Goal: Task Accomplishment & Management: Complete application form

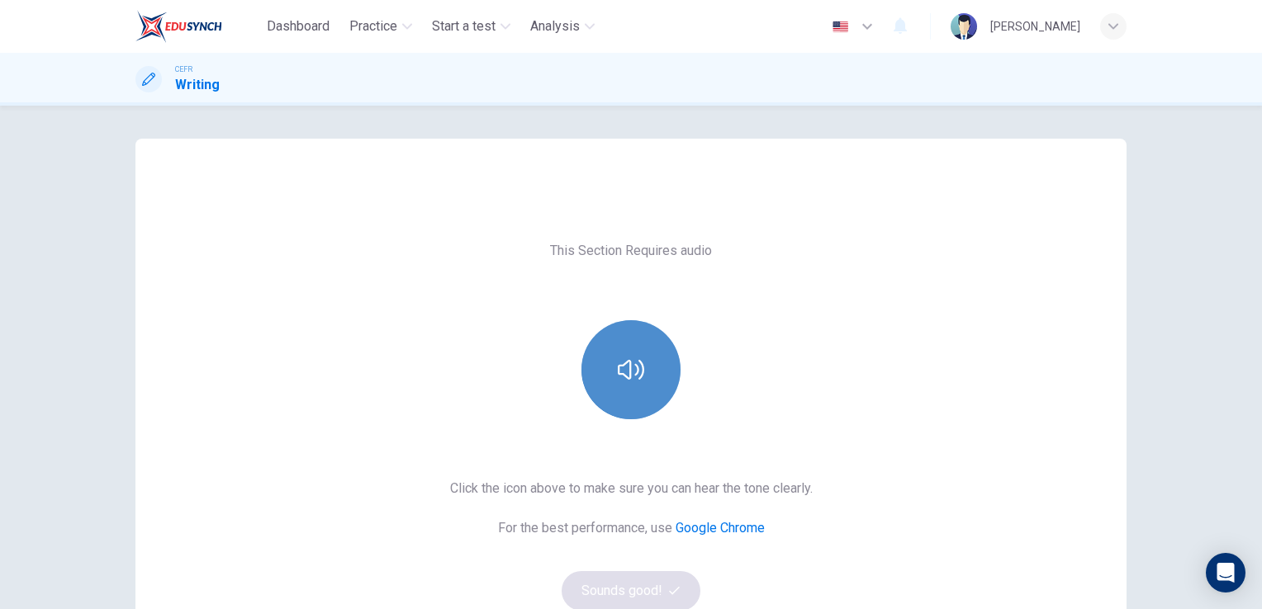
click at [618, 366] on icon "button" at bounding box center [631, 370] width 26 height 26
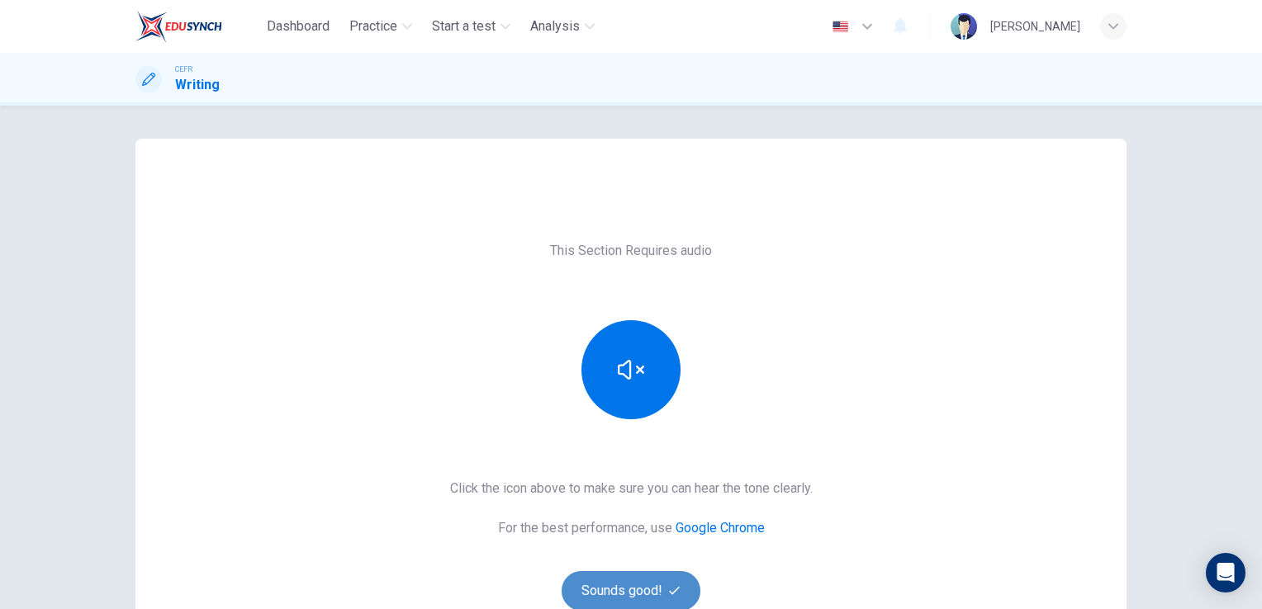
click at [663, 574] on button "Sounds good!" at bounding box center [630, 591] width 139 height 40
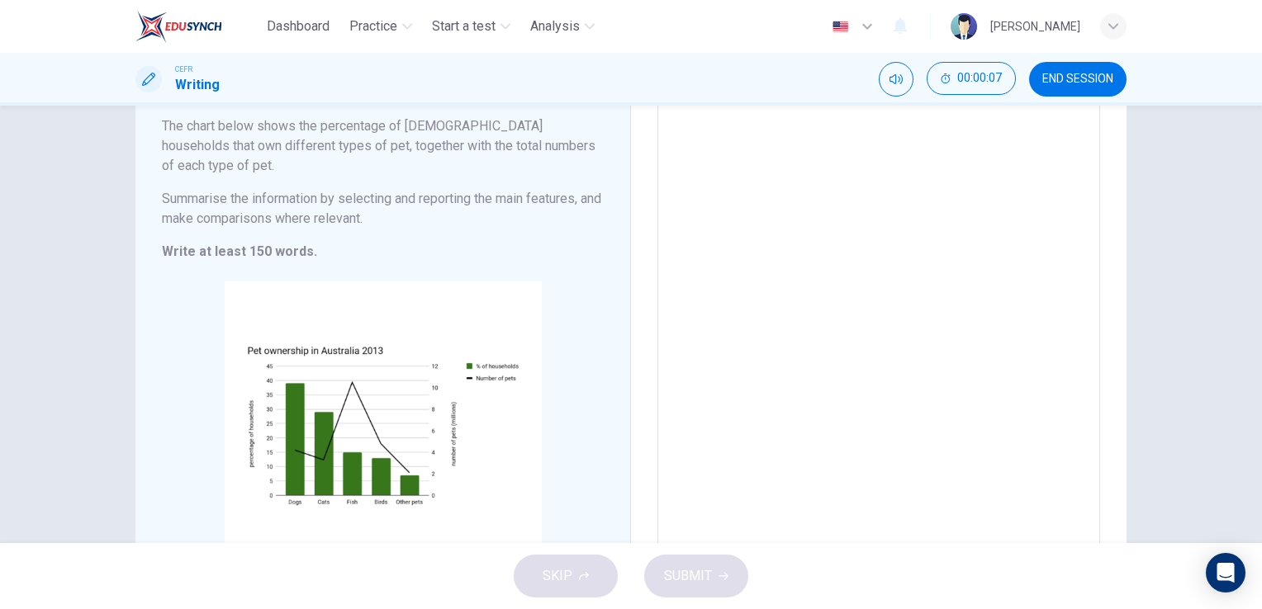
scroll to position [135, 0]
click at [714, 155] on textarea at bounding box center [878, 315] width 419 height 481
type textarea "T"
type textarea "x"
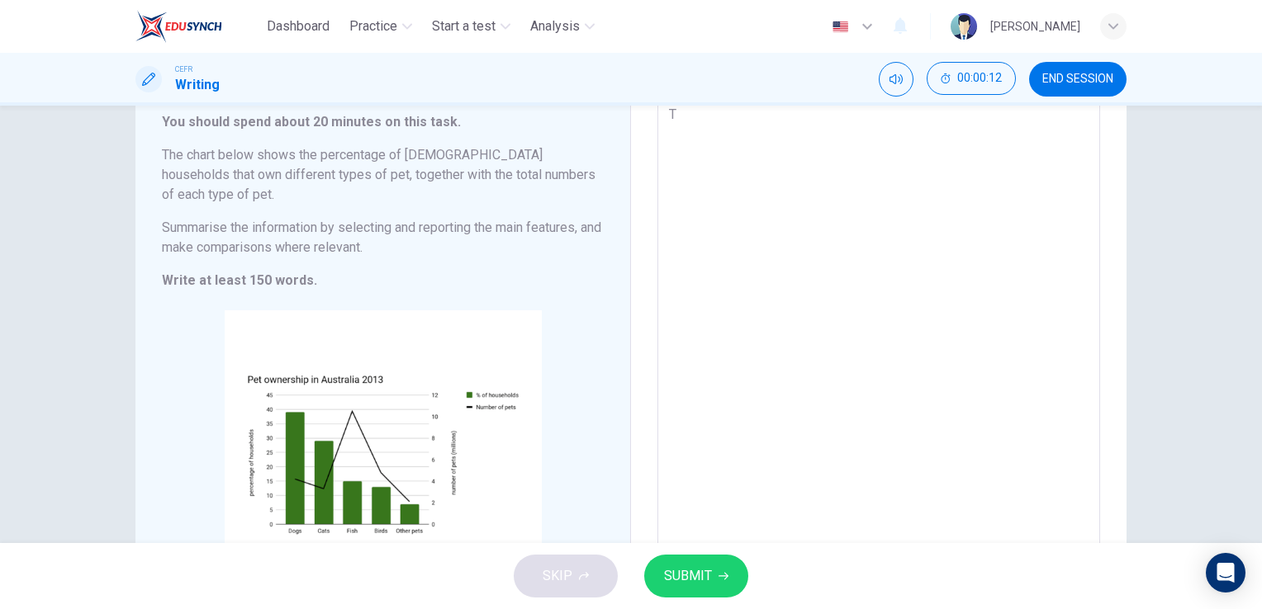
type textarea "Th"
type textarea "x"
type textarea "The"
type textarea "x"
type textarea "The"
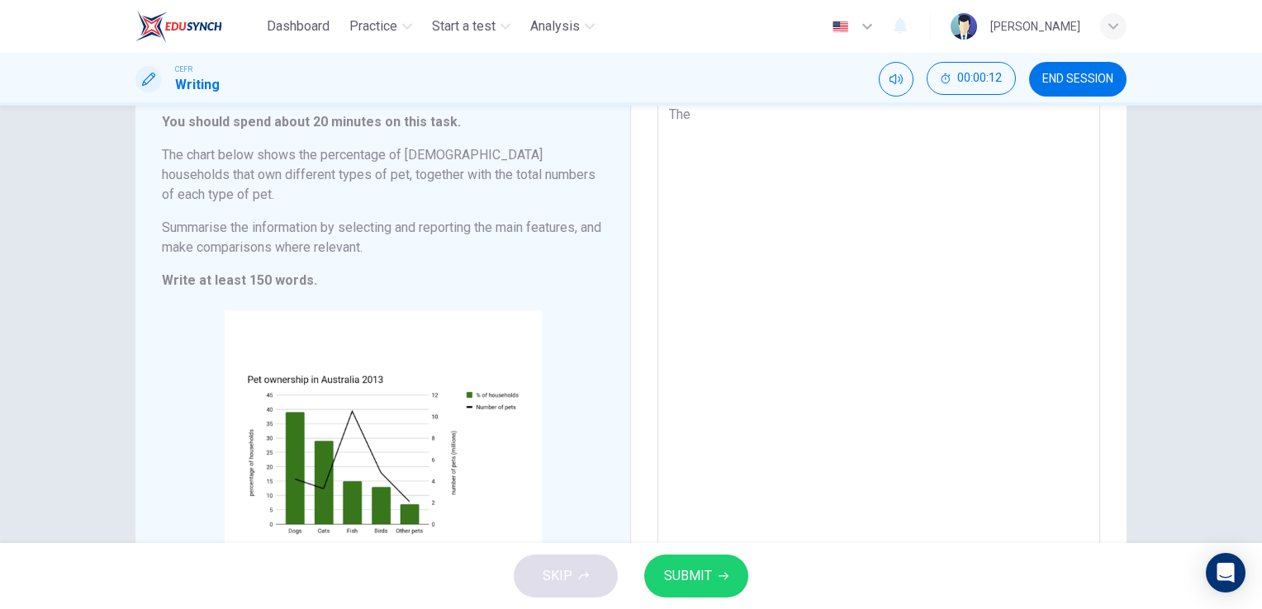
type textarea "x"
type textarea "The c"
type textarea "x"
type textarea "The ch"
type textarea "x"
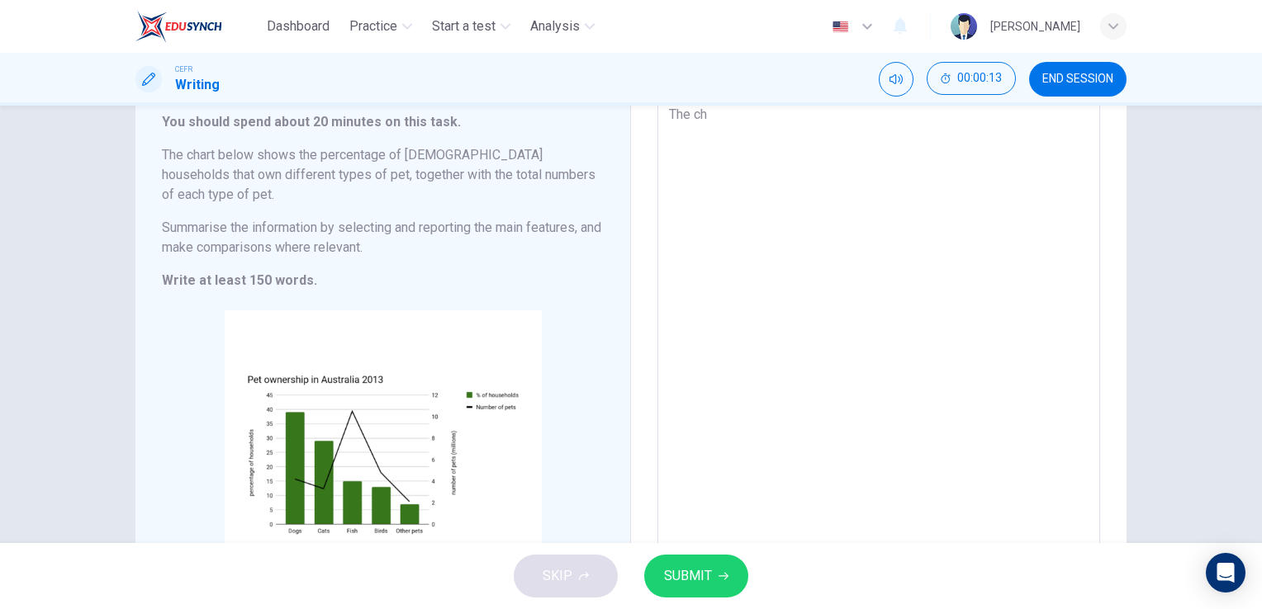
type textarea "The cha"
type textarea "x"
type textarea "The char"
type textarea "x"
type textarea "The chart"
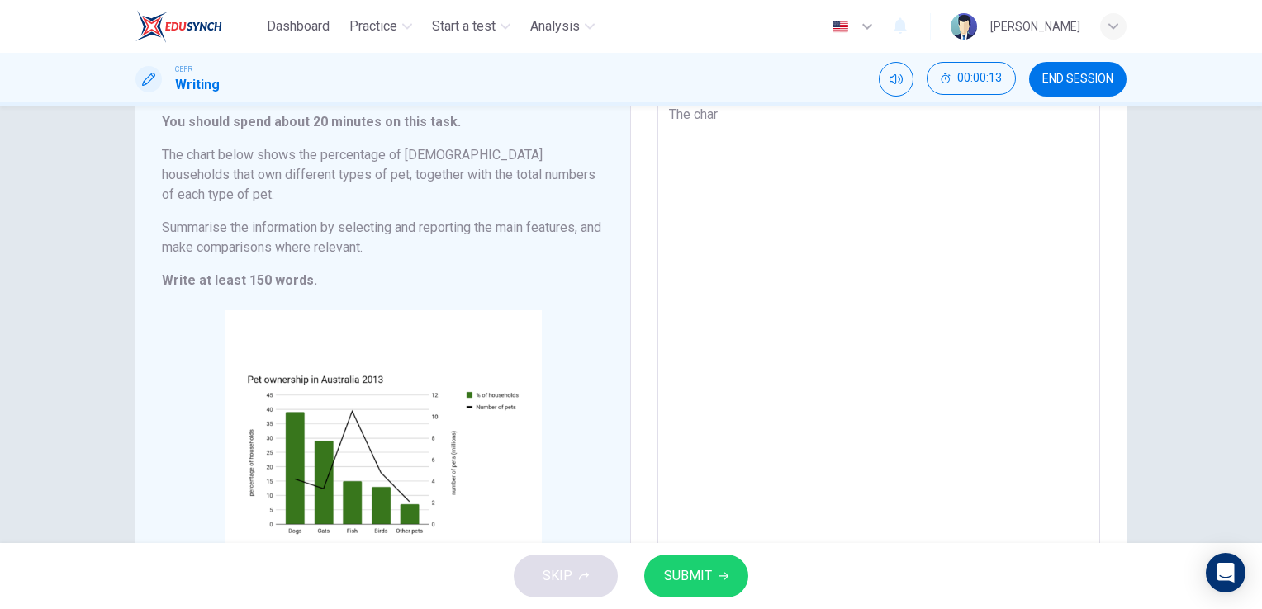
type textarea "x"
type textarea "The chart"
type textarea "x"
type textarea "The chart v"
type textarea "x"
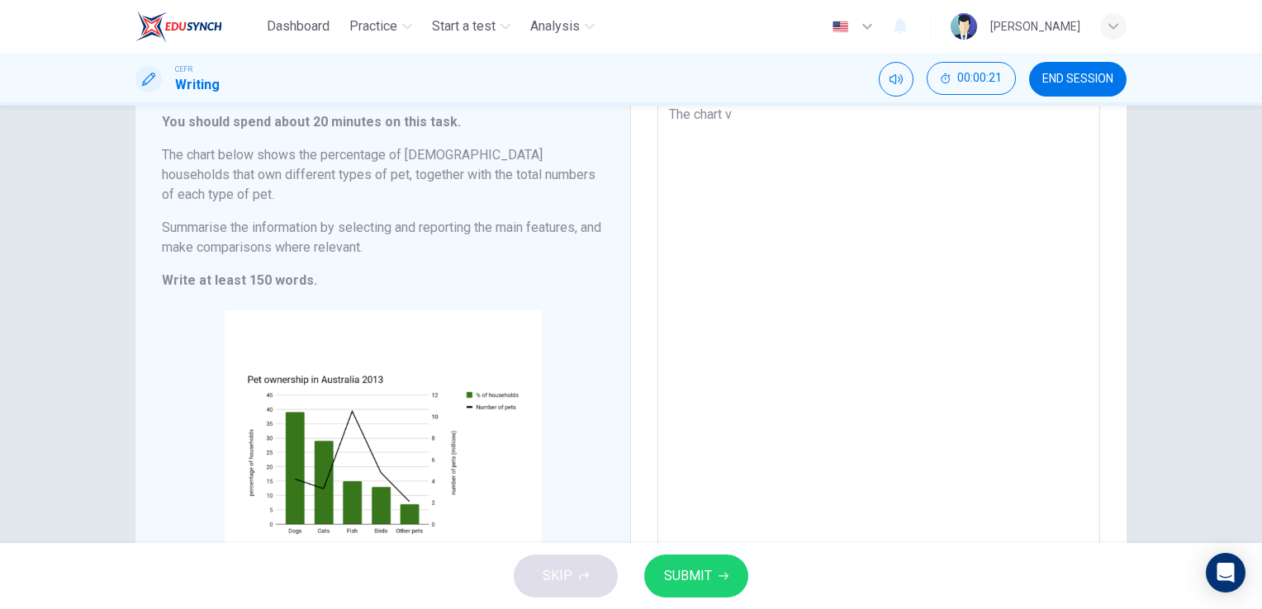
type textarea "The chart vi"
type textarea "x"
type textarea "The chart vis"
type textarea "x"
type textarea "The chart visu"
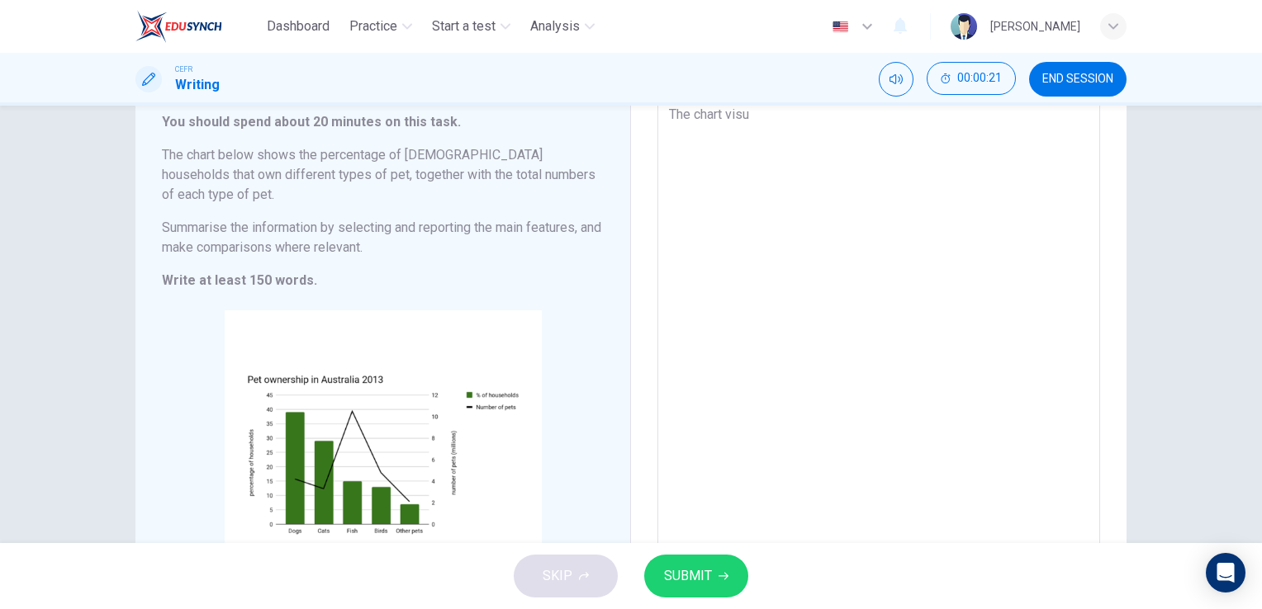
type textarea "x"
type textarea "The chart visua"
type textarea "x"
type textarea "The chart visual"
type textarea "x"
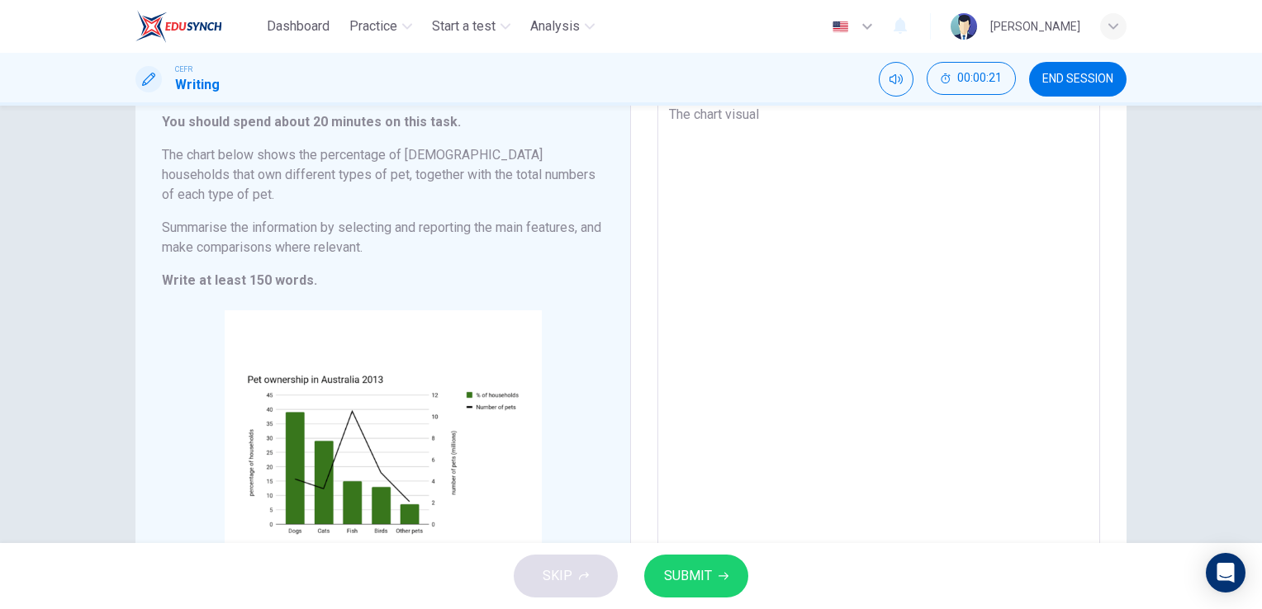
type textarea "The chart visuali"
type textarea "x"
type textarea "The chart visualis"
type textarea "x"
type textarea "The chart visualise"
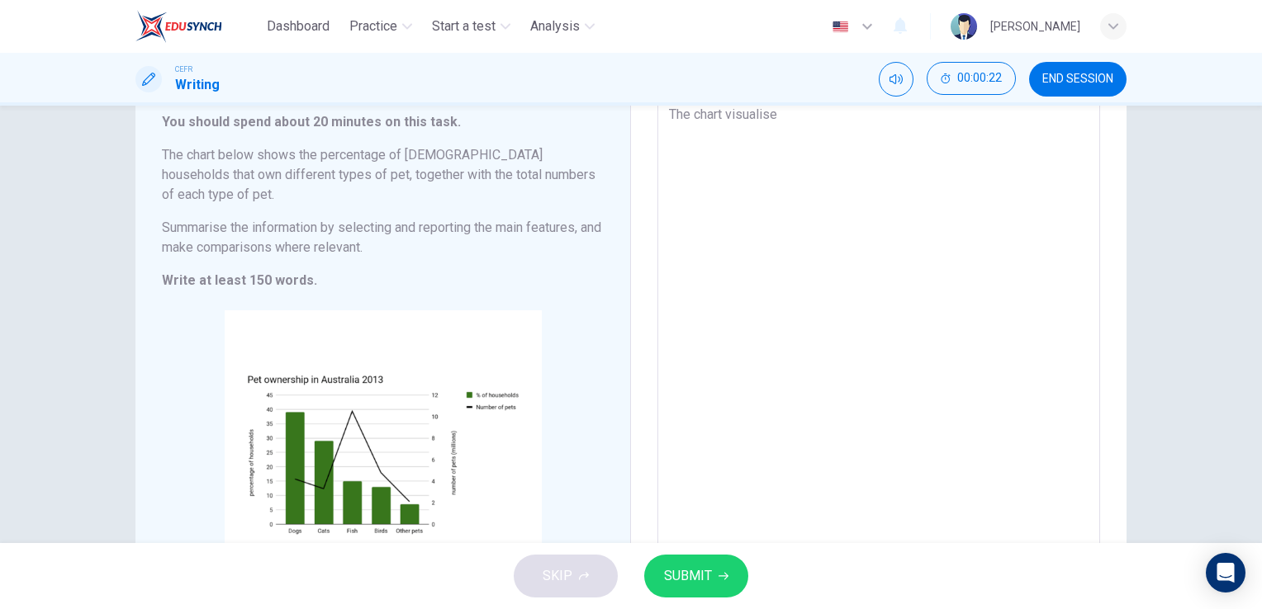
type textarea "x"
type textarea "The chart visualised"
type textarea "x"
type textarea "The chart visualise"
type textarea "x"
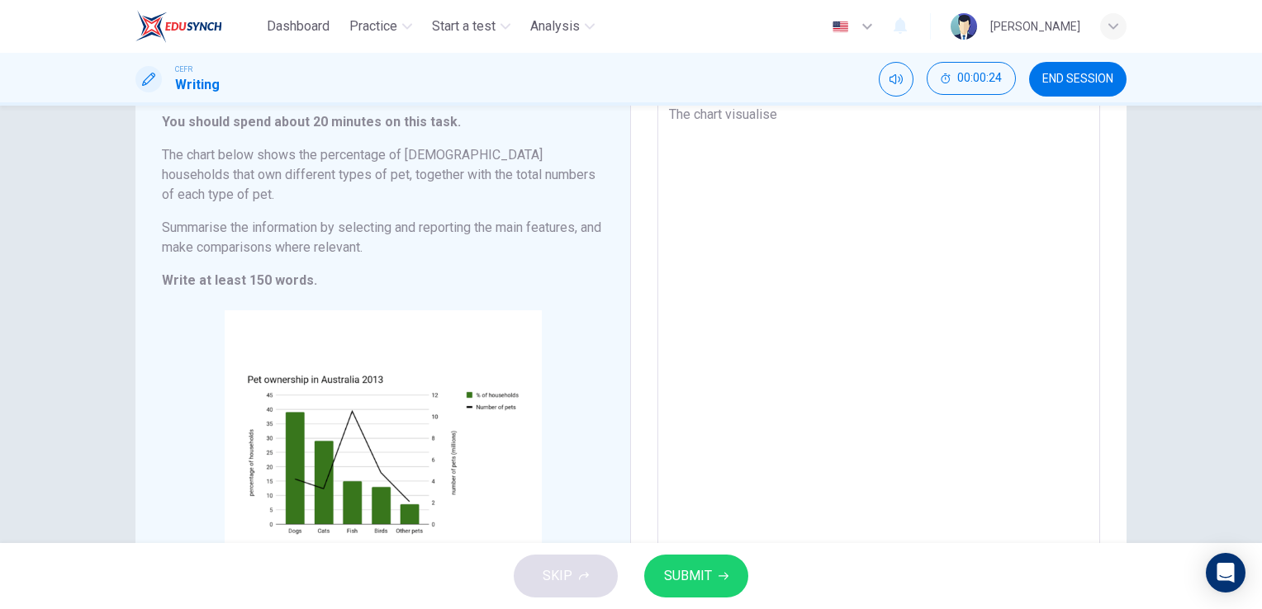
type textarea "The chart visualis"
type textarea "x"
type textarea "The chart visuali"
type textarea "x"
type textarea "The chart visualiz"
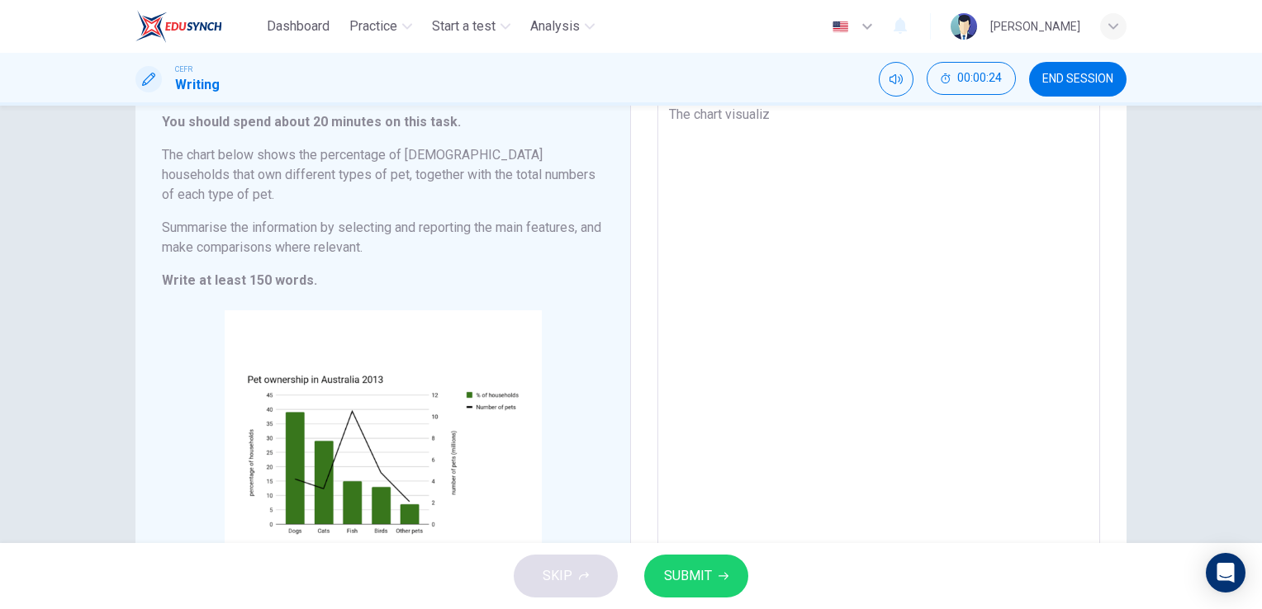
type textarea "x"
type textarea "The chart visualize"
type textarea "x"
type textarea "The chart visualized"
type textarea "x"
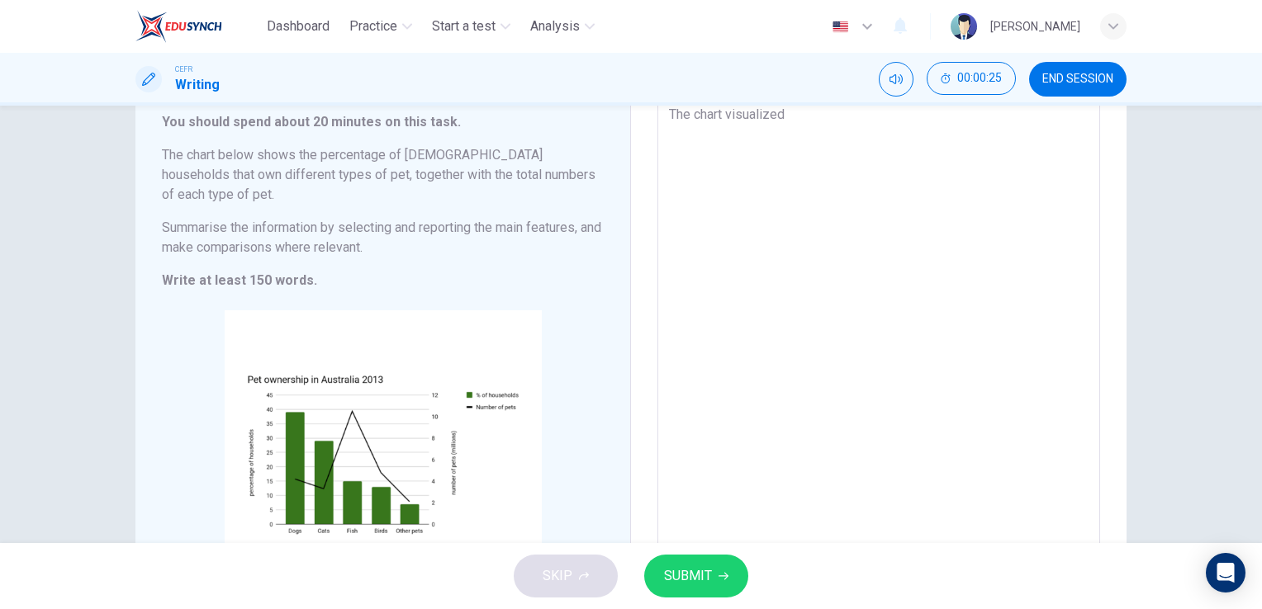
type textarea "The chart visualized"
type textarea "x"
type textarea "The chart visualized t"
type textarea "x"
type textarea "The chart visualized th"
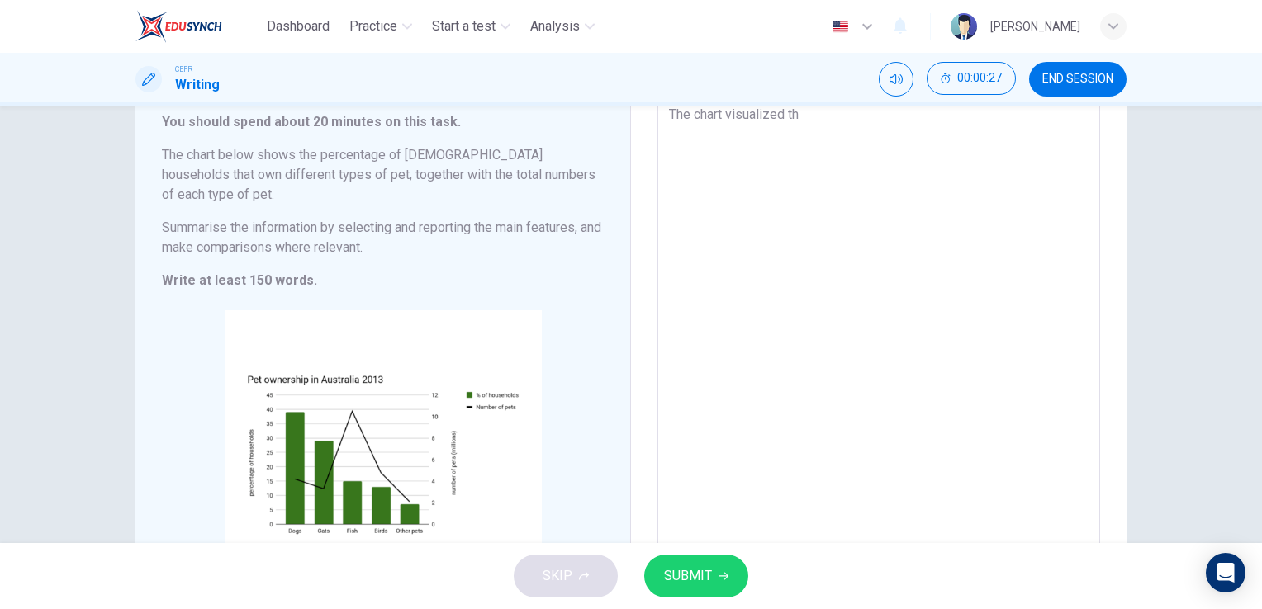
type textarea "x"
type textarea "The chart visualized the"
type textarea "x"
type textarea "The chart visualized the"
type textarea "x"
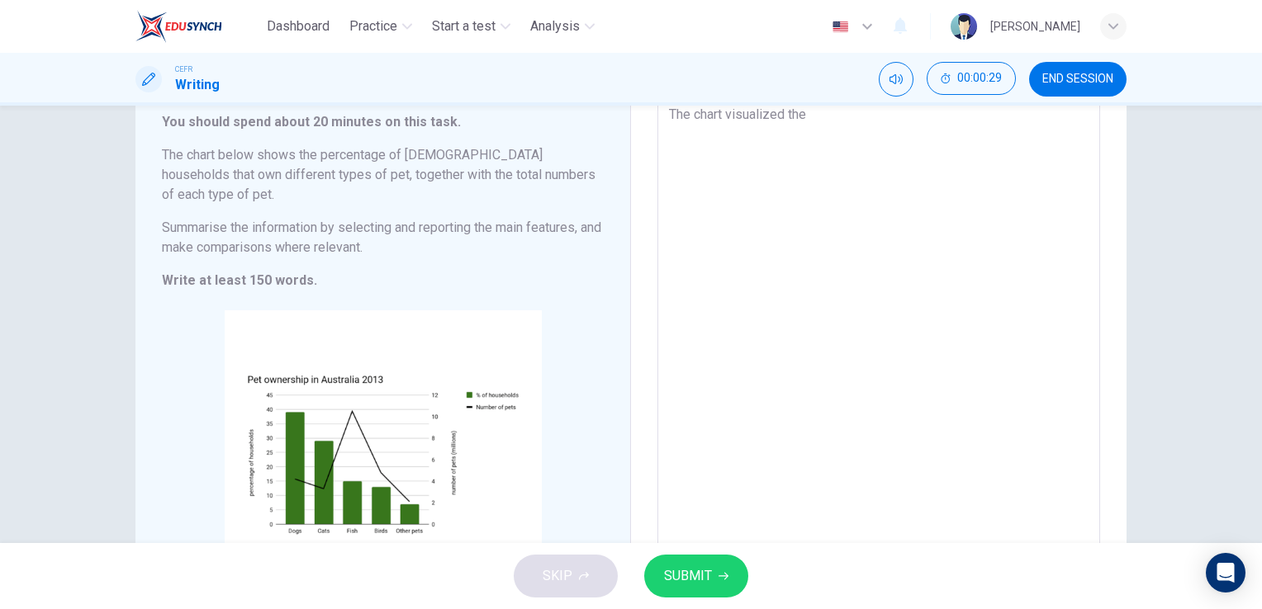
type textarea "The chart visualized the a"
type textarea "x"
type textarea "The chart visualized the an"
type textarea "x"
type textarea "The chart visualized the ana"
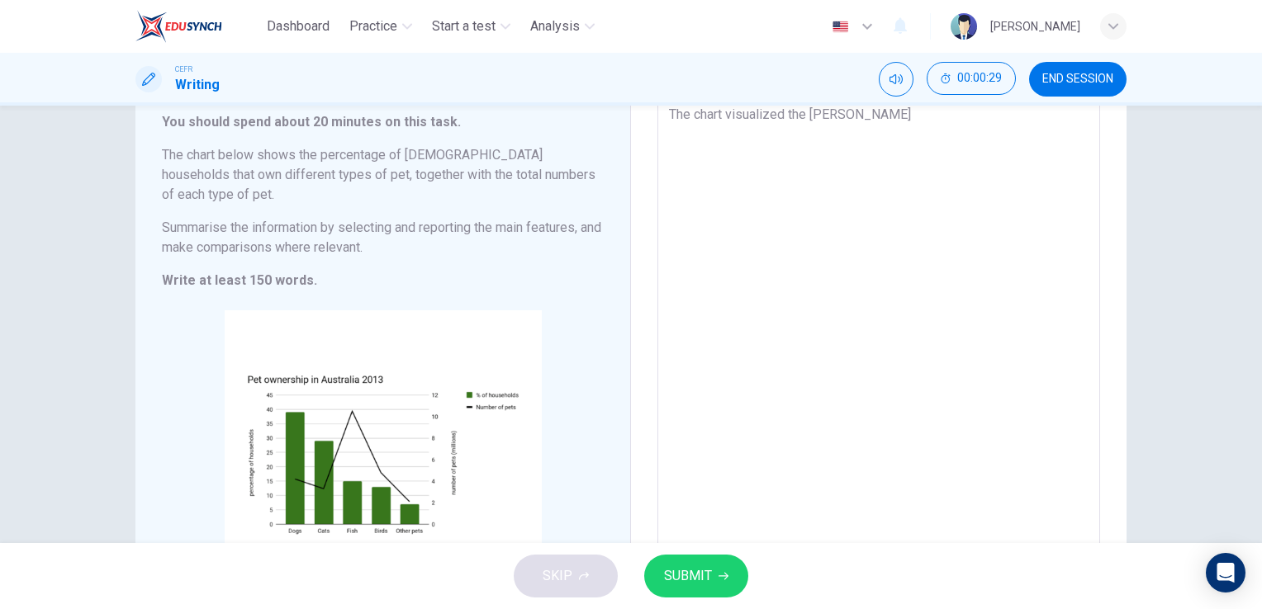
type textarea "x"
type textarea "The chart visualized the anal"
type textarea "x"
type textarea "The chart visualized the analy"
type textarea "x"
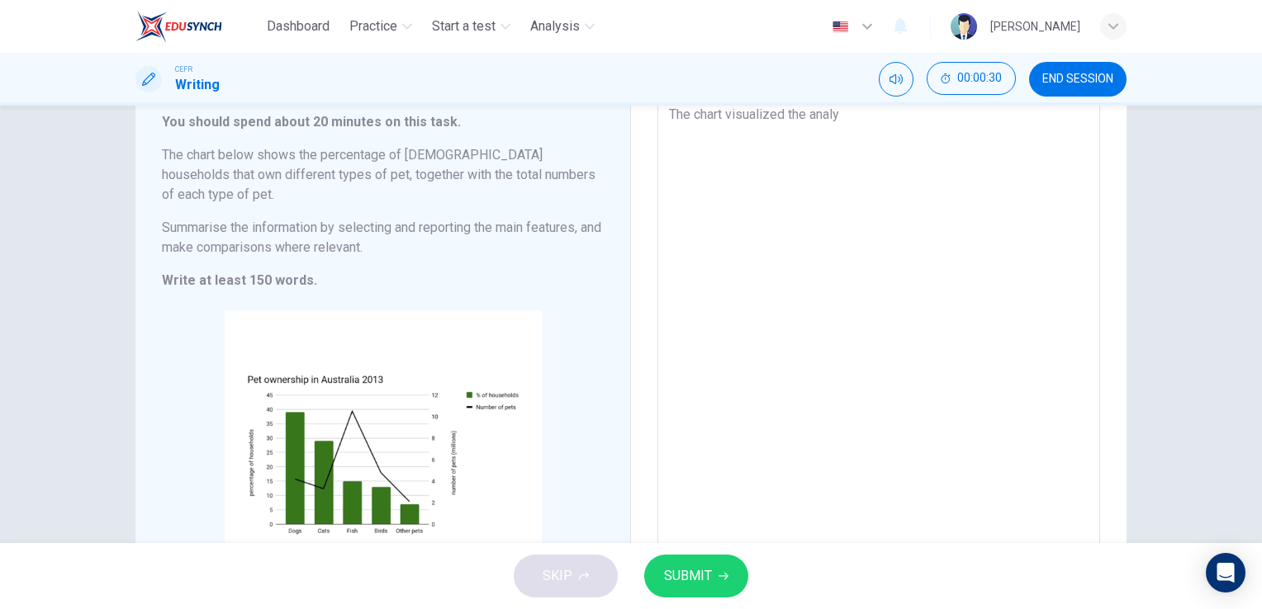
type textarea "The chart visualized the analys"
type textarea "x"
type textarea "The chart visualized the analyso"
type textarea "x"
type textarea "The chart visualized the analysoi"
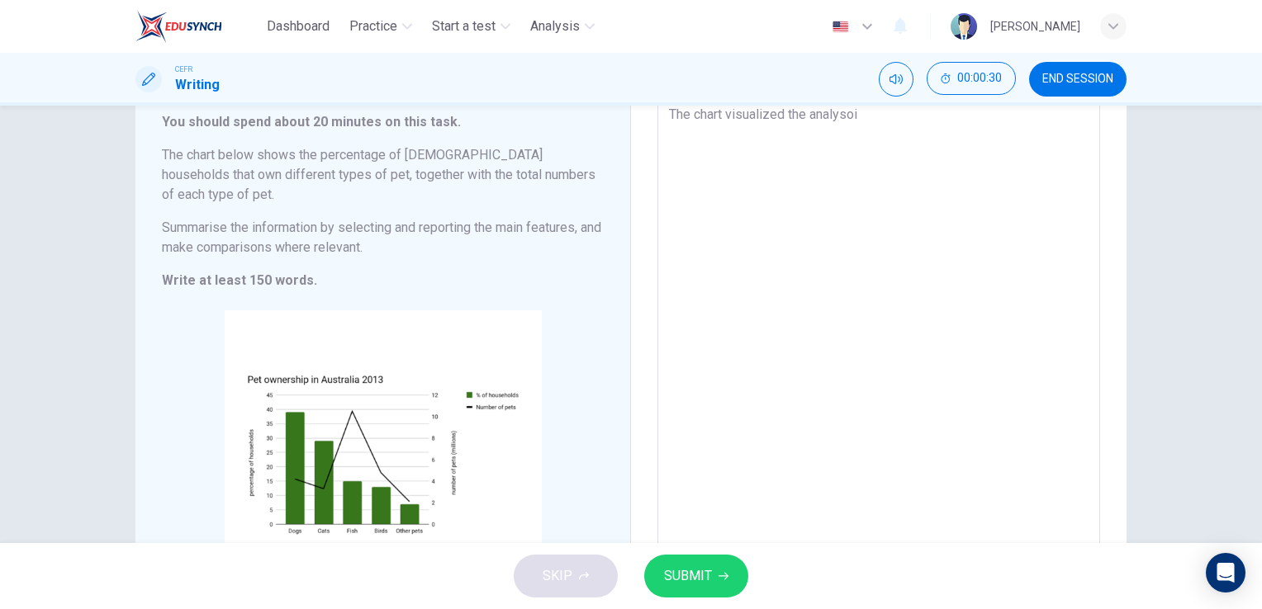
type textarea "x"
type textarea "The chart visualized the analysois"
type textarea "x"
type textarea "The chart visualized the analysois"
type textarea "x"
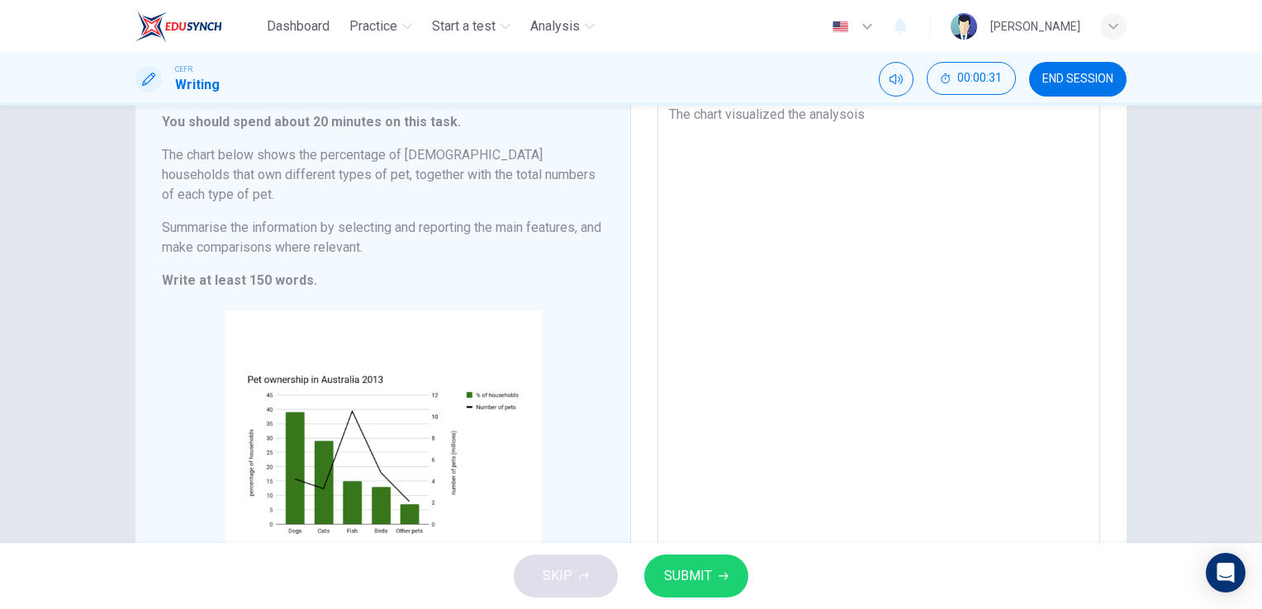
type textarea "The chart visualized the analysois"
type textarea "x"
type textarea "The chart visualized the analysoi"
type textarea "x"
type textarea "The chart visualized the analyso"
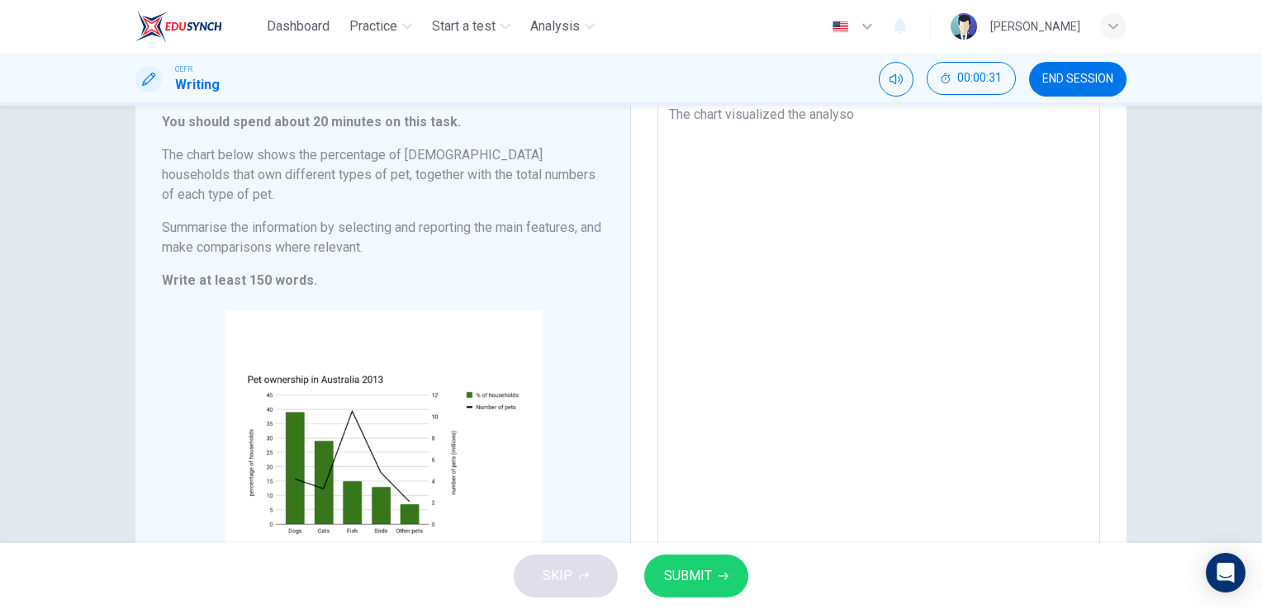
type textarea "x"
type textarea "The chart visualized the analys"
type textarea "x"
type textarea "The chart visualized the analysi"
type textarea "x"
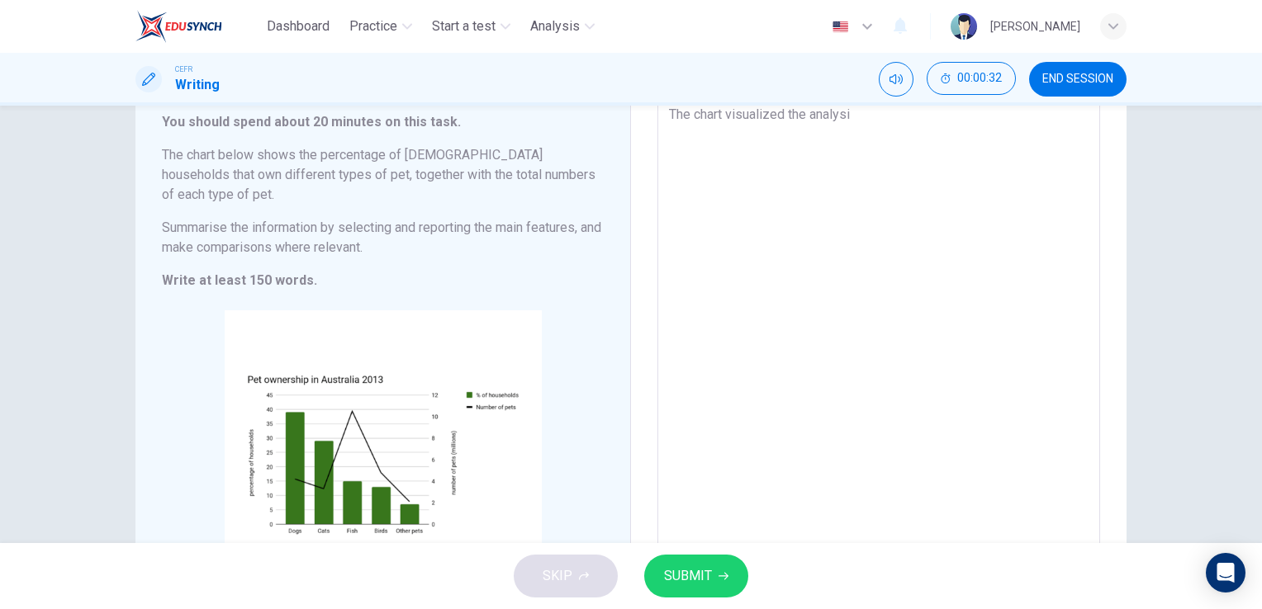
type textarea "The chart visualized the analysis"
type textarea "x"
type textarea "The chart visualized the analysis"
type textarea "x"
type textarea "The chart visualized the analysis d"
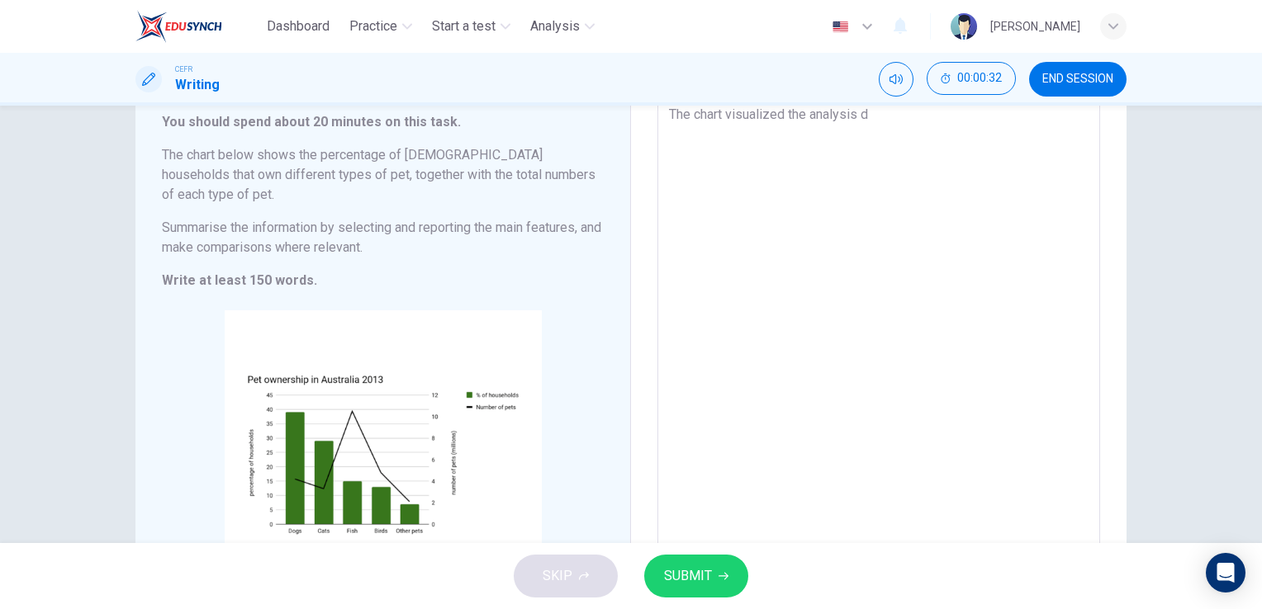
type textarea "x"
type textarea "The chart visualized the analysis da"
type textarea "x"
type textarea "The chart visualized the analysis dat"
type textarea "x"
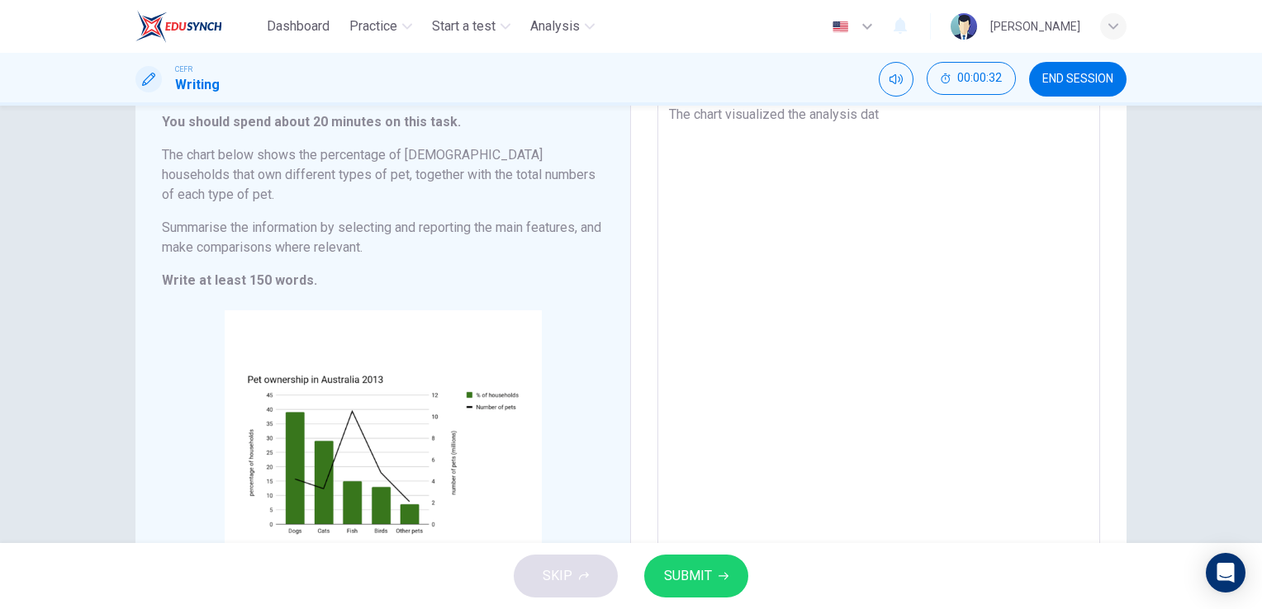
type textarea "The chart visualized the analysis data"
type textarea "x"
type textarea "The chart visualized the analysis data"
type textarea "x"
type textarea "The chart visualized the analysis data o"
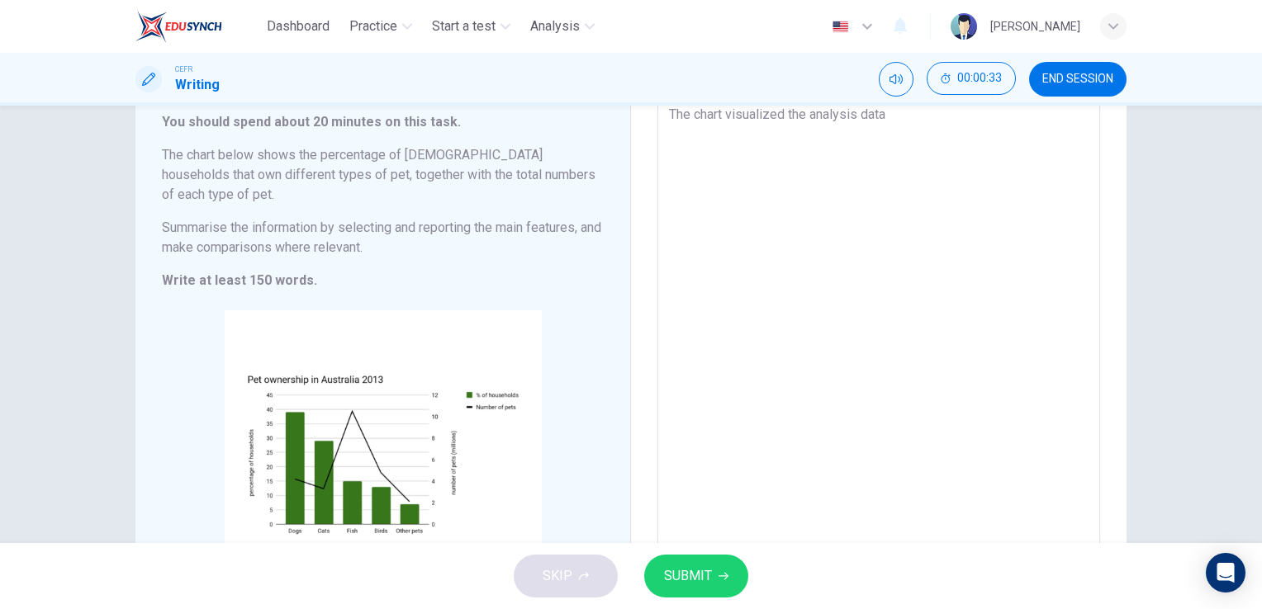
type textarea "x"
type textarea "The chart visualized the analysis data of"
type textarea "x"
type textarea "The chart visualized the analysis data of"
type textarea "x"
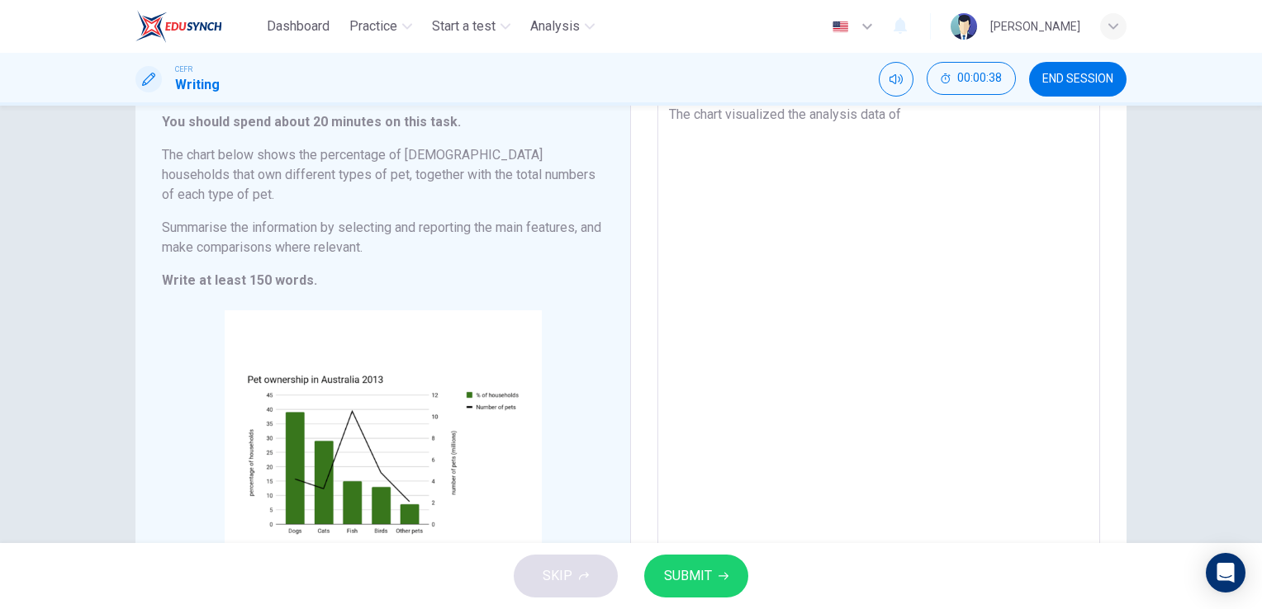
type textarea "The chart visualized the analysis data of t"
type textarea "x"
type textarea "The chart visualized the analysis data of th"
type textarea "x"
type textarea "The chart visualized the analysis data of the"
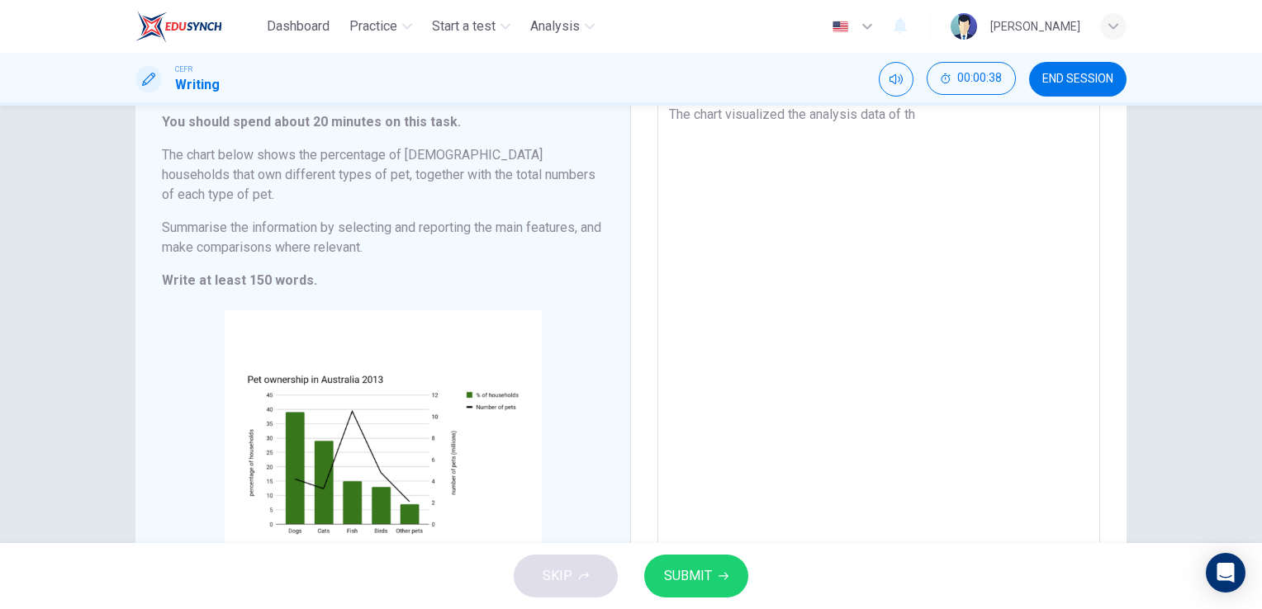
type textarea "x"
type textarea "The chart visualized the analysis data of the"
type textarea "x"
type textarea "The chart visualized the analysis data of the p"
type textarea "x"
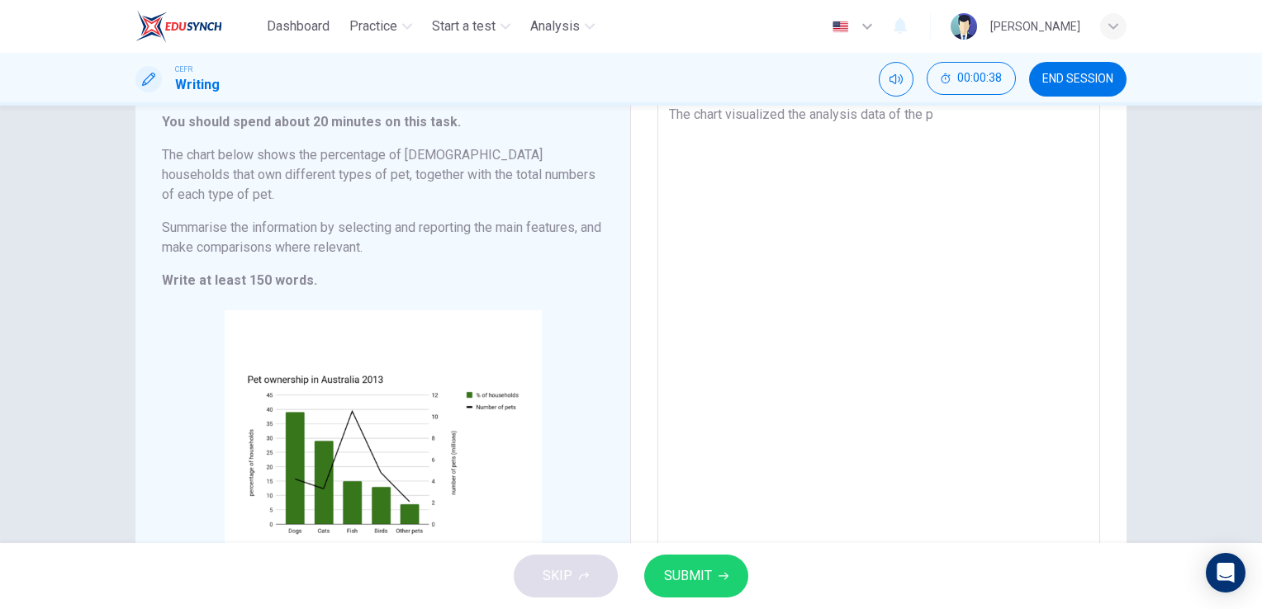
type textarea "The chart visualized the analysis data of the pe"
type textarea "x"
type textarea "The chart visualized the analysis data of the per"
type textarea "x"
type textarea "The chart visualized the analysis data of the perc"
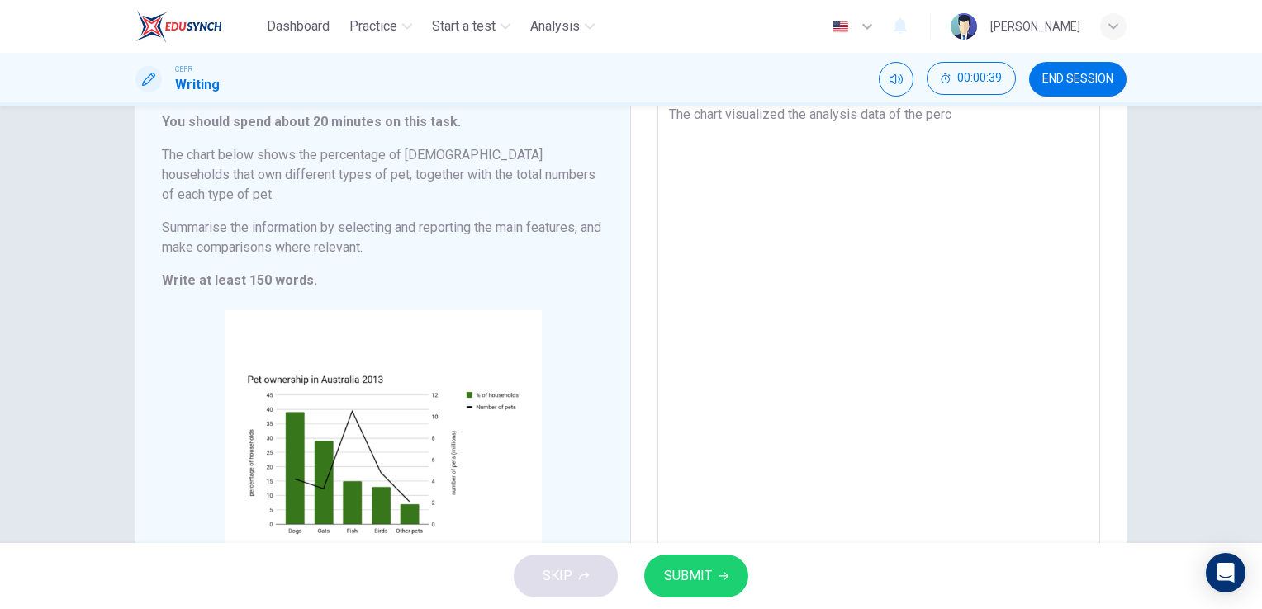
type textarea "x"
type textarea "The chart visualized the analysis data of the perce"
type textarea "x"
type textarea "The chart visualized the analysis data of the percen"
type textarea "x"
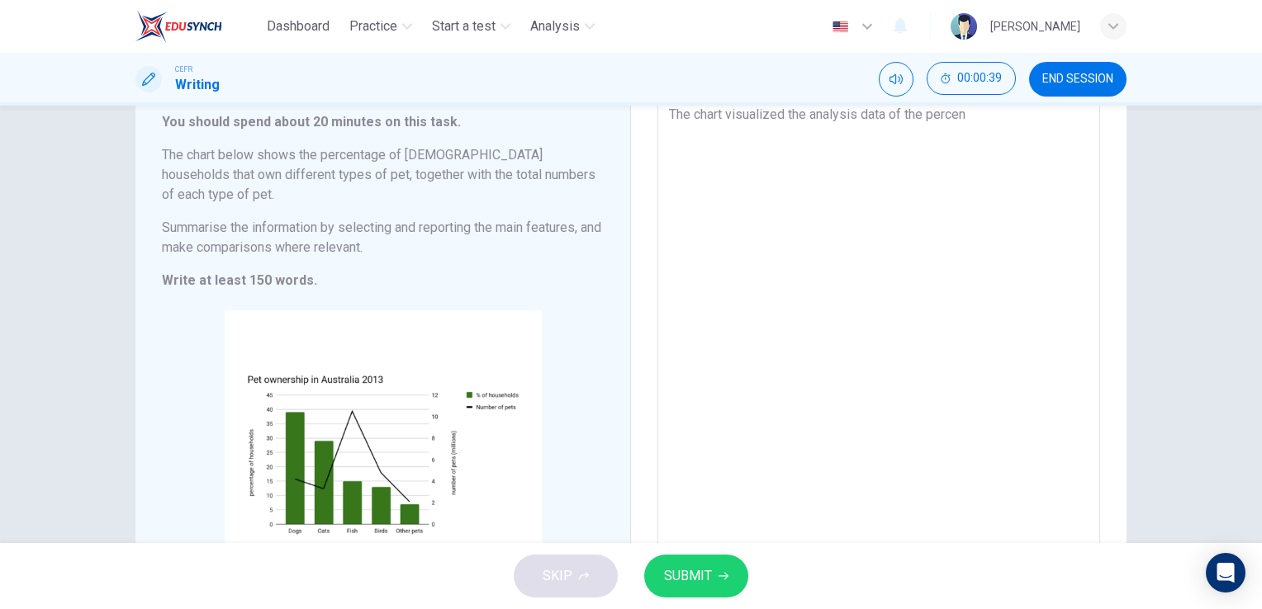
type textarea "The chart visualized the analysis data of the percent"
type textarea "x"
type textarea "The chart visualized the analysis data of the percenta"
type textarea "x"
type textarea "The chart visualized the analysis data of the percentag"
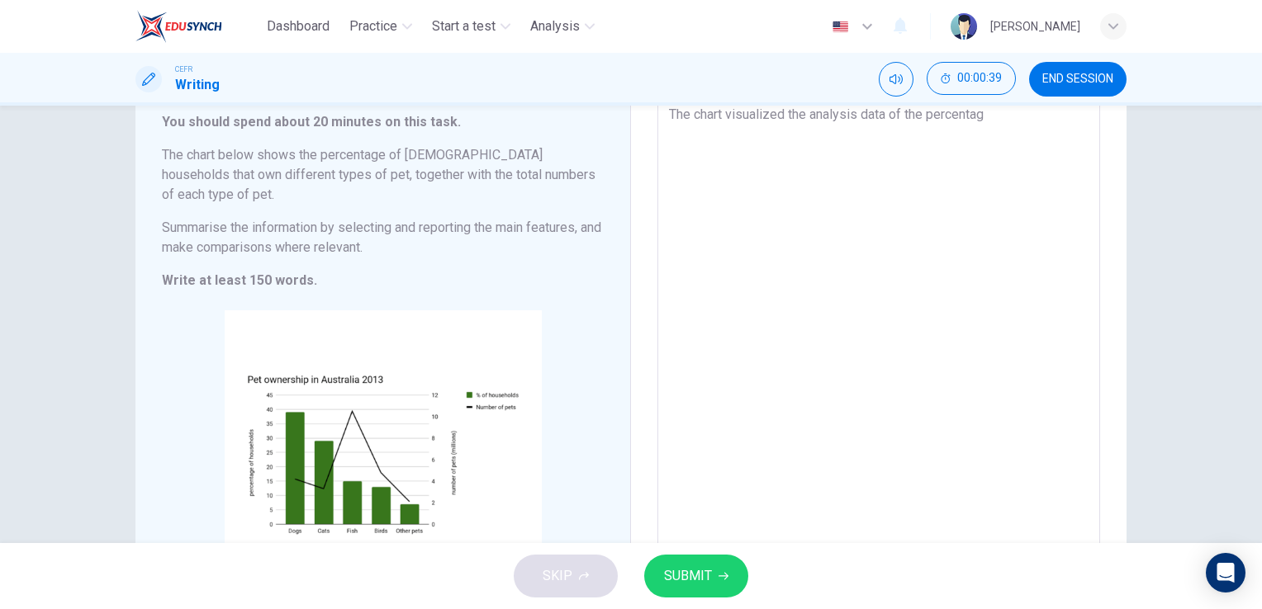
type textarea "x"
type textarea "The chart visualized the analysis data of the percentage"
type textarea "x"
type textarea "The chart visualized the analysis data of the percentag"
type textarea "x"
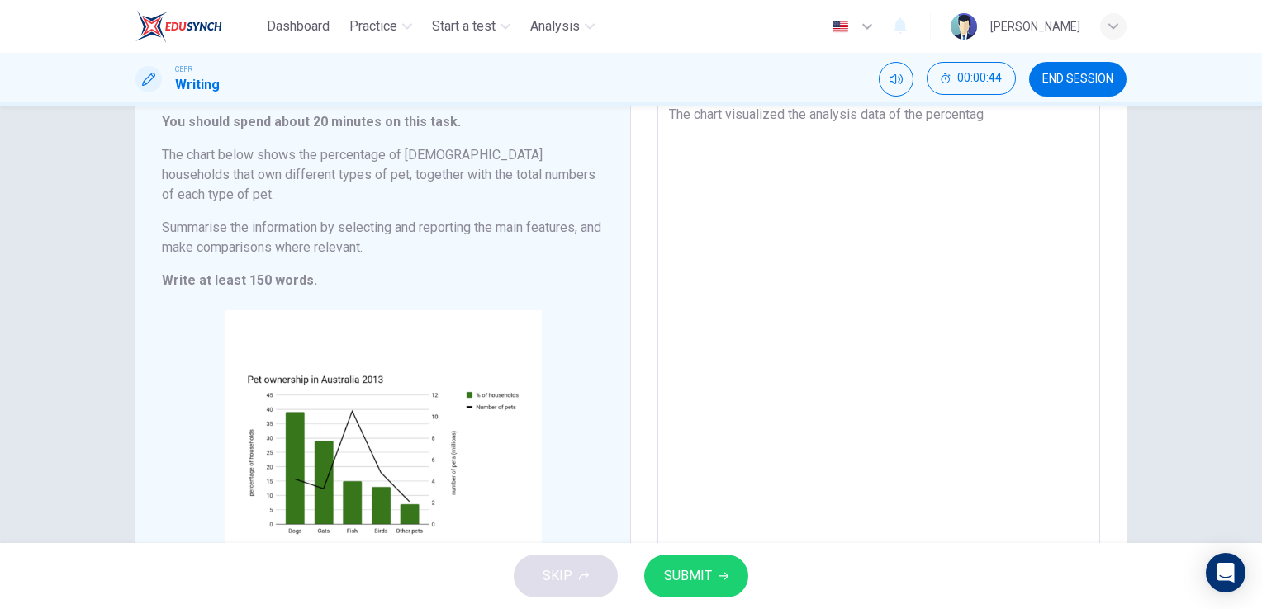
type textarea "The chart visualized the analysis data of the percenta"
type textarea "x"
type textarea "The chart visualized the analysis data of the percent"
type textarea "x"
type textarea "The chart visualized the analysis data of the percen"
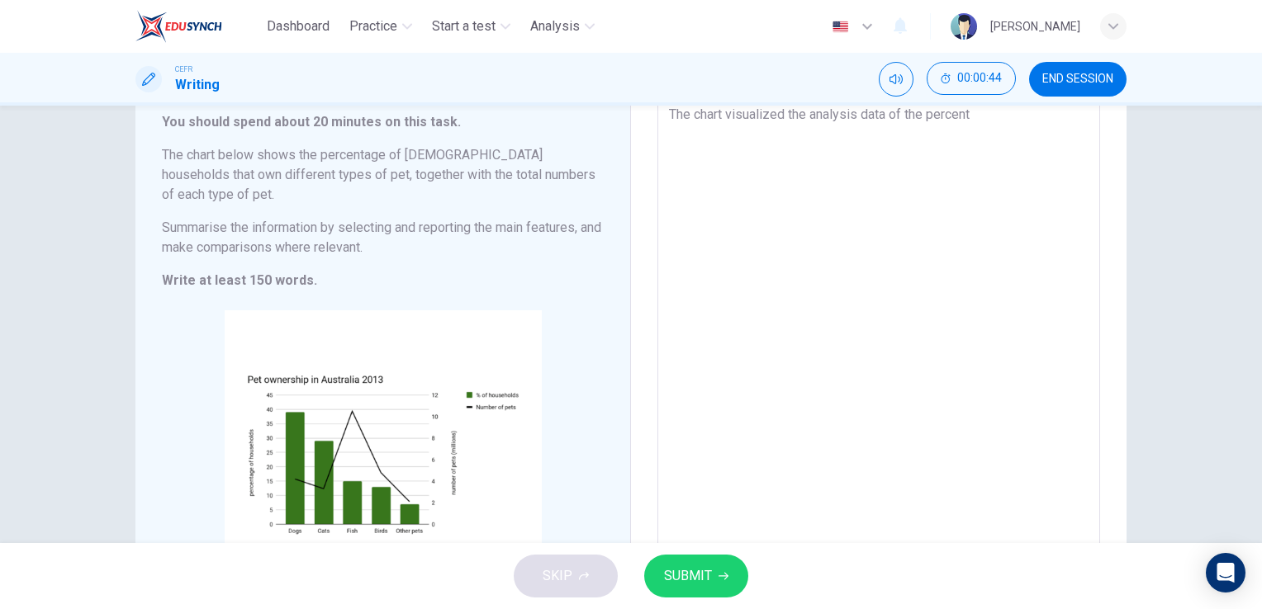
type textarea "x"
type textarea "The chart visualized the analysis data of the perce"
type textarea "x"
type textarea "The chart visualized the analysis data of the perc"
type textarea "x"
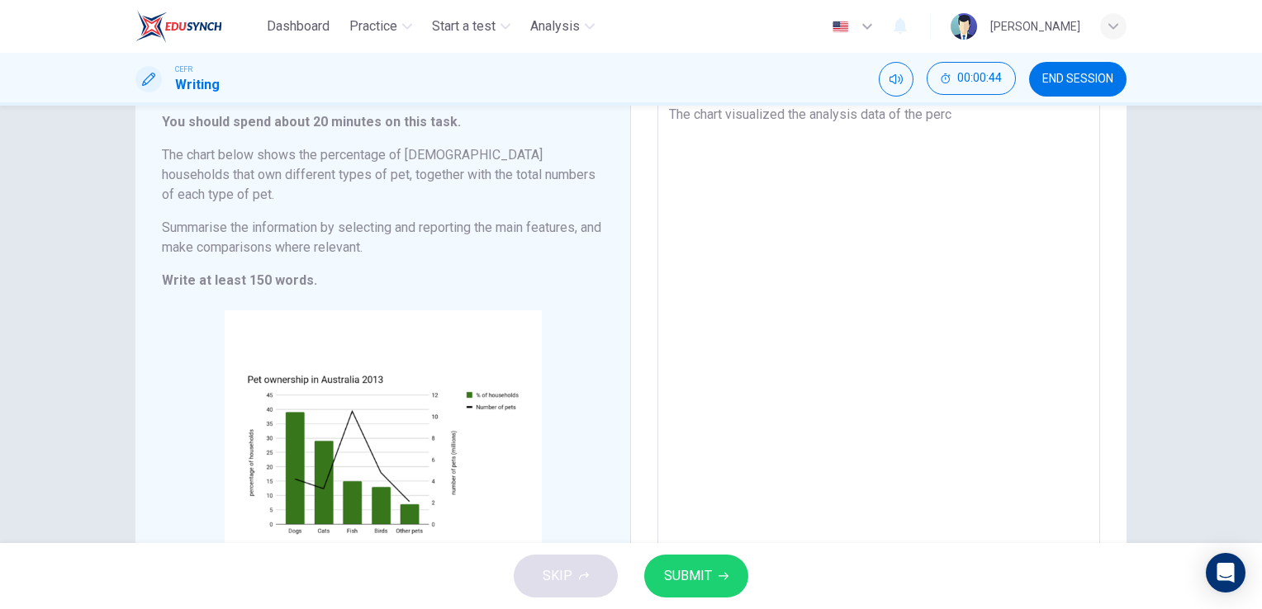
type textarea "The chart visualized the analysis data of the per"
type textarea "x"
type textarea "The chart visualized the analysis data of the pe"
type textarea "x"
type textarea "The chart visualized the analysis data of the p"
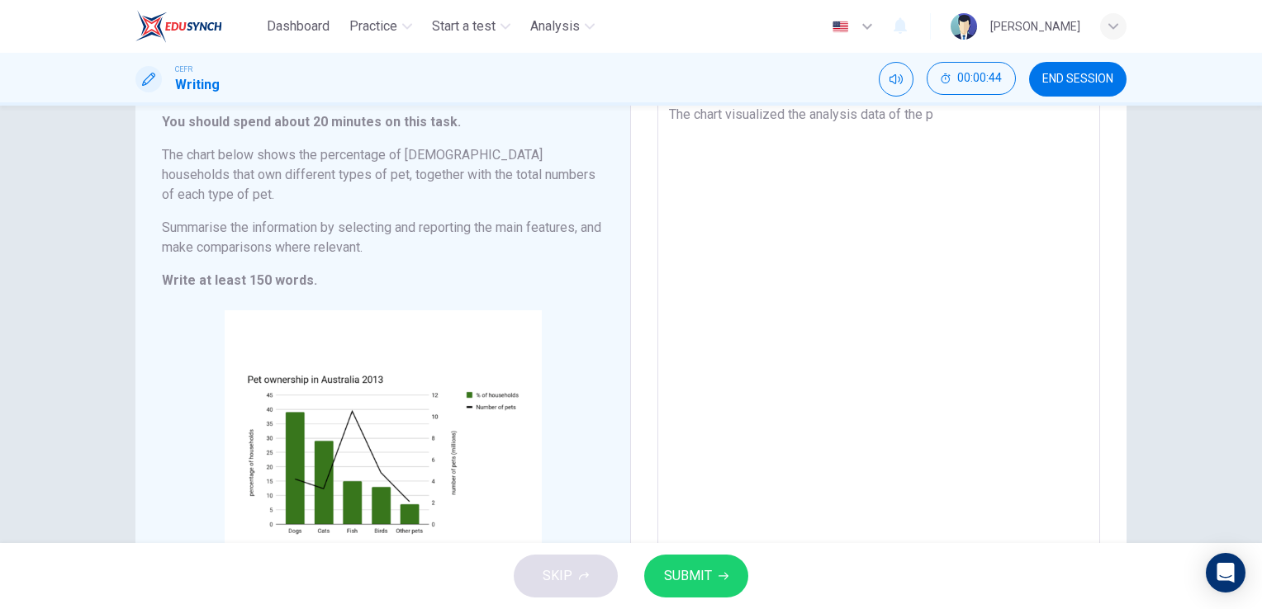
type textarea "x"
type textarea "The chart visualized the analysis data of the"
type textarea "x"
type textarea "The chart visualized the analysis data of the A"
type textarea "x"
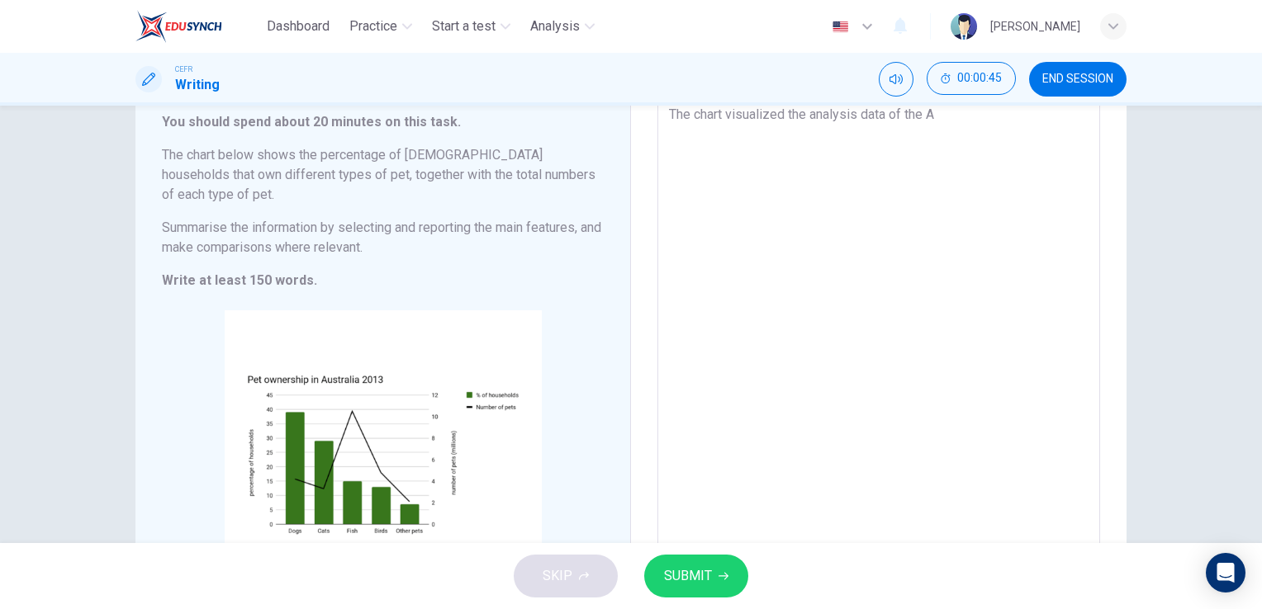
type textarea "The chart visualized the analysis data of the Au"
type textarea "x"
type textarea "The chart visualized the analysis data of the Aus"
type textarea "x"
type textarea "The chart visualized the analysis data of the Aust"
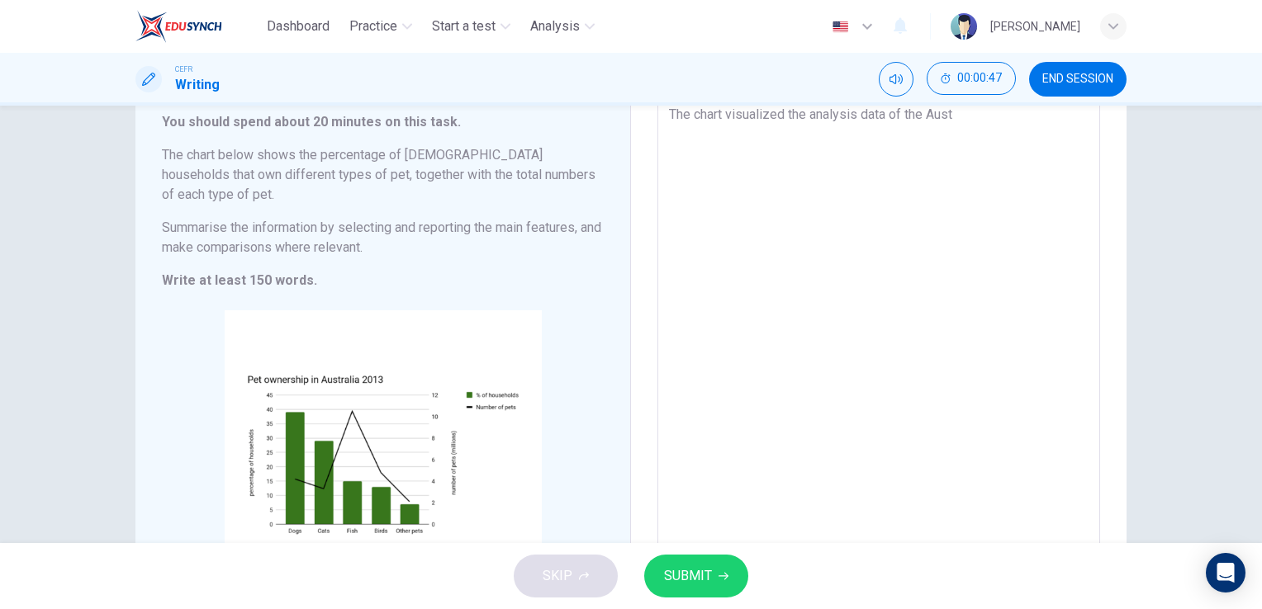
type textarea "x"
type textarea "The chart visualized the analysis data of the Austr"
type textarea "x"
type textarea "The chart visualized the analysis data of the Austra"
type textarea "x"
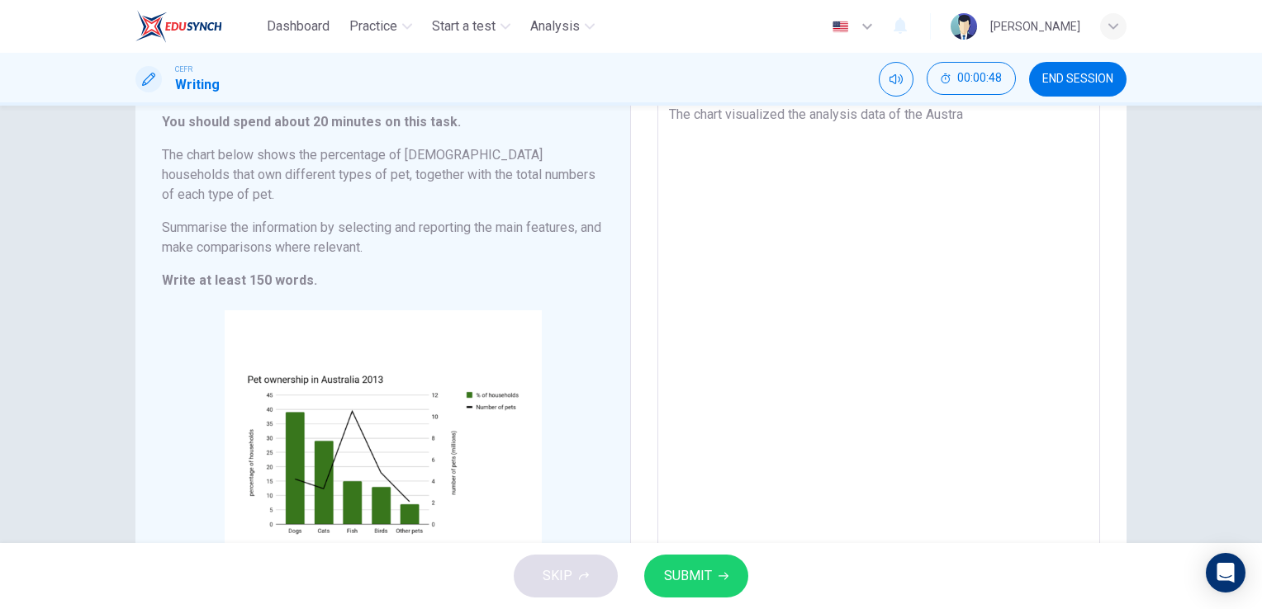
type textarea "The chart visualized the analysis data of the Austral"
type textarea "x"
type textarea "The chart visualized the analysis data of the Australi"
type textarea "x"
type textarea "The chart visualized the analysis data of the Australia"
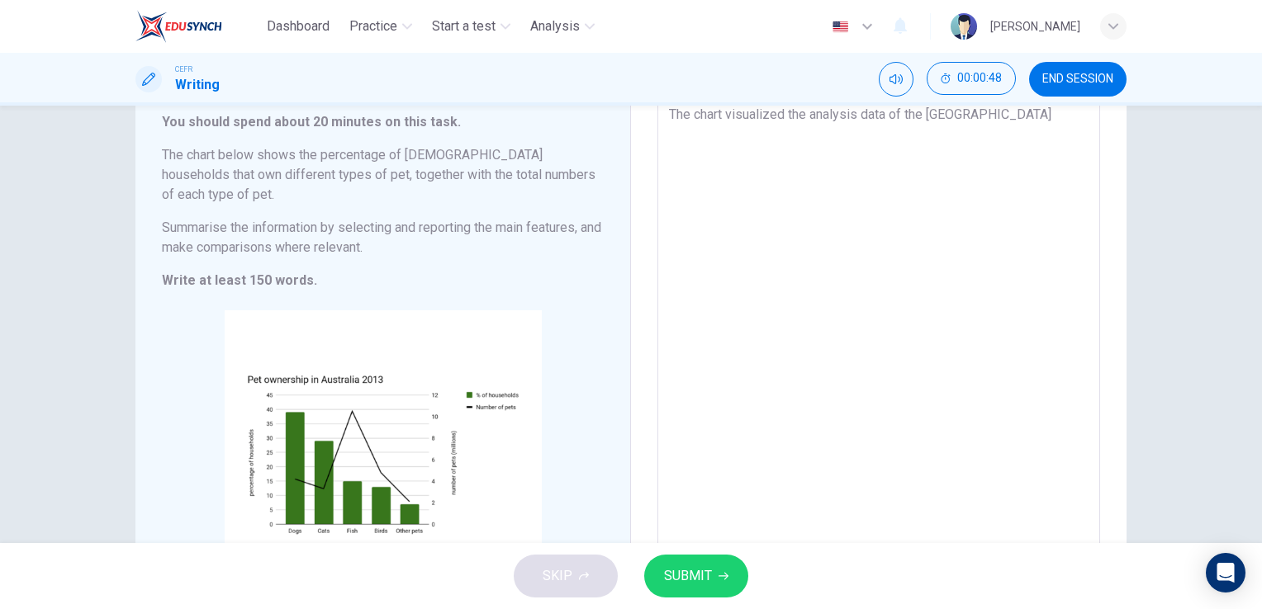
type textarea "x"
type textarea "The chart visualized the analysis data of the Australian"
type textarea "x"
type textarea "The chart visualized the analysis data of the Australian"
type textarea "x"
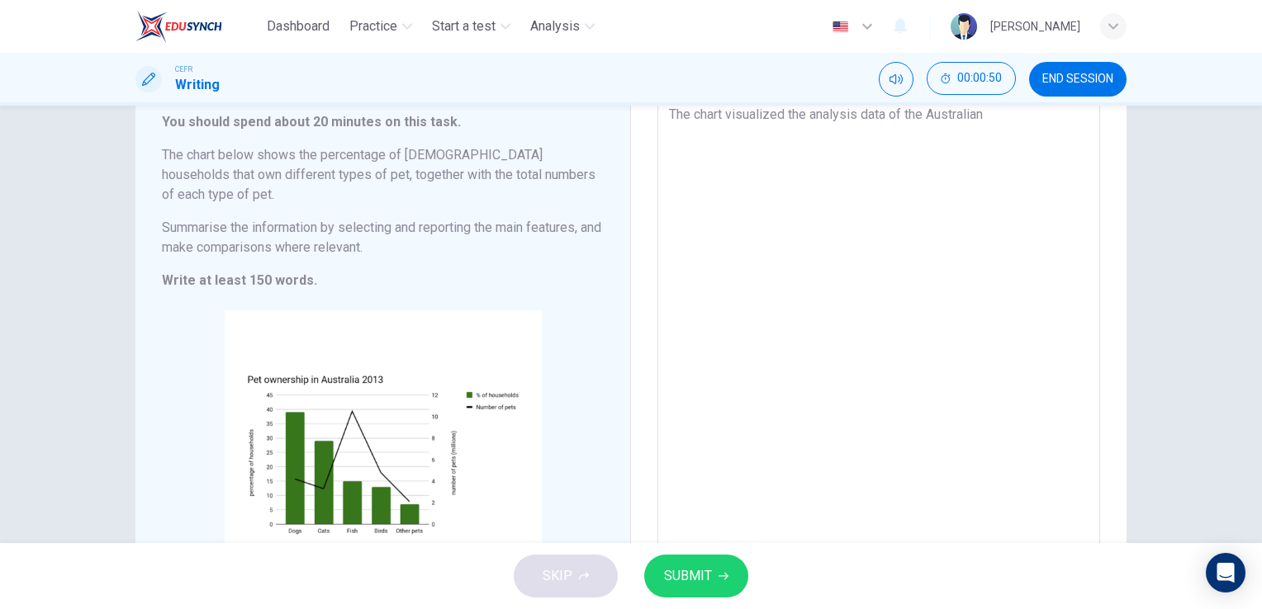
type textarea "The chart visualized the analysis data of the Australian p"
type textarea "x"
type textarea "The chart visualized the analysis data of the Australian pe"
type textarea "x"
type textarea "The chart visualized the analysis data of the Australian per"
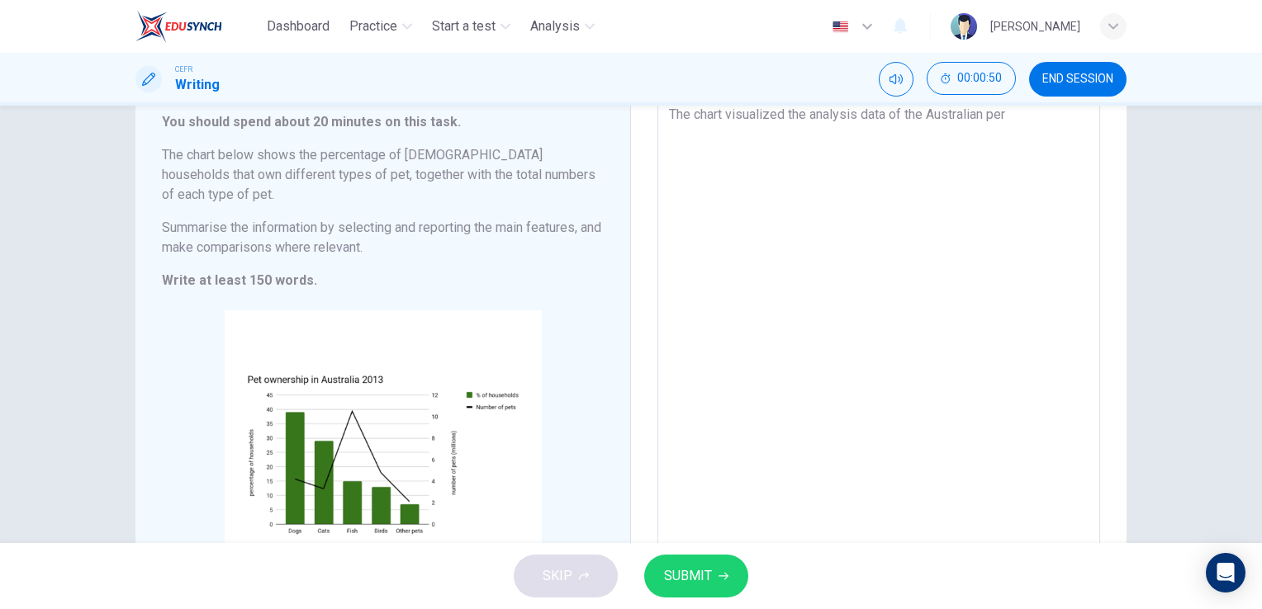
type textarea "x"
type textarea "The chart visualized the analysis data of the Australian pers"
type textarea "x"
type textarea "The chart visualized the analysis data of the Australian perse"
type textarea "x"
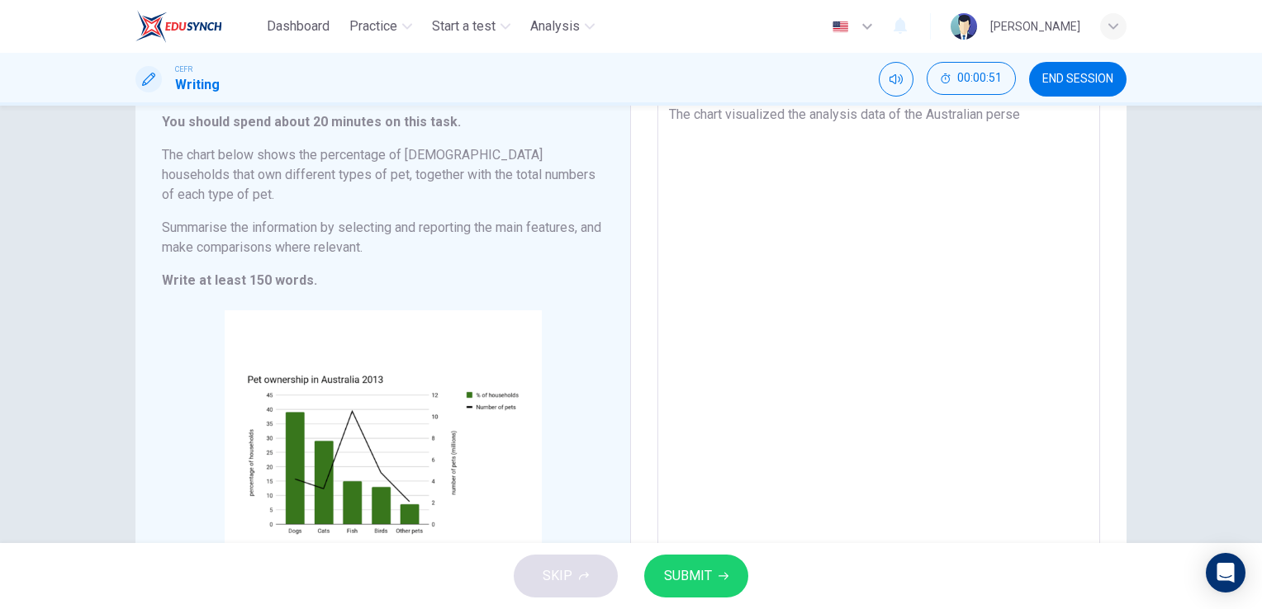
type textarea "The chart visualized the analysis data of the Australian persen"
type textarea "x"
type textarea "The chart visualized the analysis data of the Australian persent"
type textarea "x"
type textarea "The chart visualized the analysis data of the Australian persenta"
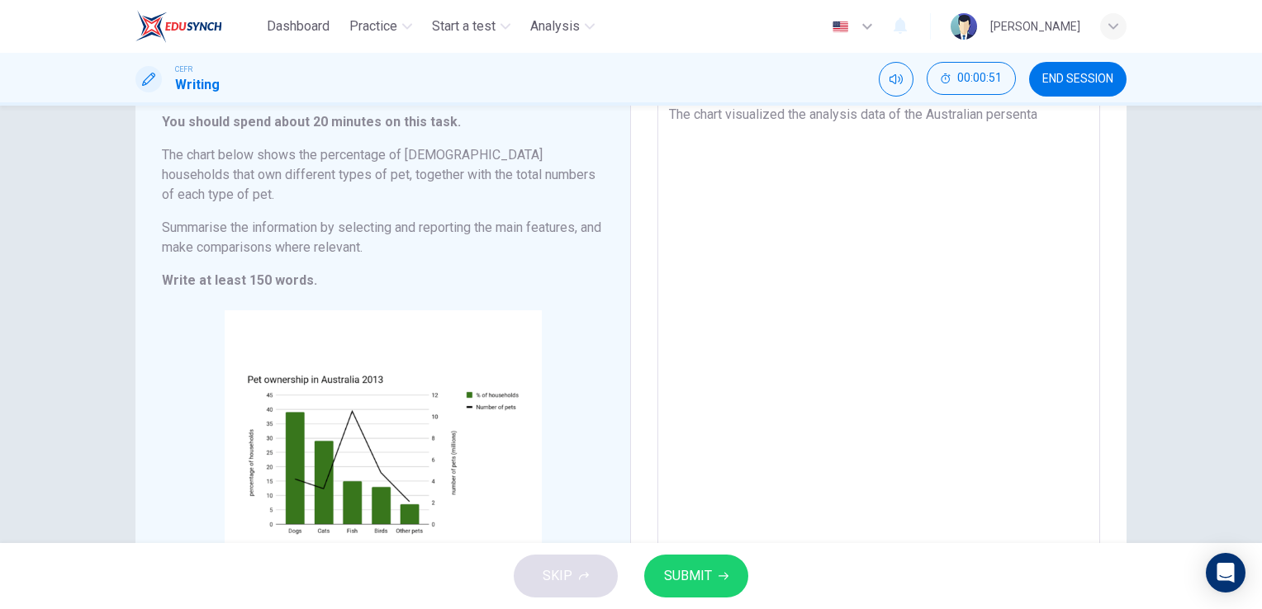
type textarea "x"
type textarea "The chart visualized the analysis data of the Australian persentag"
type textarea "x"
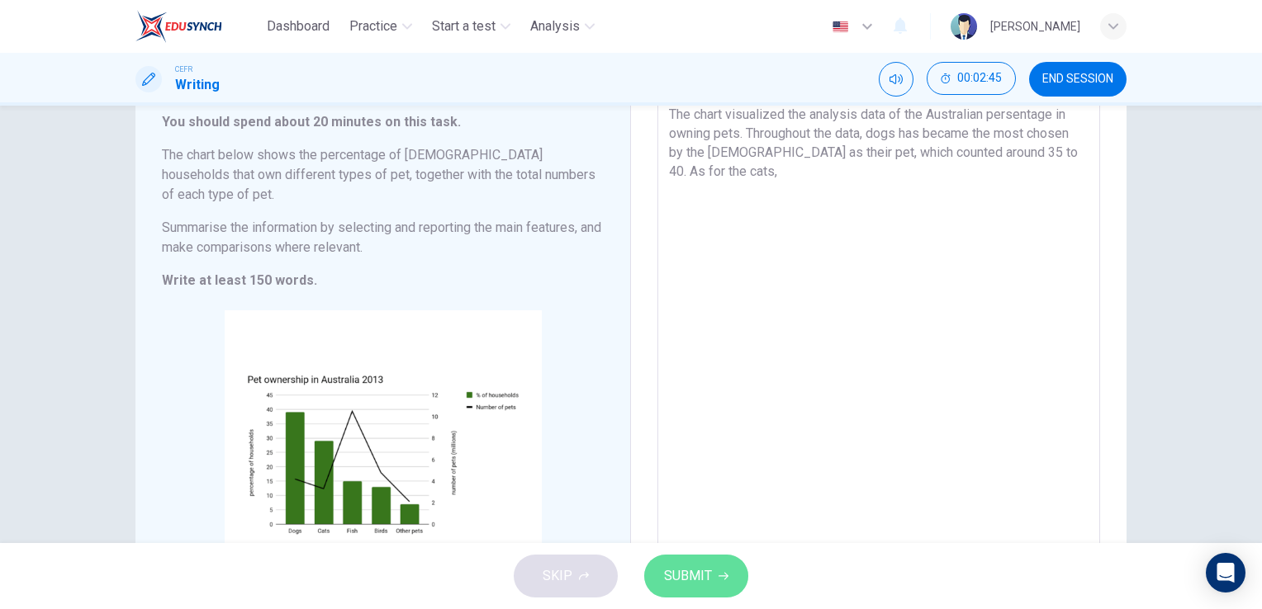
click at [698, 578] on span "SUBMIT" at bounding box center [688, 576] width 48 height 23
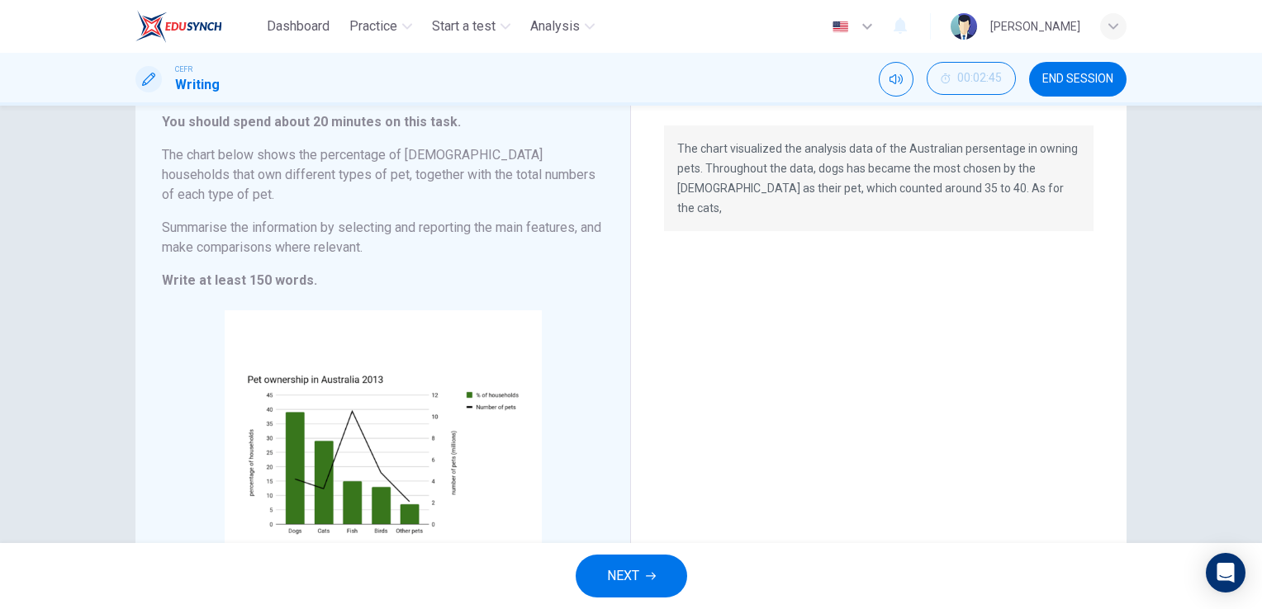
scroll to position [233, 0]
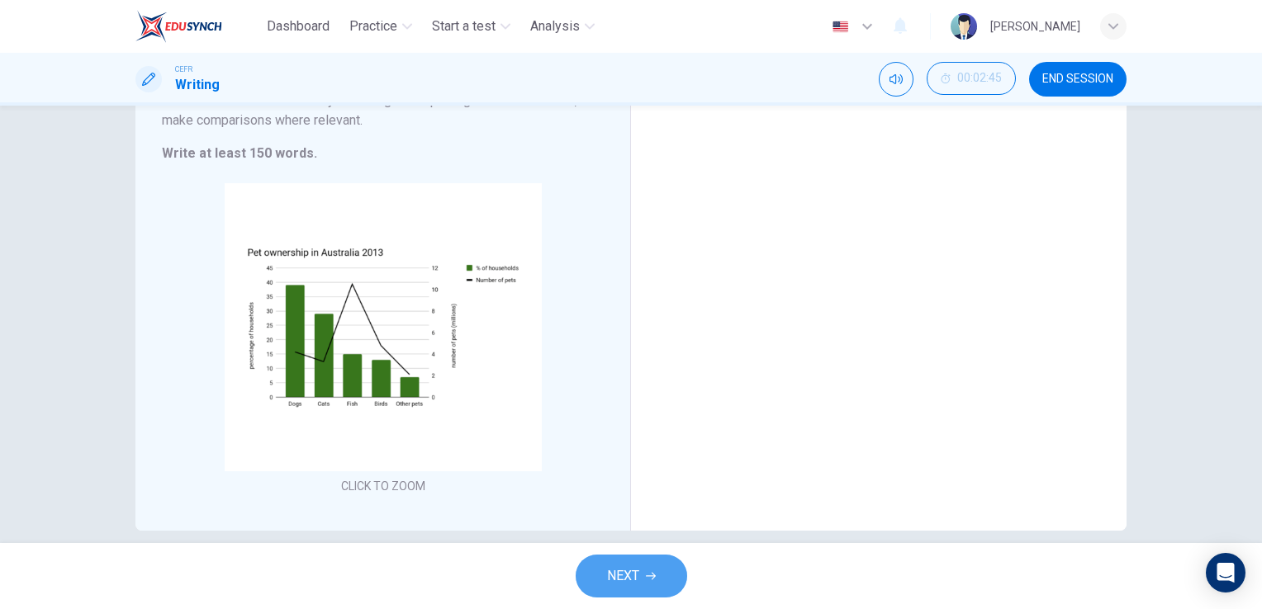
click at [654, 574] on icon "button" at bounding box center [651, 576] width 10 height 10
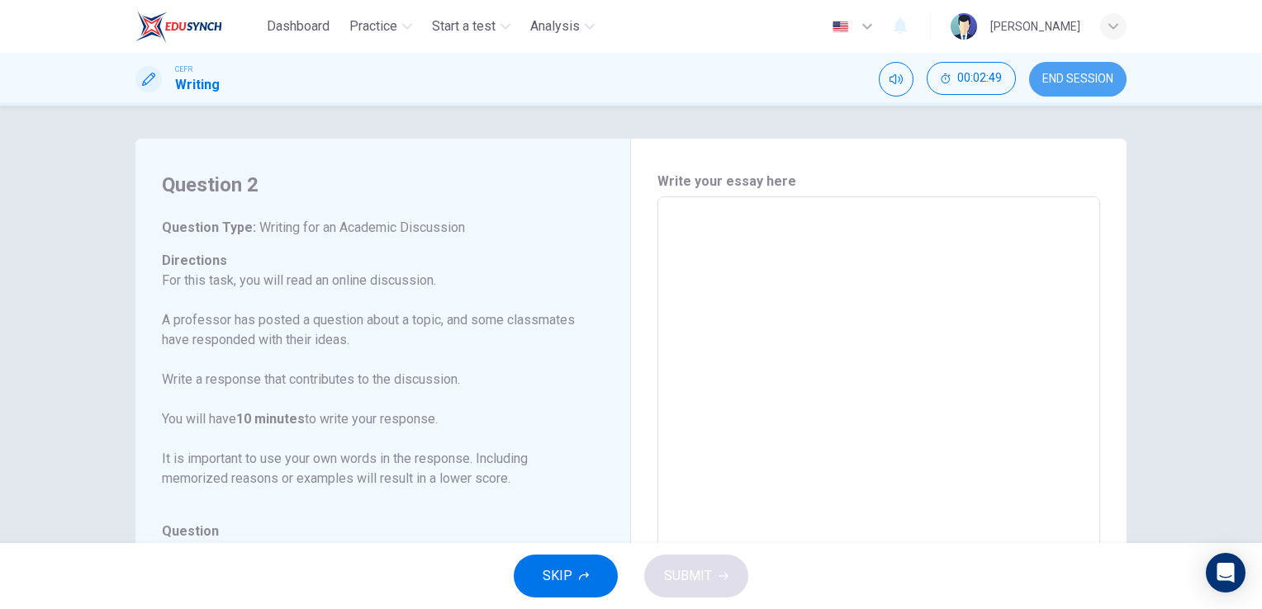
click at [1044, 84] on span "END SESSION" at bounding box center [1077, 79] width 71 height 13
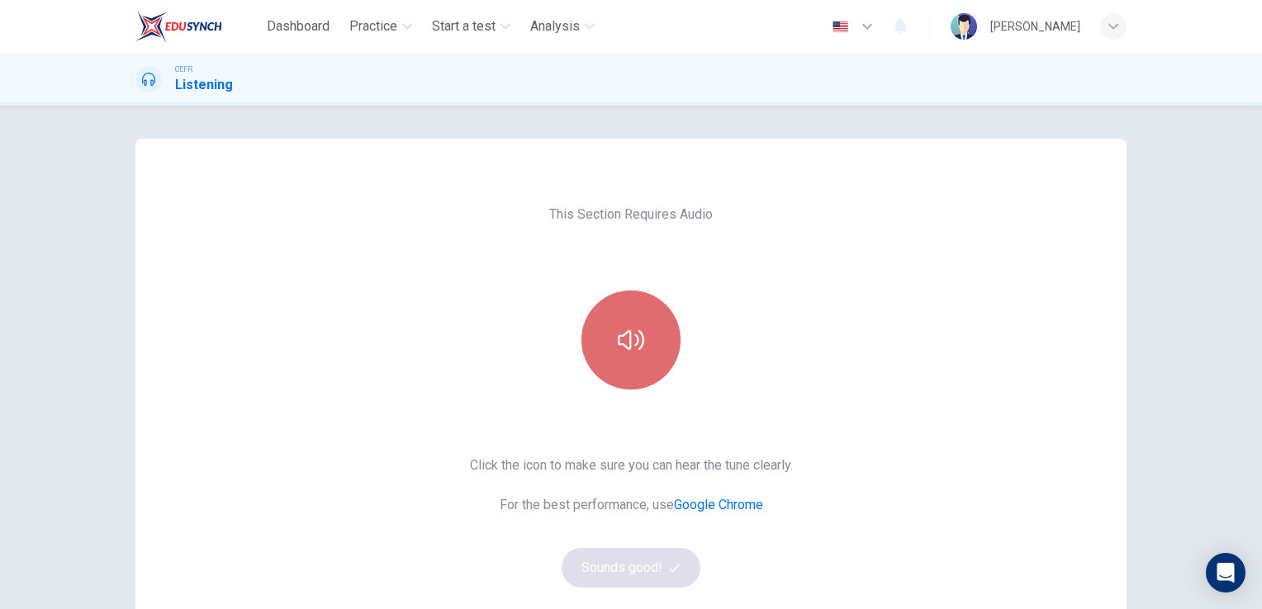
click at [621, 323] on button "button" at bounding box center [630, 340] width 99 height 99
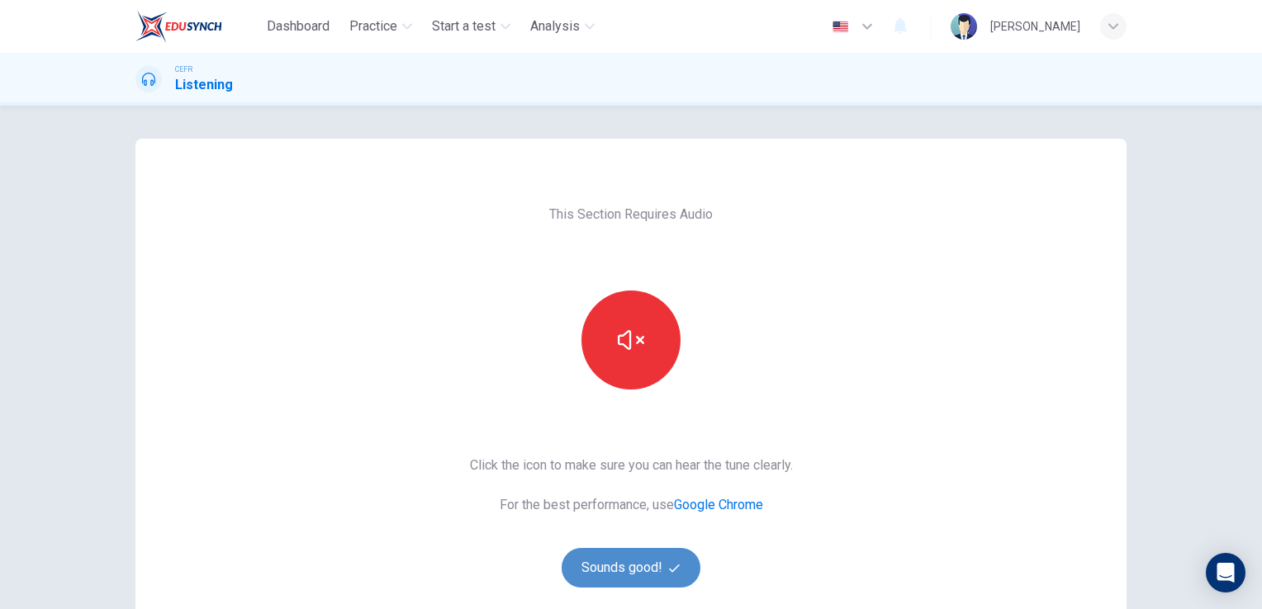
click at [661, 568] on button "Sounds good!" at bounding box center [630, 568] width 139 height 40
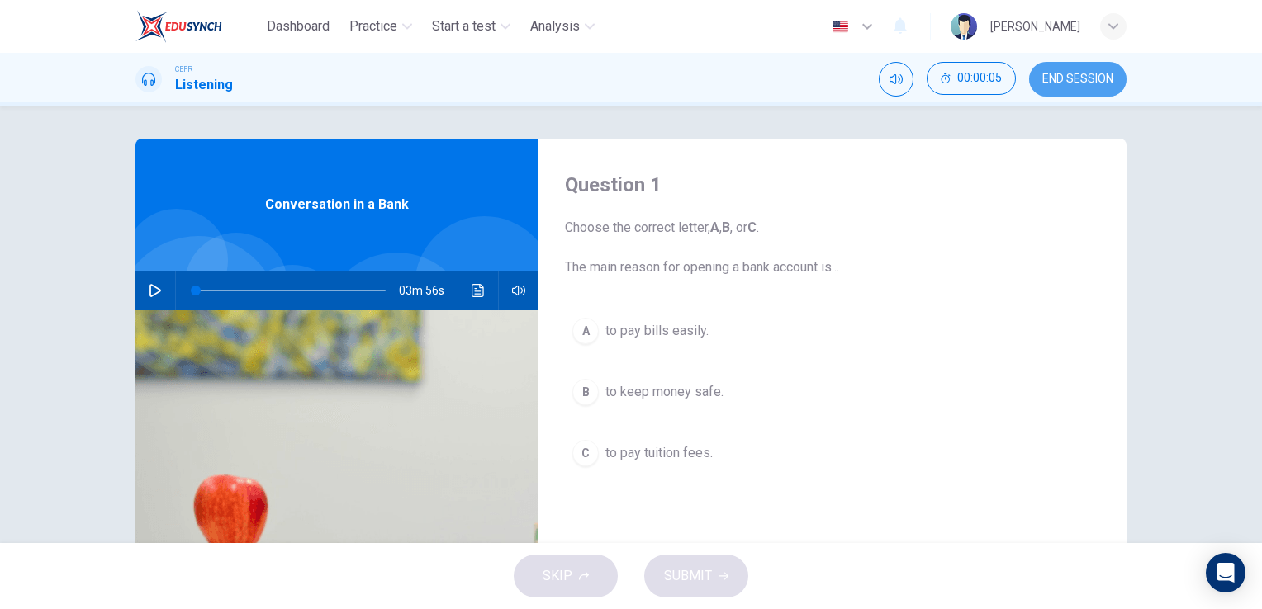
click at [1080, 83] on span "END SESSION" at bounding box center [1077, 79] width 71 height 13
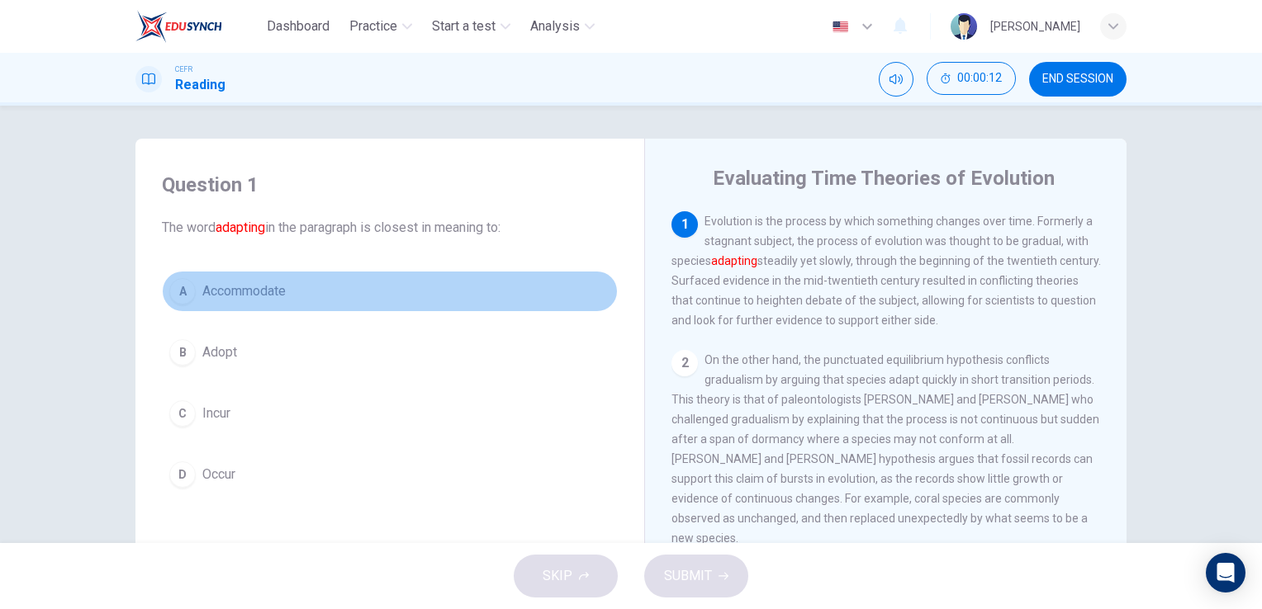
click at [194, 292] on button "A Accommodate" at bounding box center [390, 291] width 456 height 41
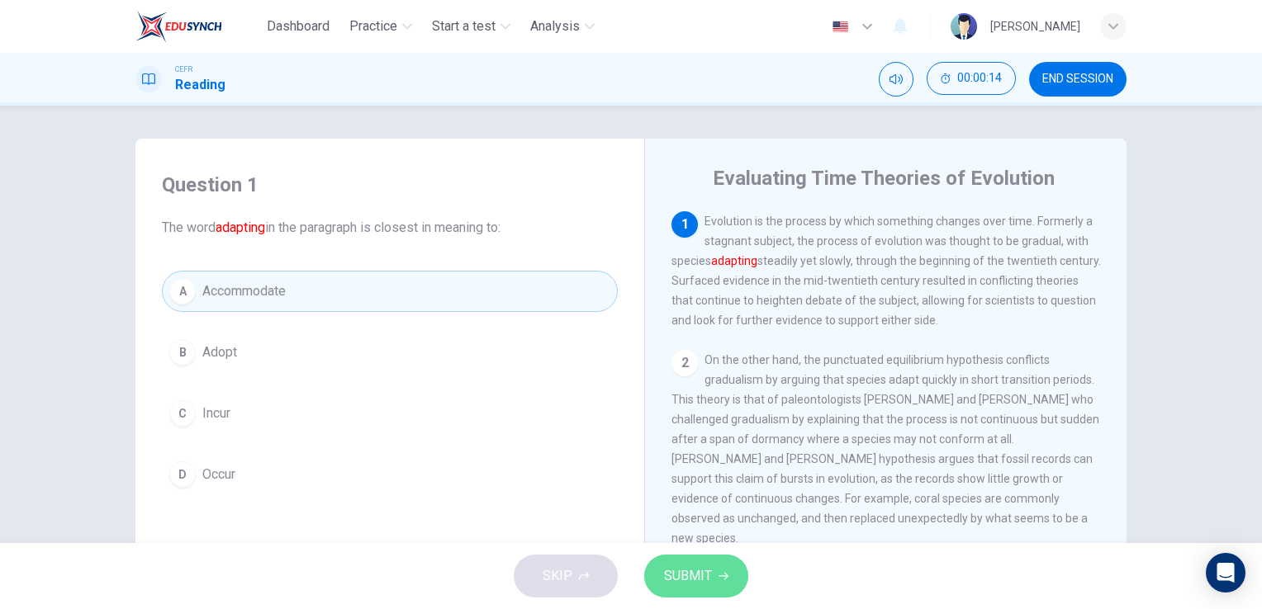
click at [671, 589] on button "SUBMIT" at bounding box center [696, 576] width 104 height 43
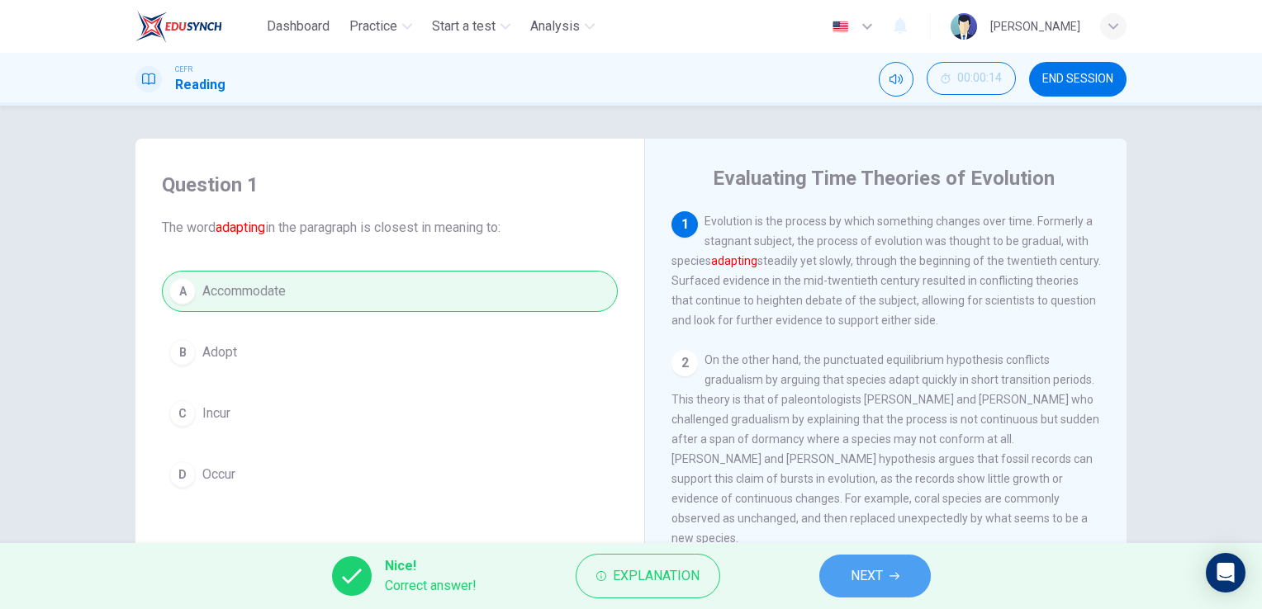
click at [875, 578] on span "NEXT" at bounding box center [866, 576] width 32 height 23
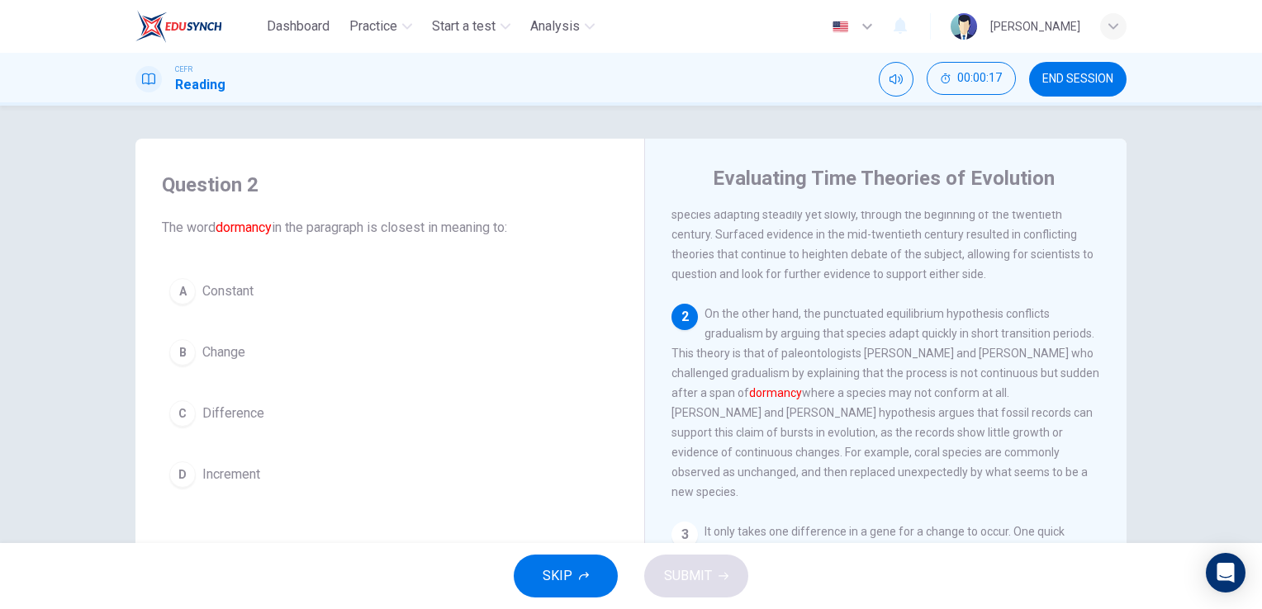
scroll to position [46, 0]
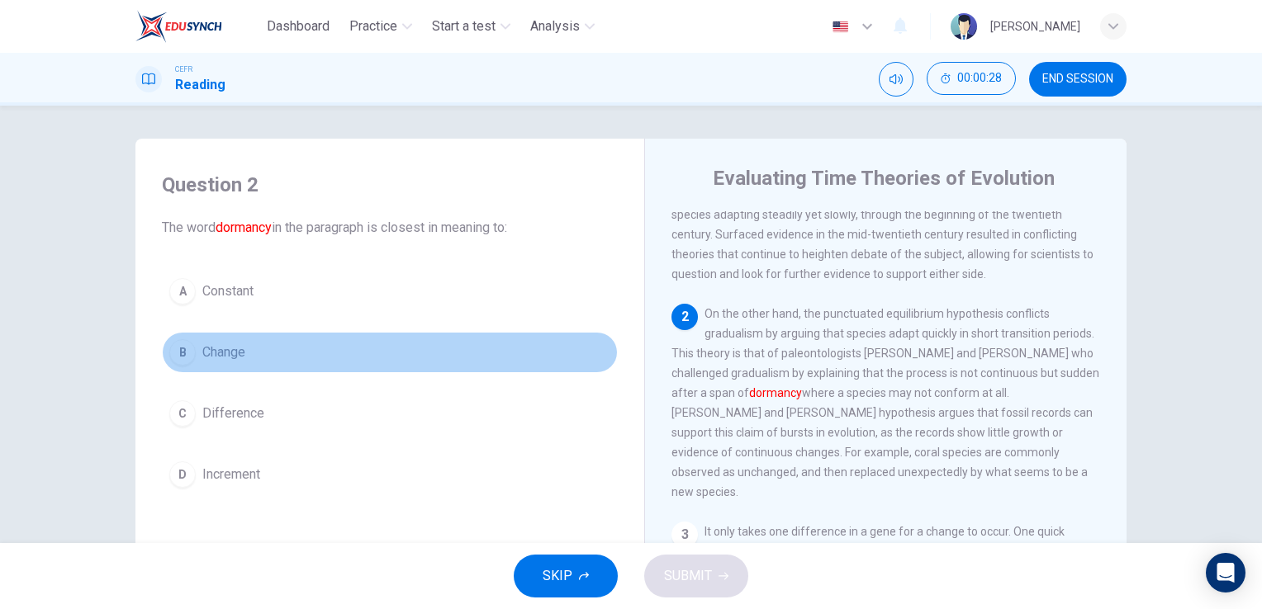
click at [225, 356] on span "Change" at bounding box center [223, 353] width 43 height 20
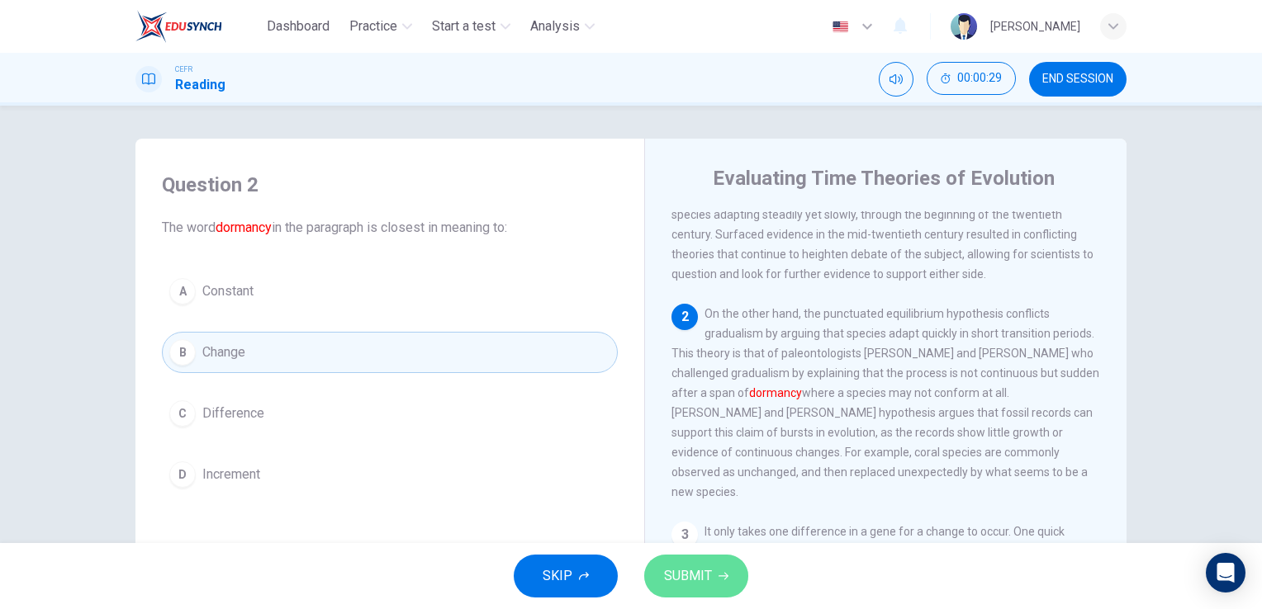
click at [675, 571] on span "SUBMIT" at bounding box center [688, 576] width 48 height 23
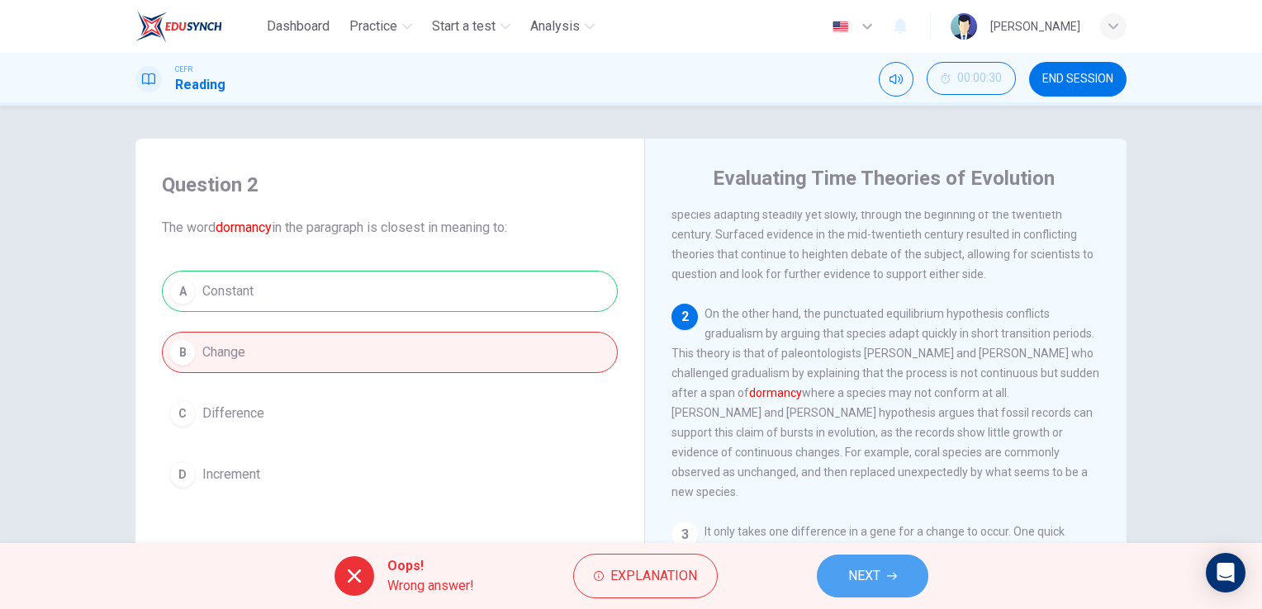
click at [850, 594] on button "NEXT" at bounding box center [872, 576] width 111 height 43
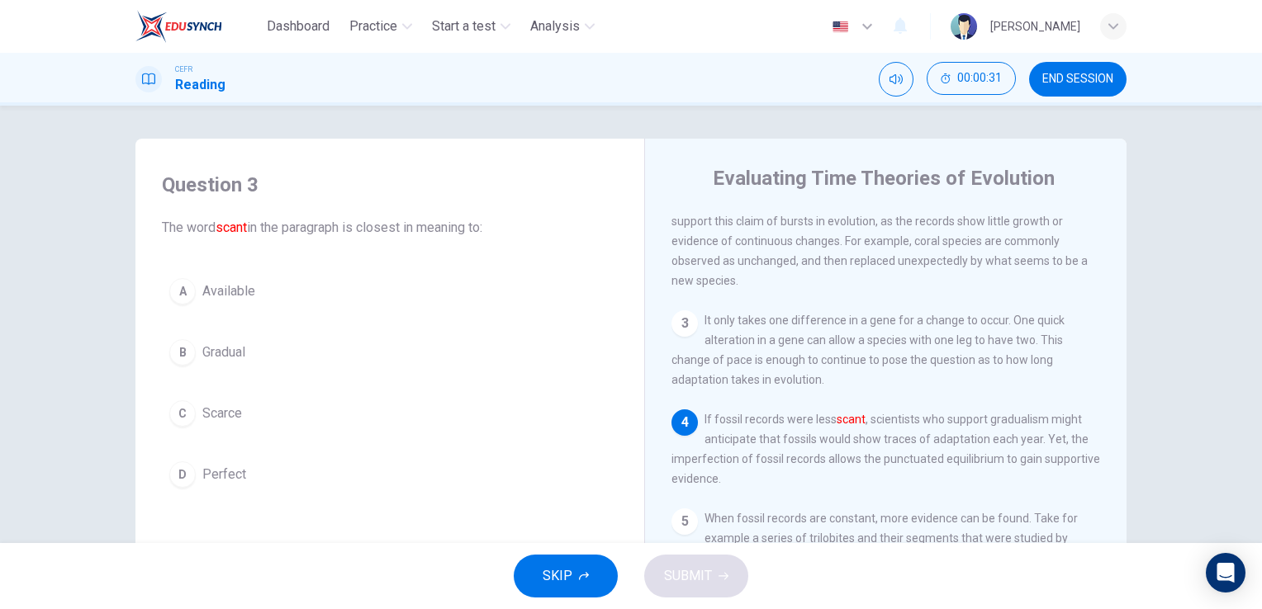
scroll to position [261, 0]
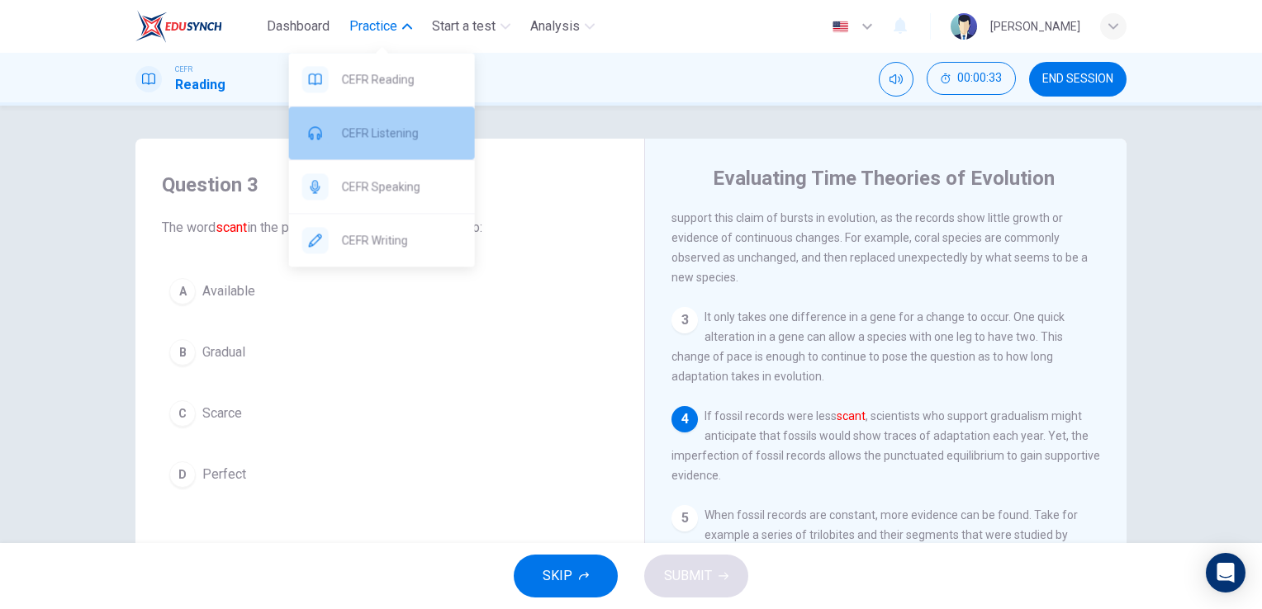
click at [393, 121] on div "CEFR Listening" at bounding box center [382, 133] width 186 height 53
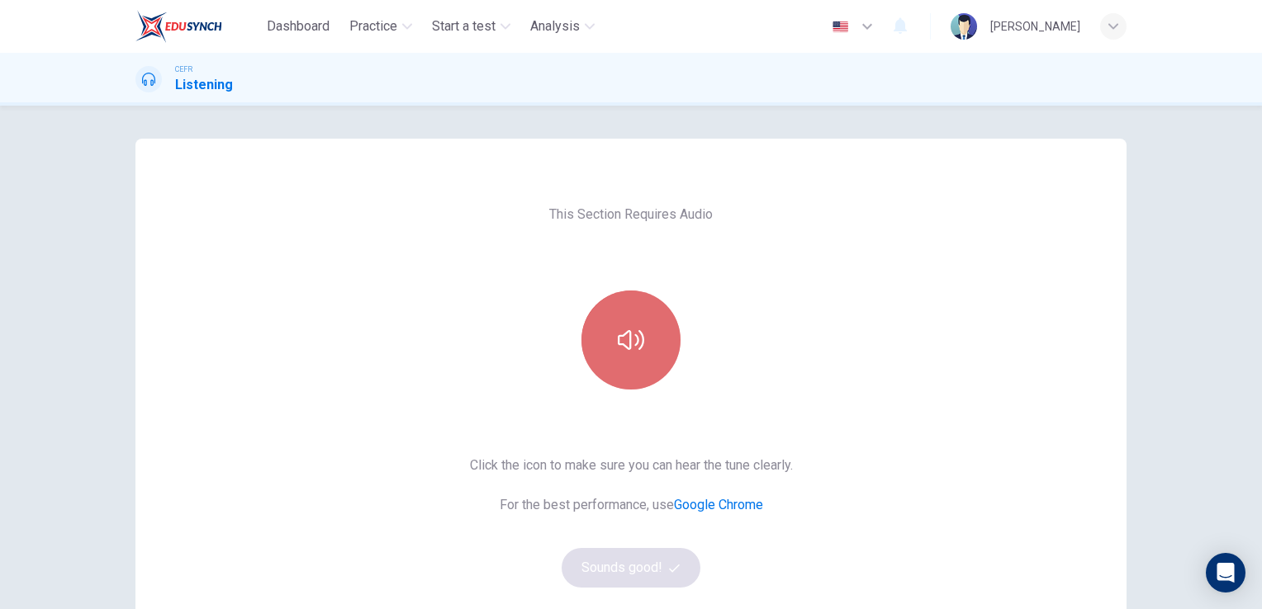
click at [608, 320] on button "button" at bounding box center [630, 340] width 99 height 99
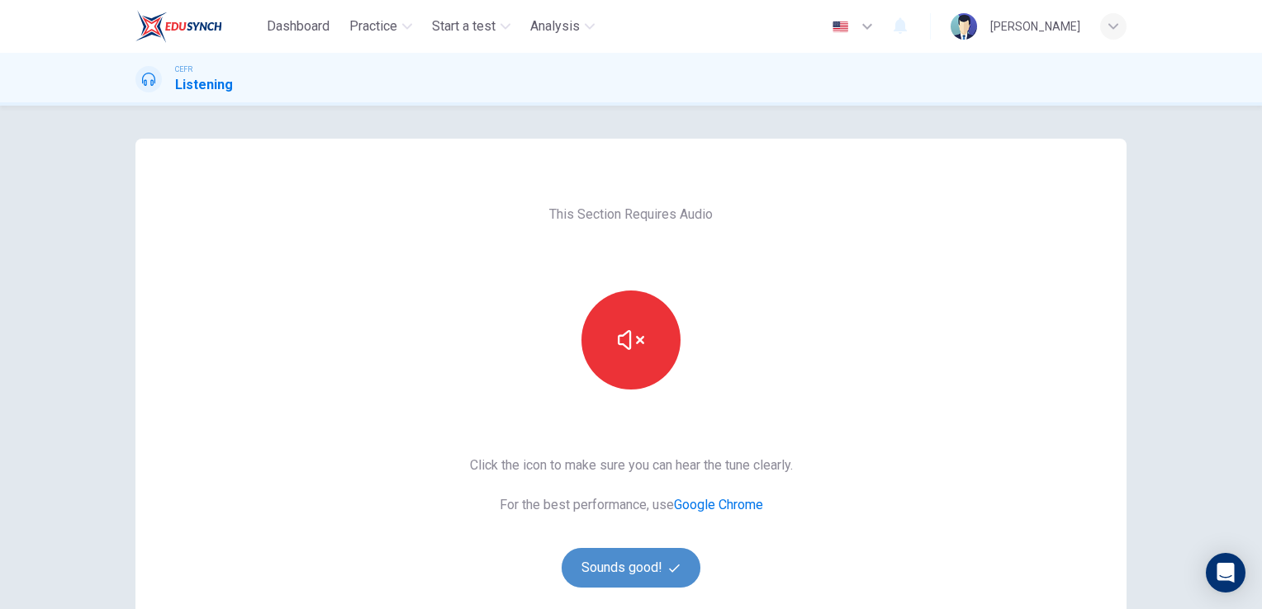
click at [647, 566] on button "Sounds good!" at bounding box center [630, 568] width 139 height 40
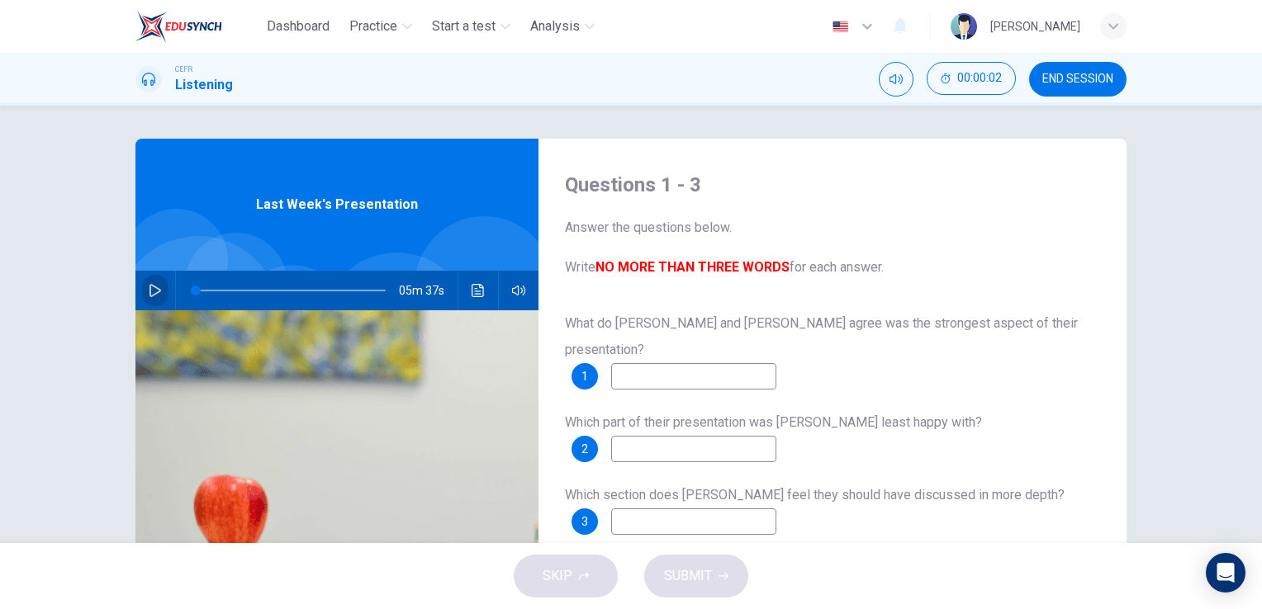
click at [142, 287] on button "button" at bounding box center [155, 291] width 26 height 40
click at [717, 363] on input at bounding box center [693, 376] width 165 height 26
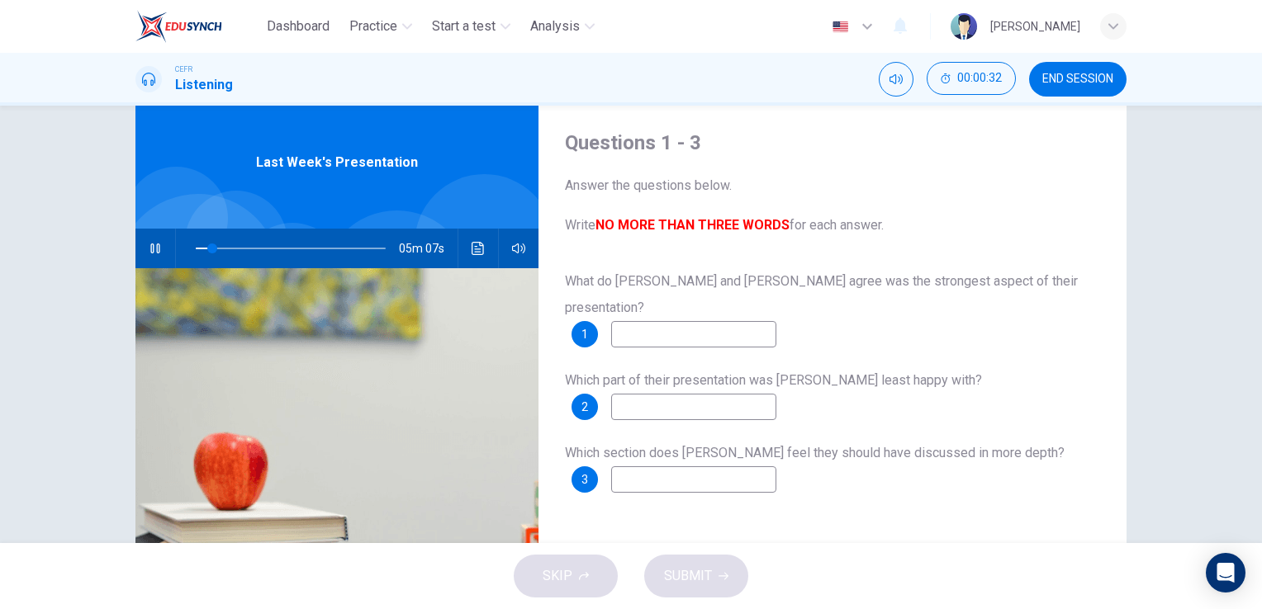
scroll to position [43, 0]
type input "25"
type input "tec"
type input "25"
type input "techniq"
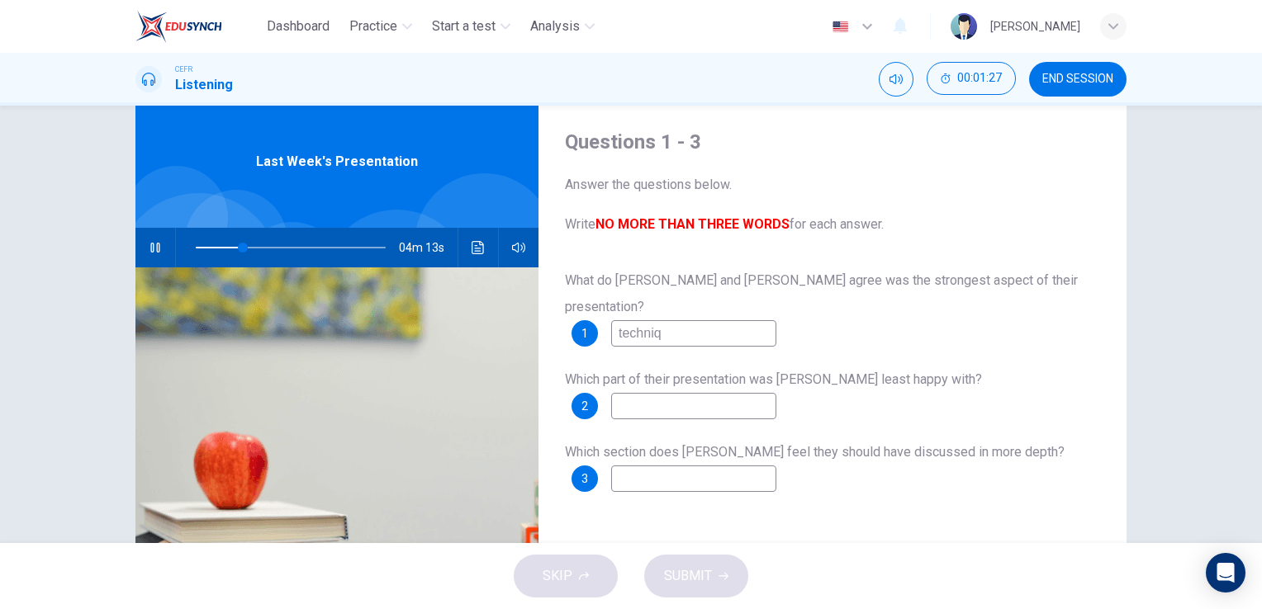
type input "25"
type input "technique"
type input "27"
type input "technique"
click at [667, 393] on input at bounding box center [693, 406] width 165 height 26
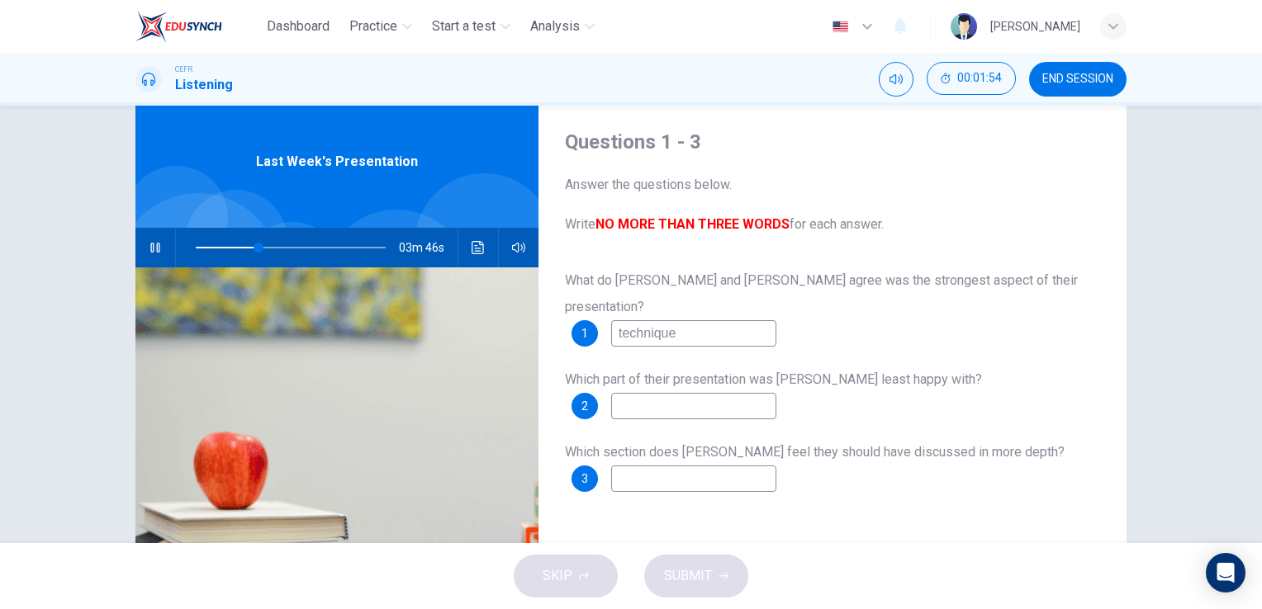
type input "33"
type input "concl"
type input "33"
type input "conclusiom"
type input "34"
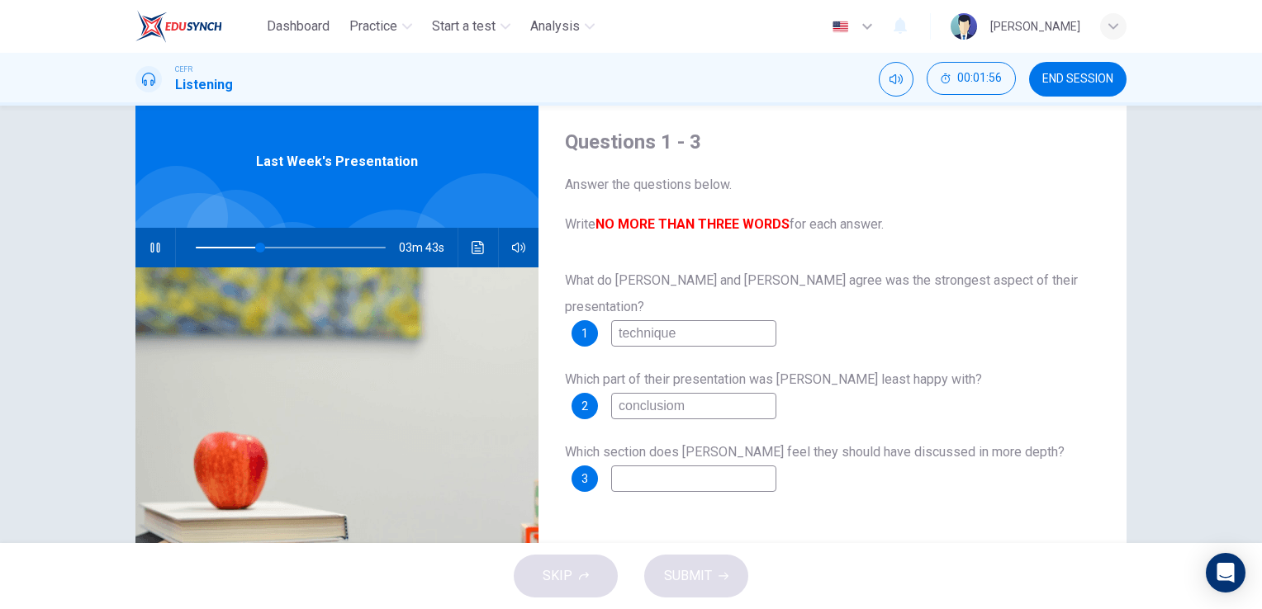
type input "conclusio"
type input "34"
type input "conclusion"
type input "35"
type input "conclusion"
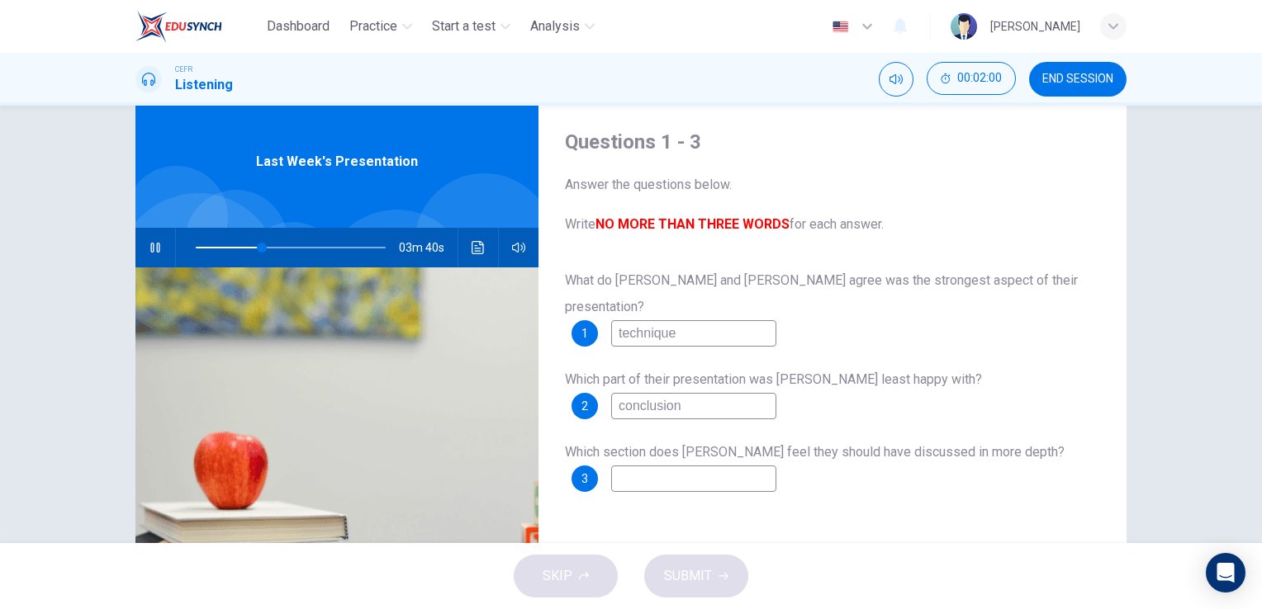
click at [695, 466] on input at bounding box center [693, 479] width 165 height 26
type input "39"
type input "s"
type input "40"
type input "so"
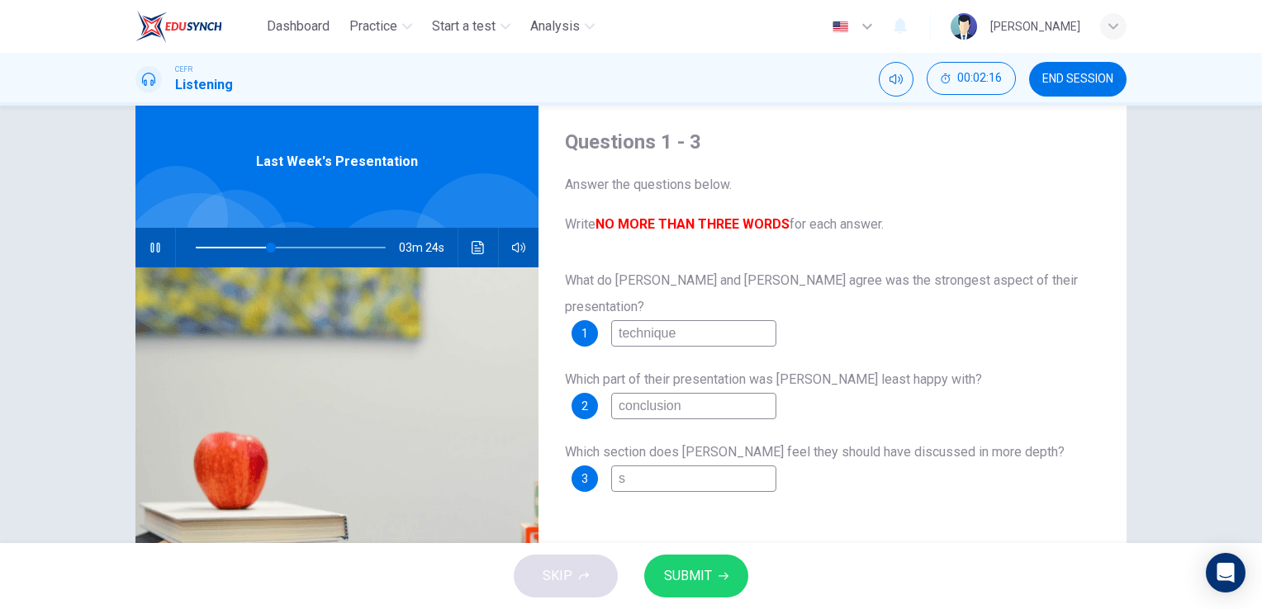
type input "40"
type input "sol"
type input "40"
type input "solu"
type input "40"
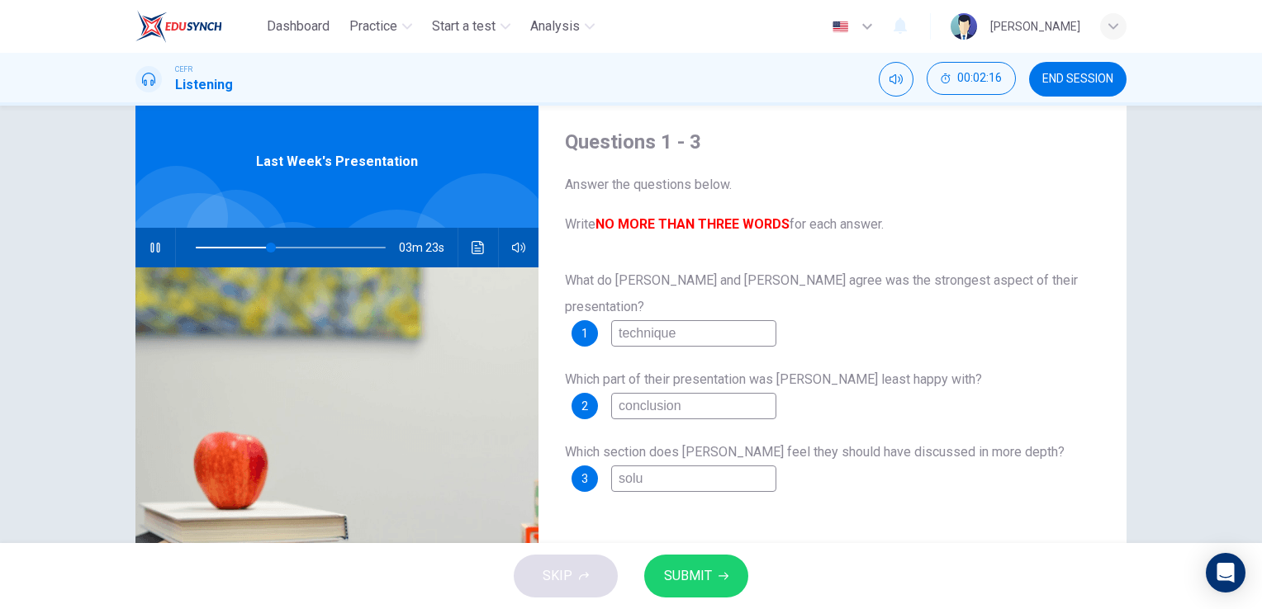
type input "solut"
type input "40"
type input "soluti"
type input "40"
type input "solutio"
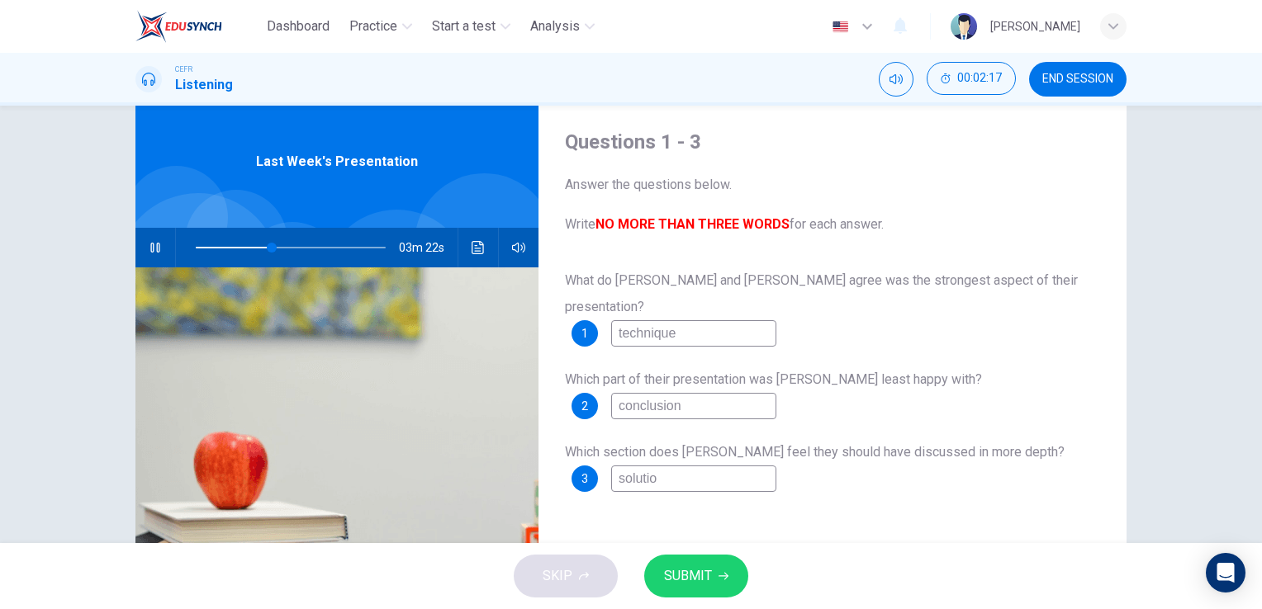
type input "40"
type input "solution"
type input "40"
type input "solutions"
type input "44"
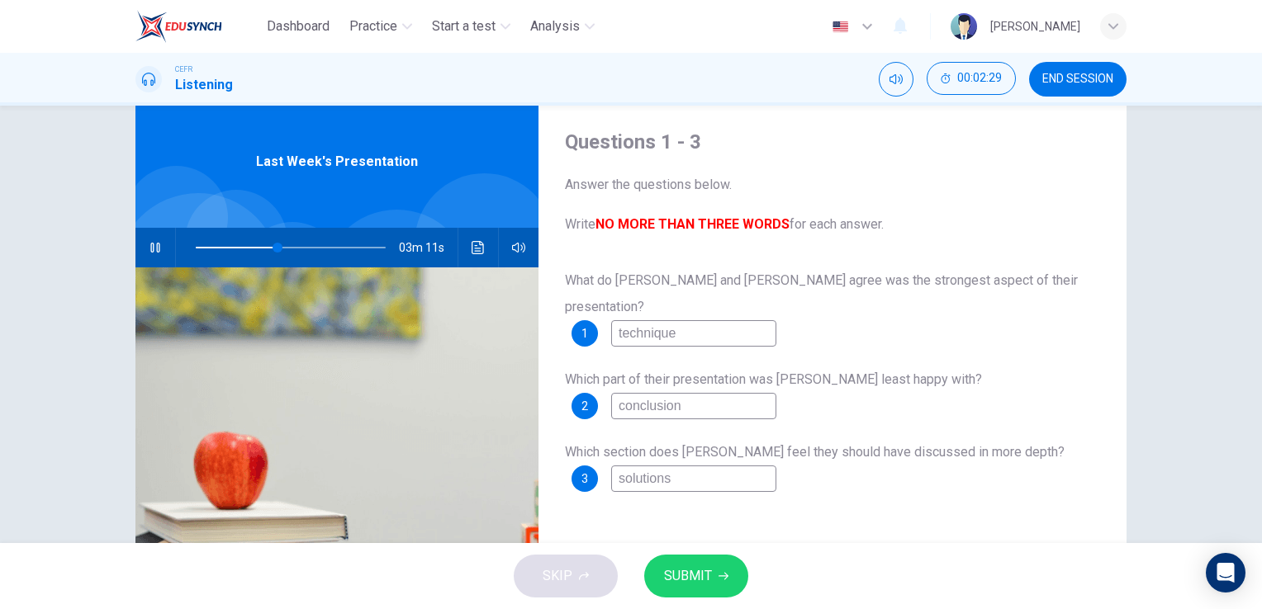
type input "solutions"
click at [697, 580] on span "SUBMIT" at bounding box center [688, 576] width 48 height 23
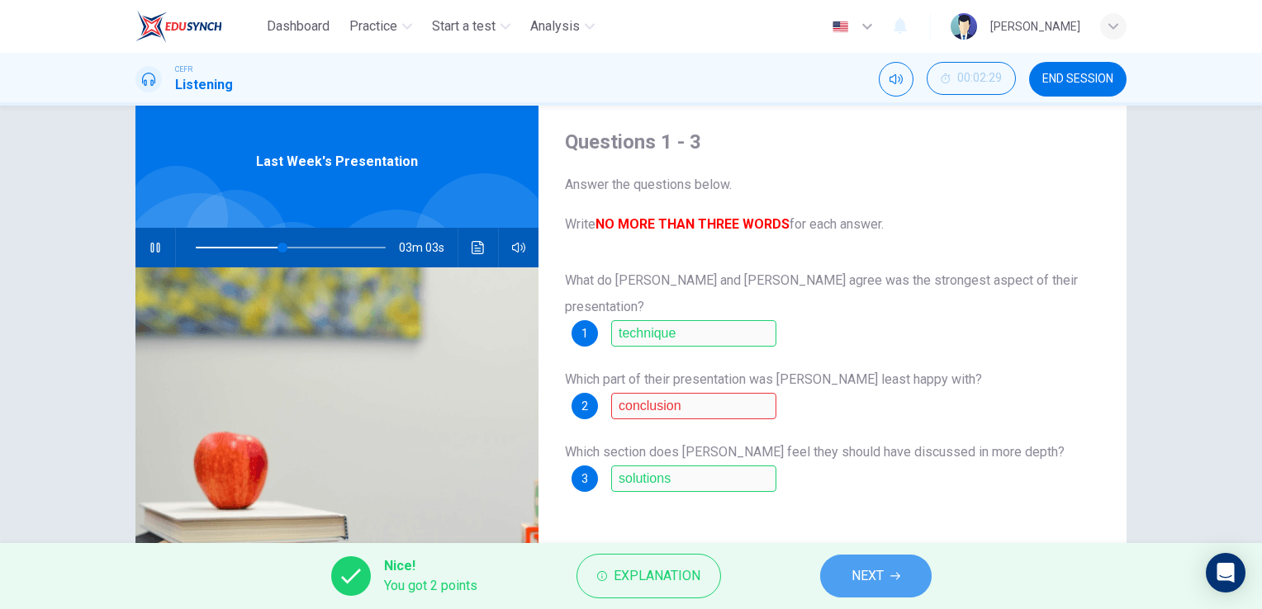
click at [864, 572] on span "NEXT" at bounding box center [867, 576] width 32 height 23
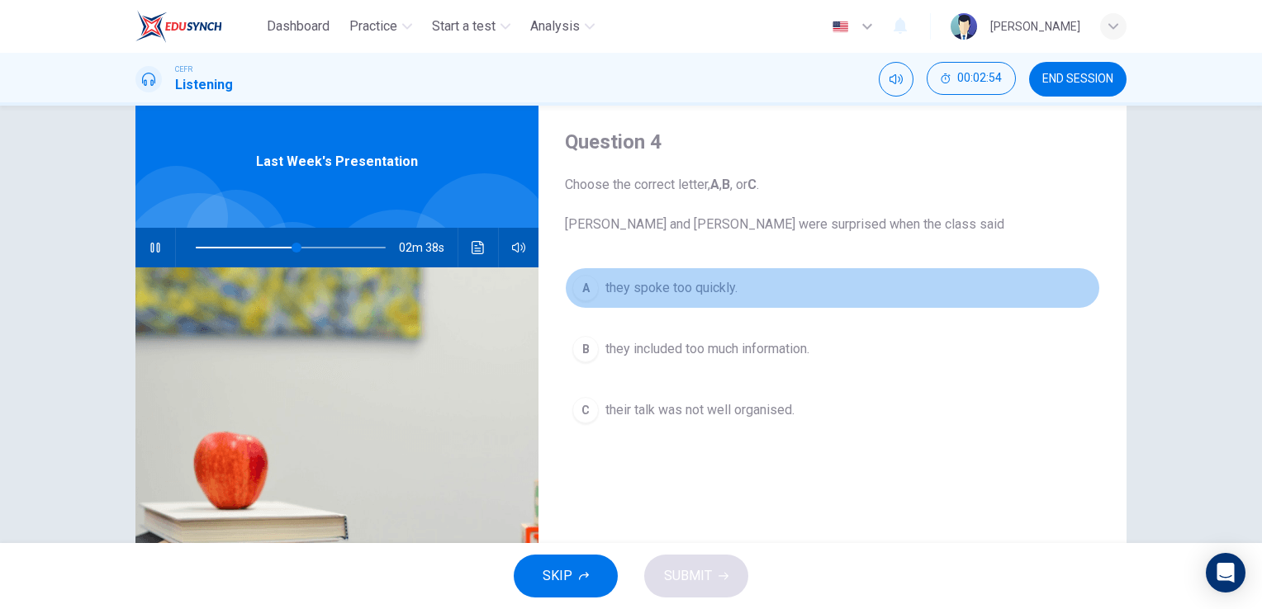
click at [709, 292] on span "they spoke too quickly." at bounding box center [671, 288] width 132 height 20
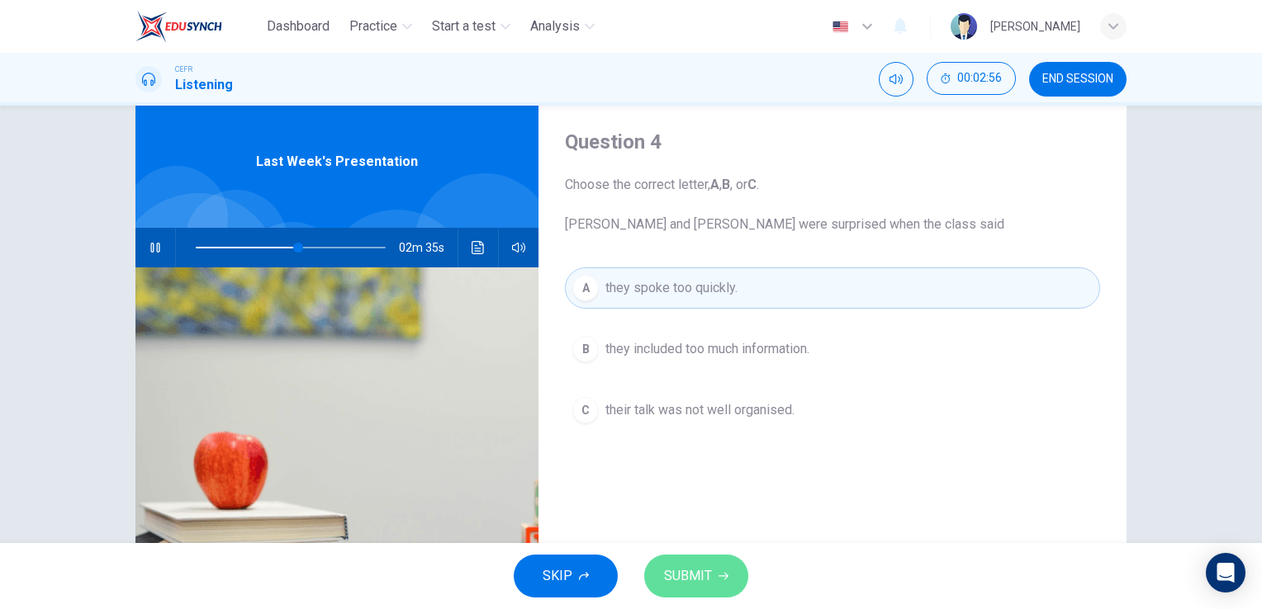
click at [696, 573] on span "SUBMIT" at bounding box center [688, 576] width 48 height 23
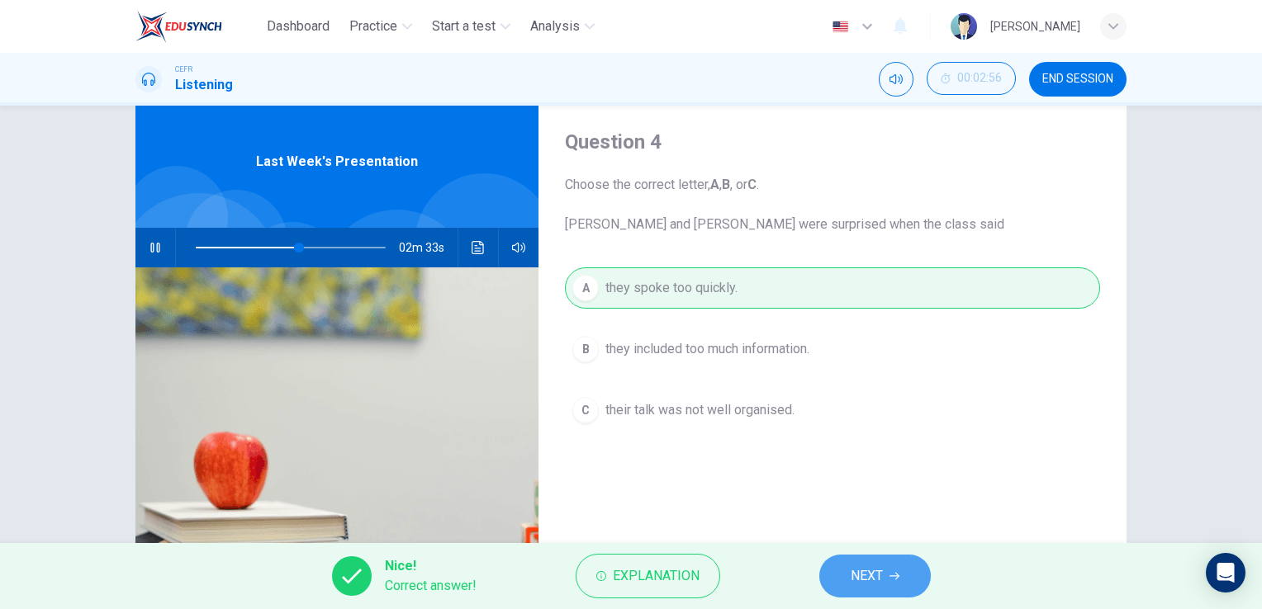
click at [861, 583] on span "NEXT" at bounding box center [866, 576] width 32 height 23
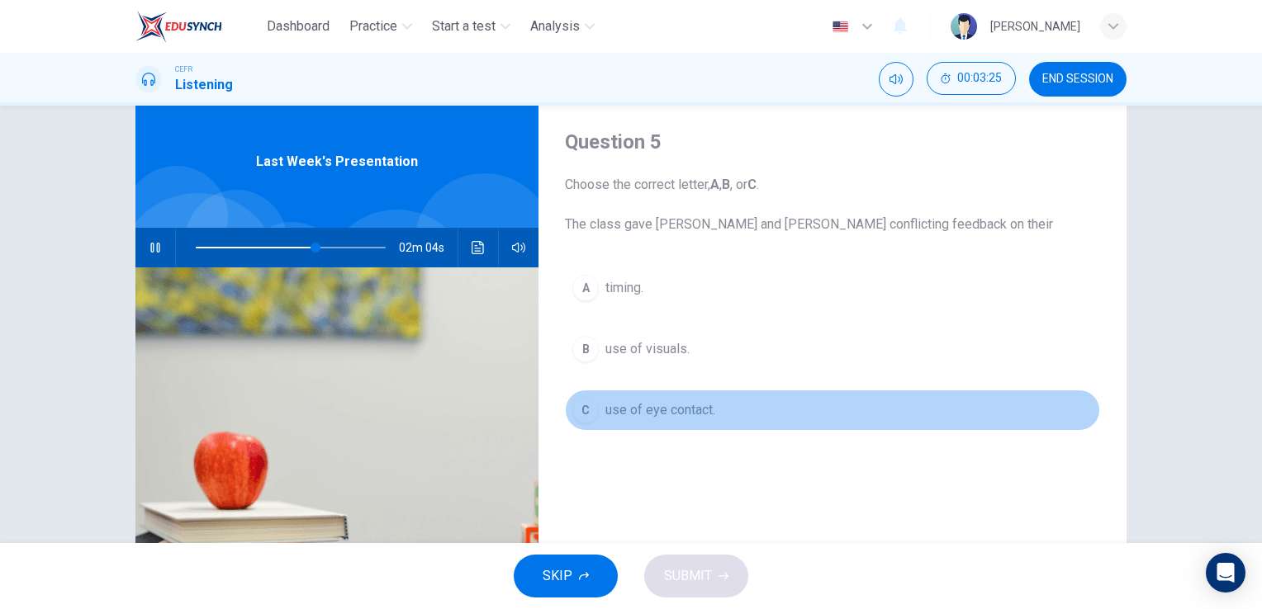
click at [667, 411] on span "use of eye contact." at bounding box center [660, 410] width 110 height 20
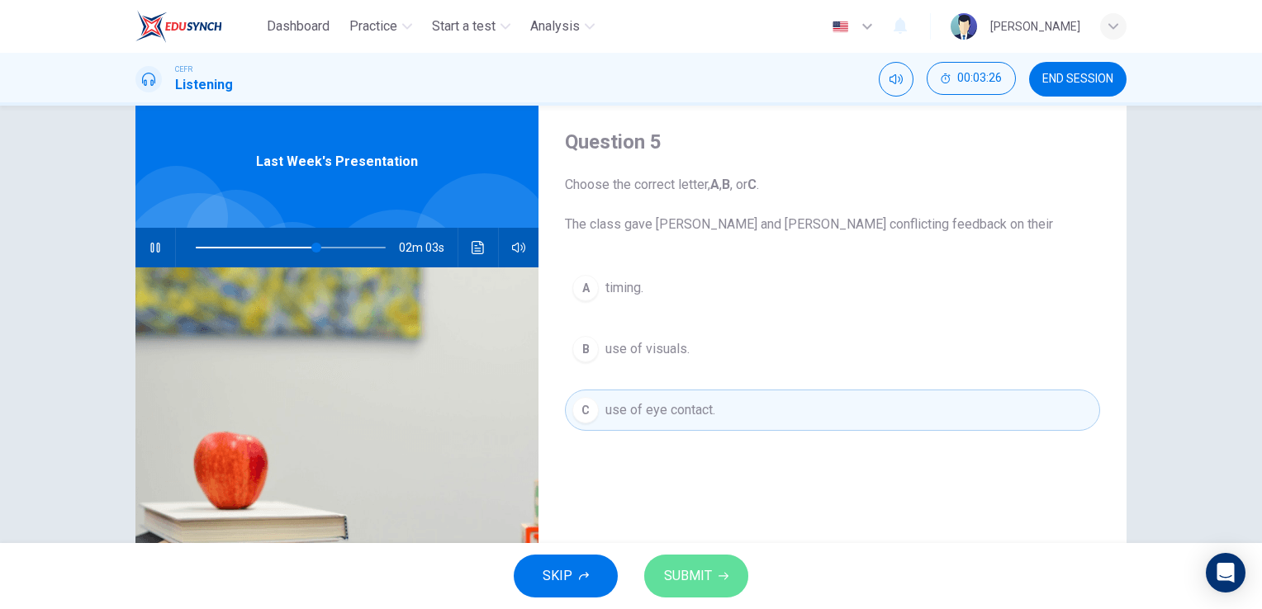
click at [695, 585] on span "SUBMIT" at bounding box center [688, 576] width 48 height 23
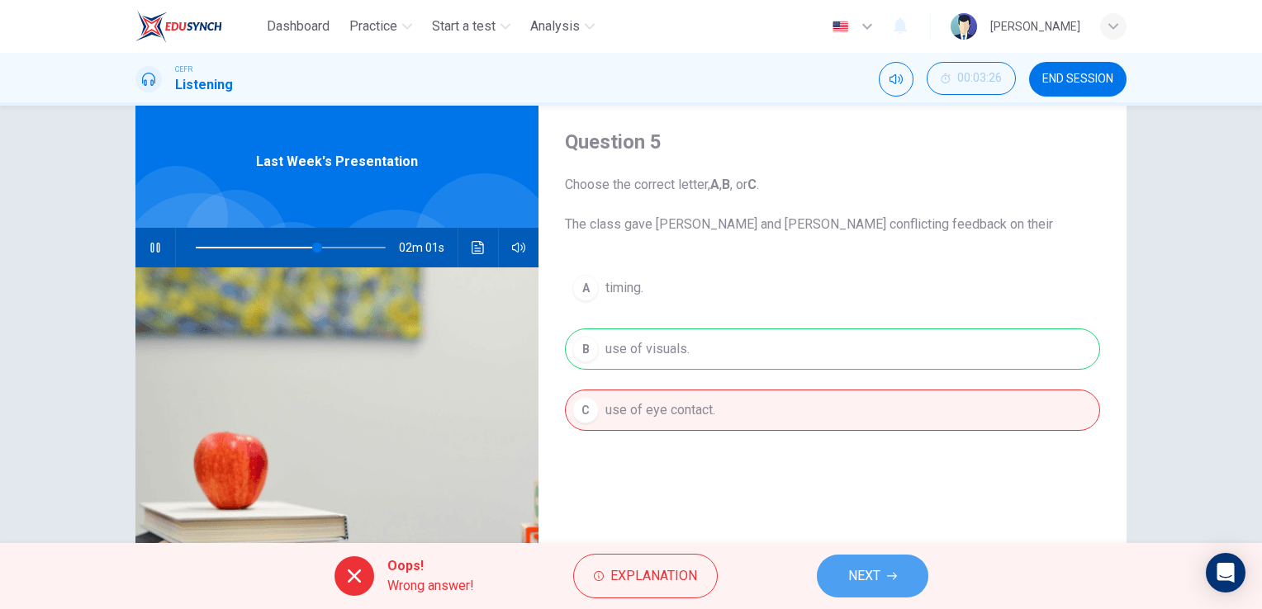
click at [868, 573] on span "NEXT" at bounding box center [864, 576] width 32 height 23
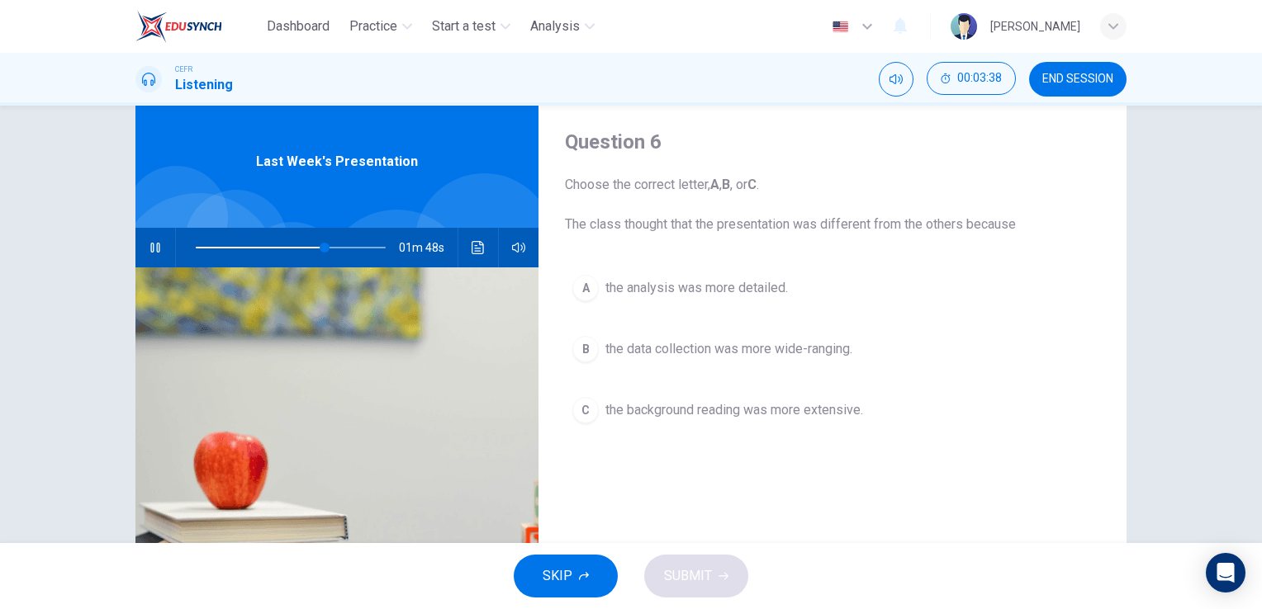
click at [808, 405] on span "the background reading was more extensive." at bounding box center [734, 410] width 258 height 20
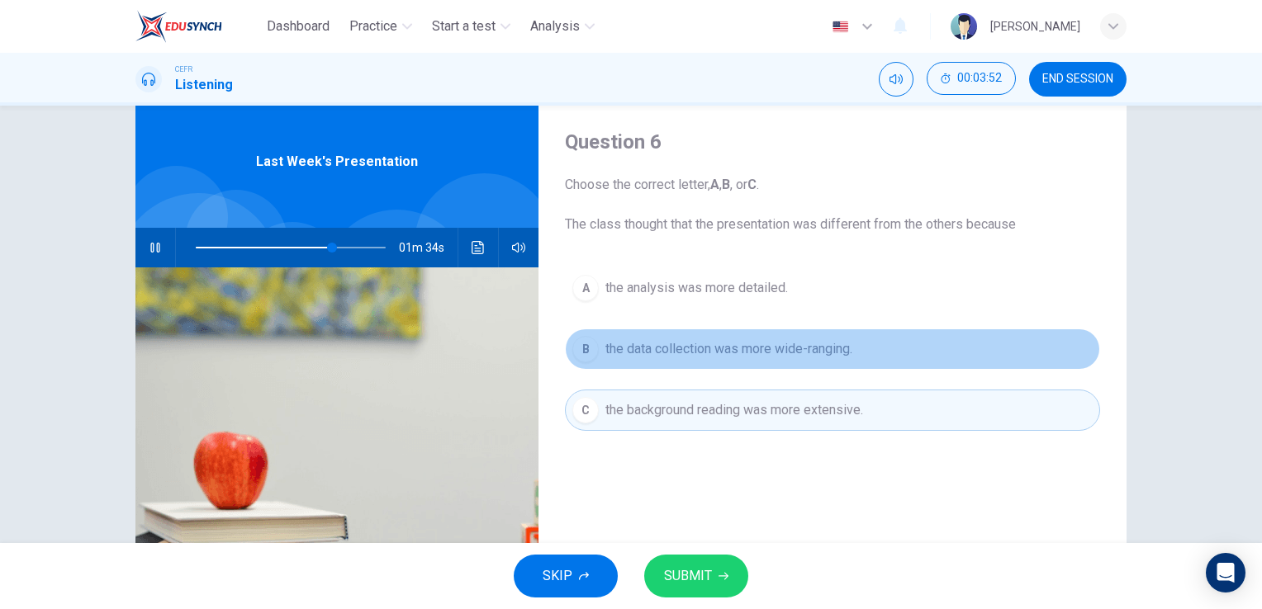
click at [752, 342] on span "the data collection was more wide-ranging." at bounding box center [728, 349] width 247 height 20
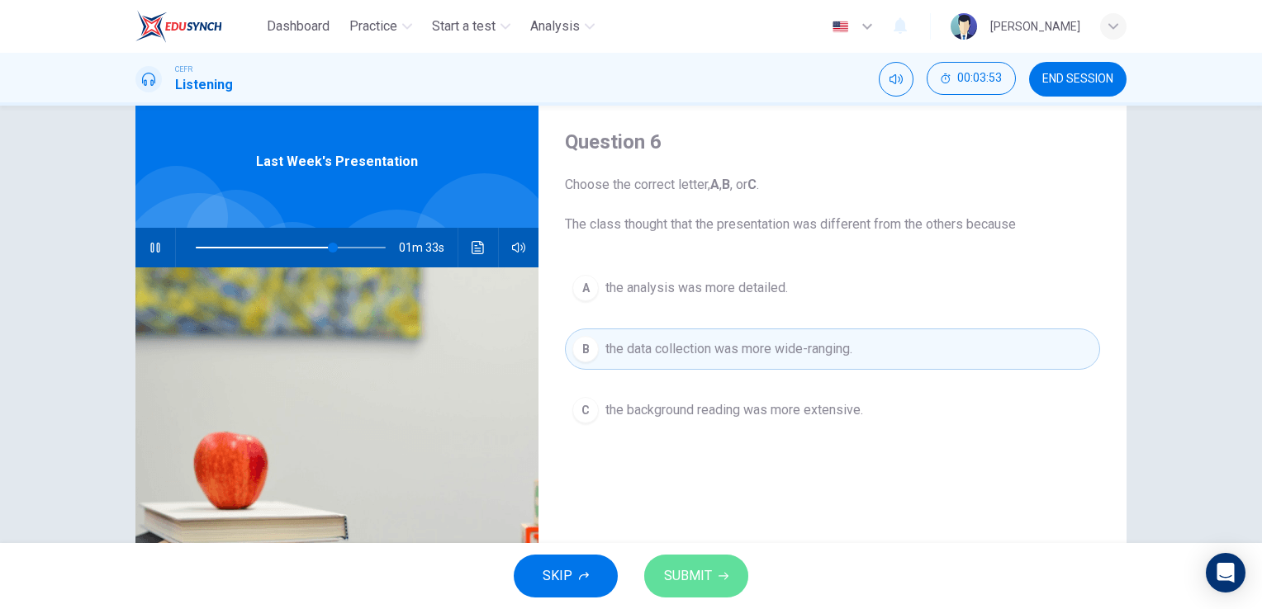
click at [684, 572] on span "SUBMIT" at bounding box center [688, 576] width 48 height 23
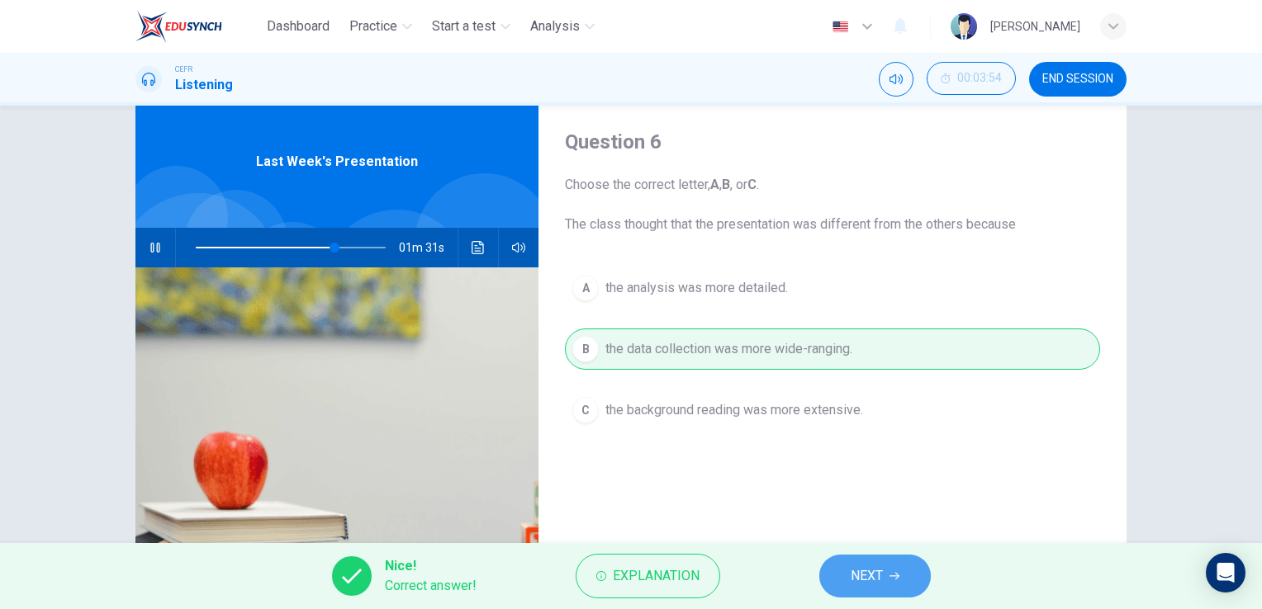
click at [864, 577] on span "NEXT" at bounding box center [866, 576] width 32 height 23
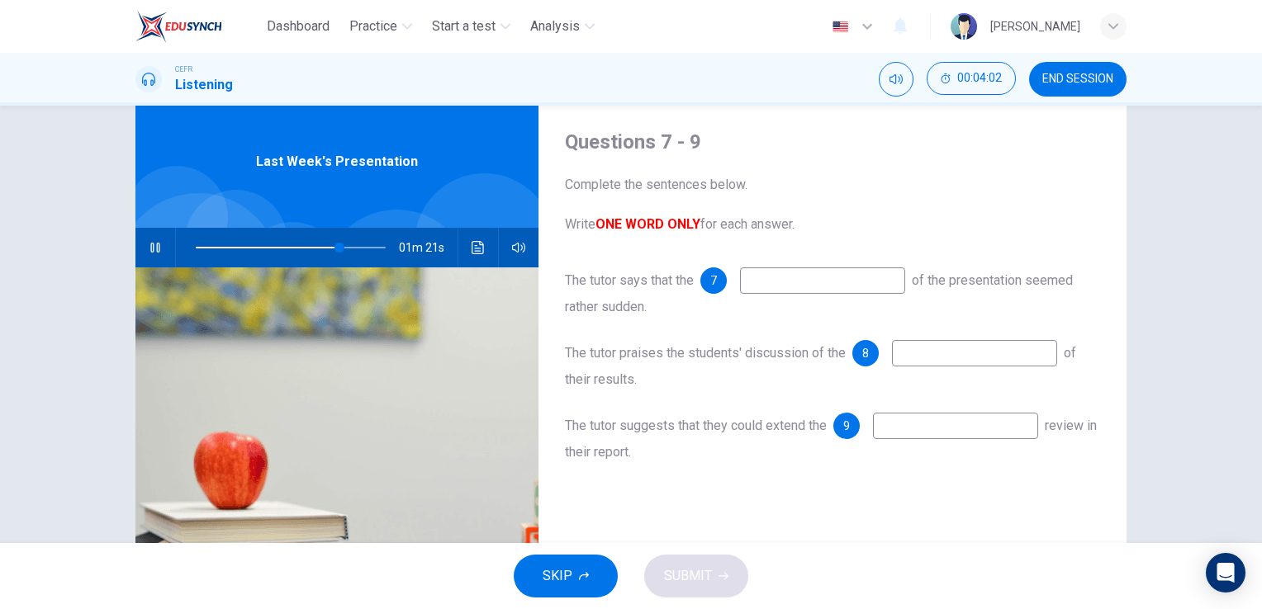
click at [779, 277] on input at bounding box center [822, 281] width 165 height 26
type input "87"
type input "endi"
type input "87"
type input "ending"
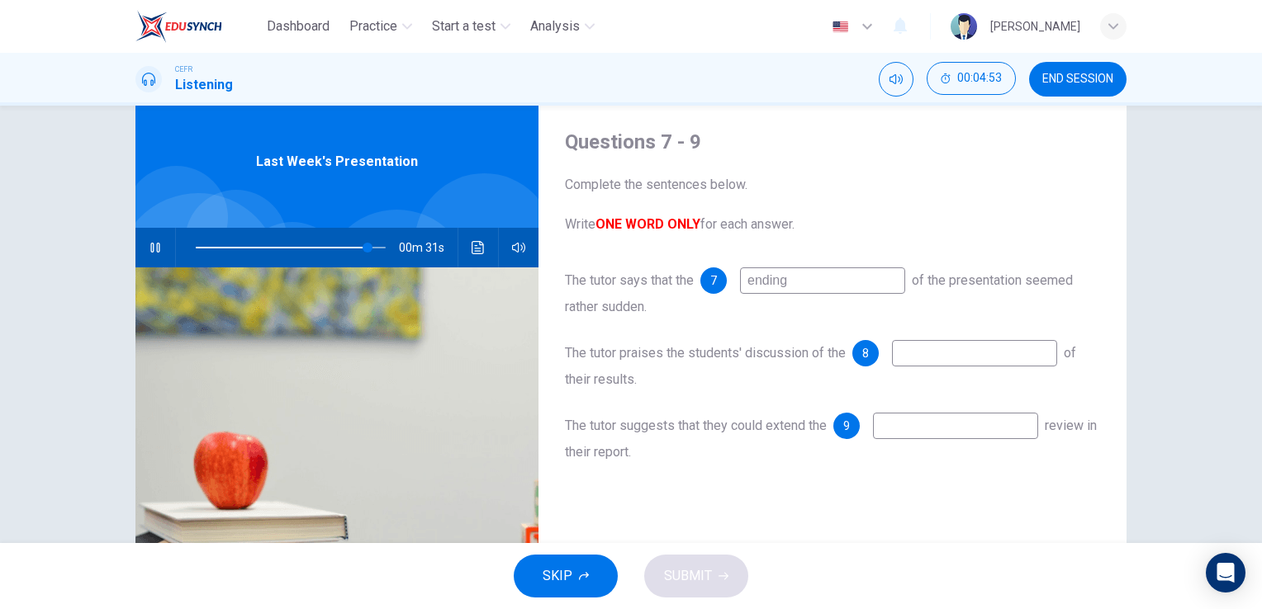
type input "91"
type input "ending"
click at [914, 352] on input at bounding box center [974, 353] width 165 height 26
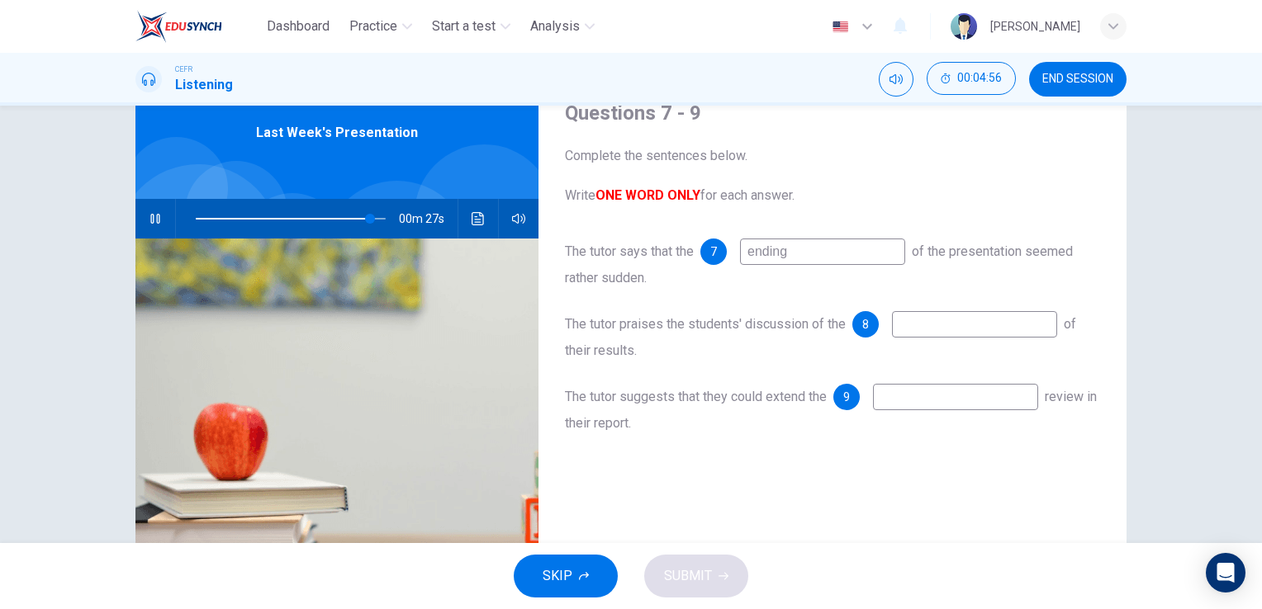
scroll to position [73, 0]
click at [912, 402] on input at bounding box center [955, 396] width 165 height 26
type input "97"
type input "l"
type input "97"
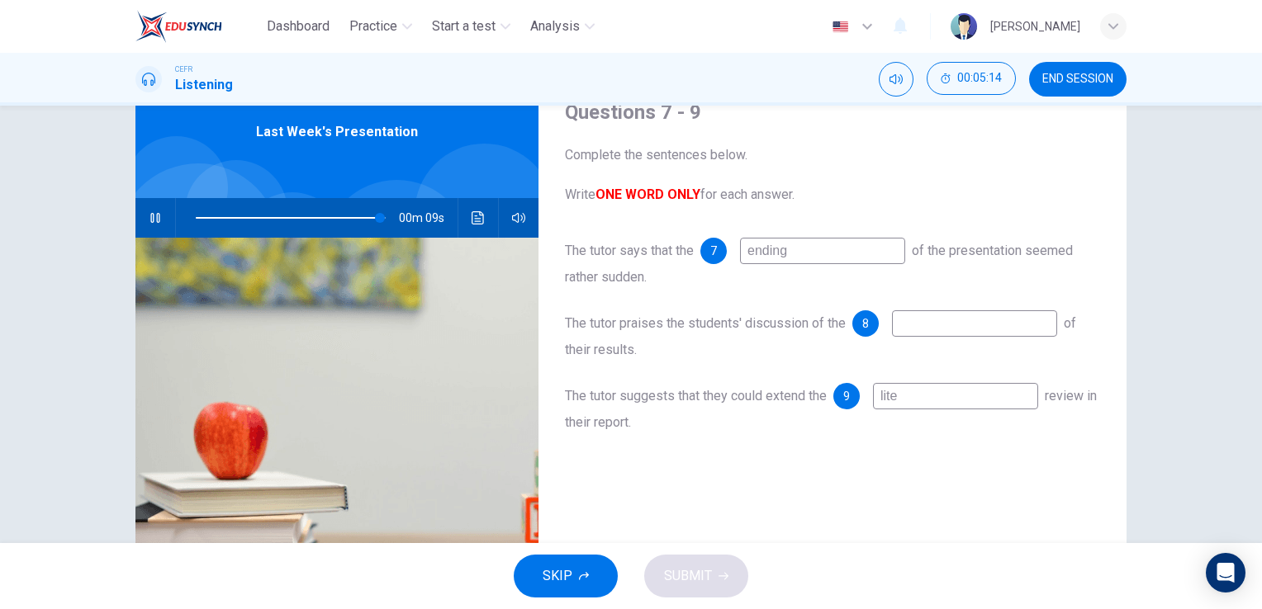
type input "liter"
type input "97"
type input "literature"
type input "99"
type input "literature"
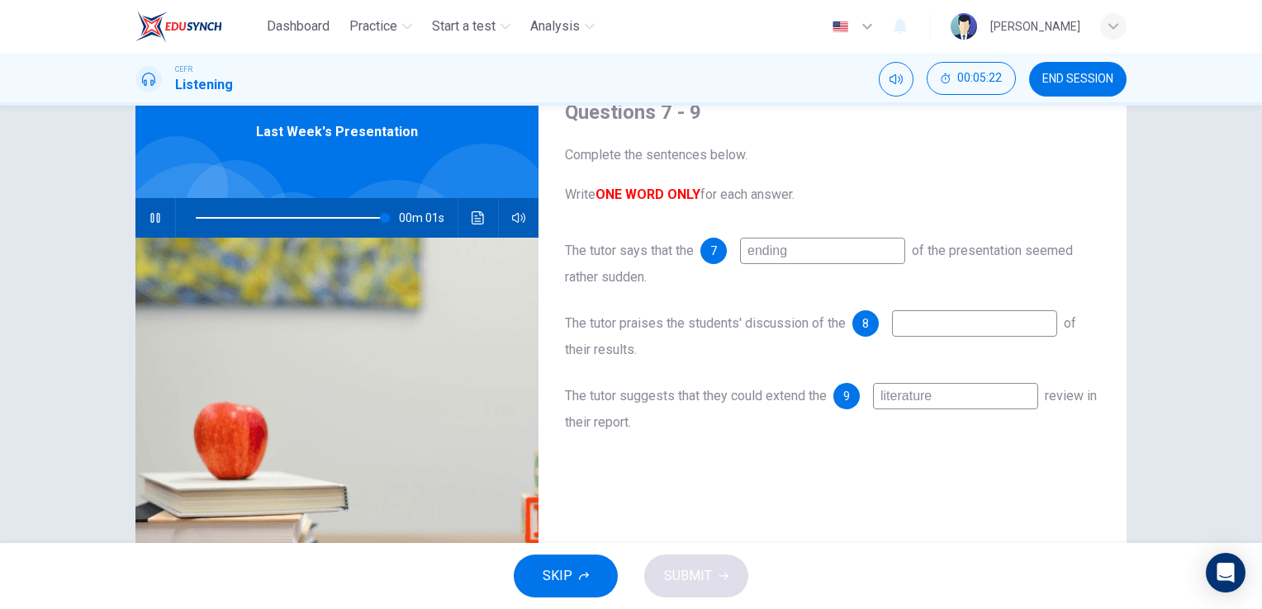
click at [923, 322] on input at bounding box center [974, 323] width 165 height 26
type input "0"
type input "presentation"
click at [692, 596] on button "SUBMIT" at bounding box center [696, 576] width 104 height 43
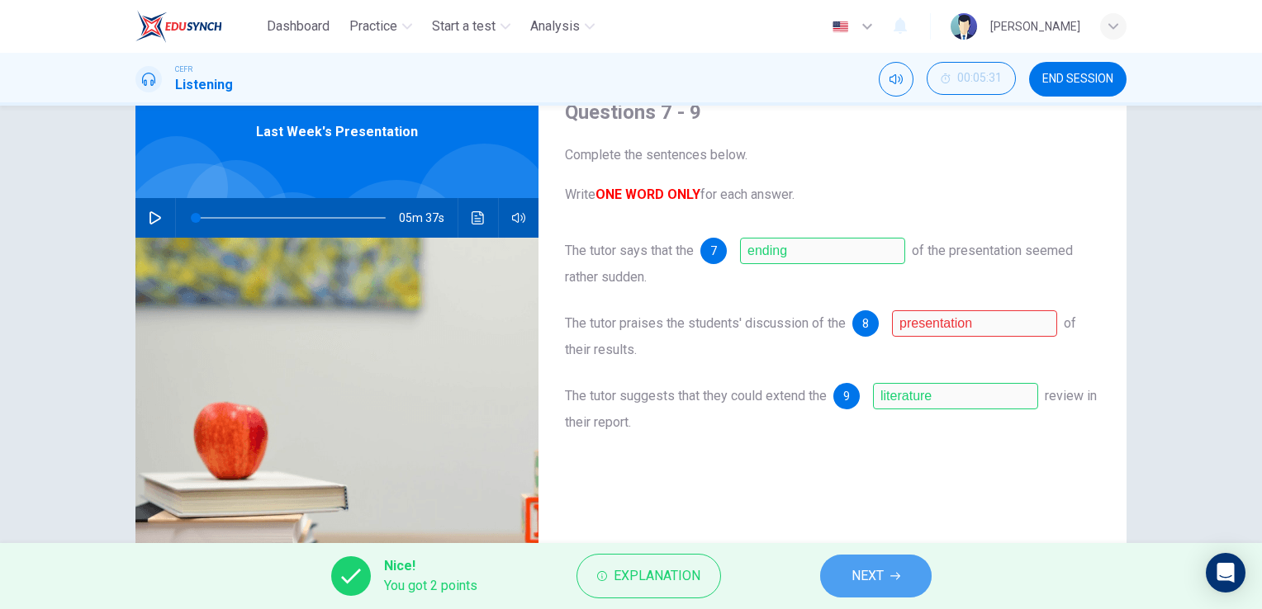
click at [858, 570] on span "NEXT" at bounding box center [867, 576] width 32 height 23
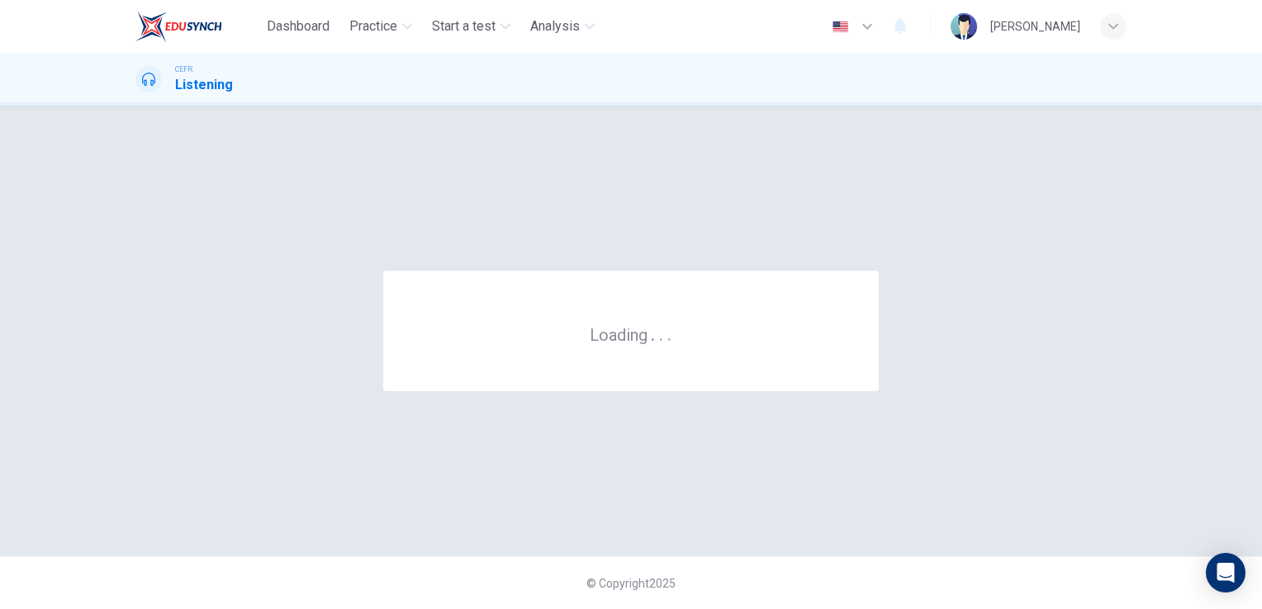
scroll to position [0, 0]
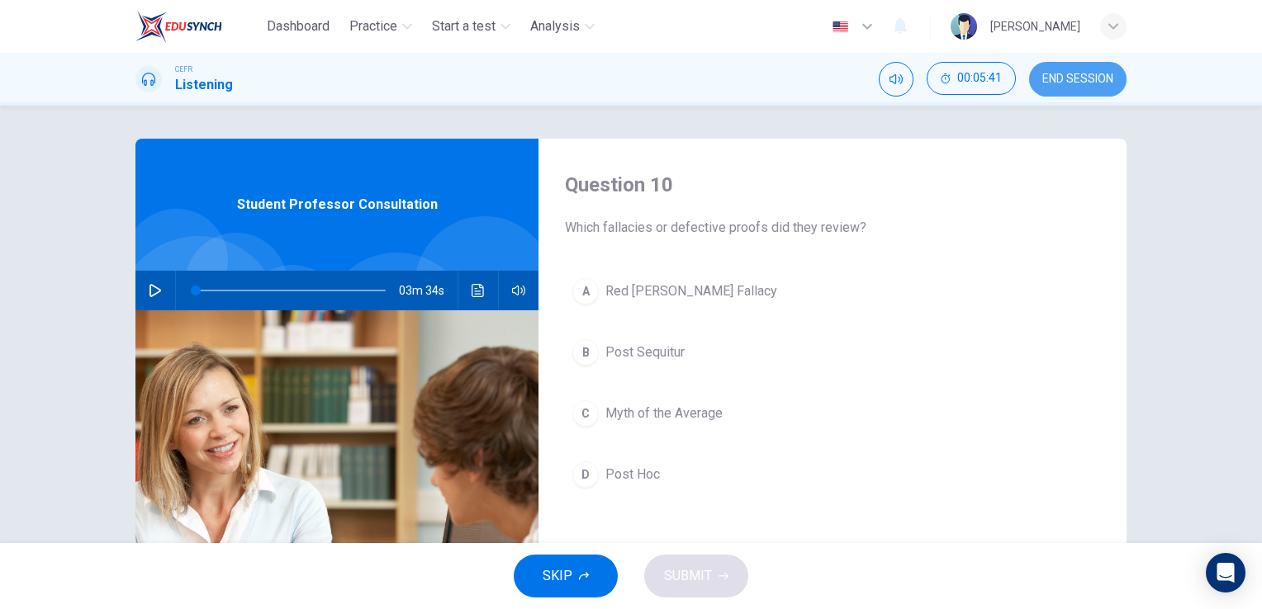
click at [1075, 78] on span "END SESSION" at bounding box center [1077, 79] width 71 height 13
